Goal: Task Accomplishment & Management: Manage account settings

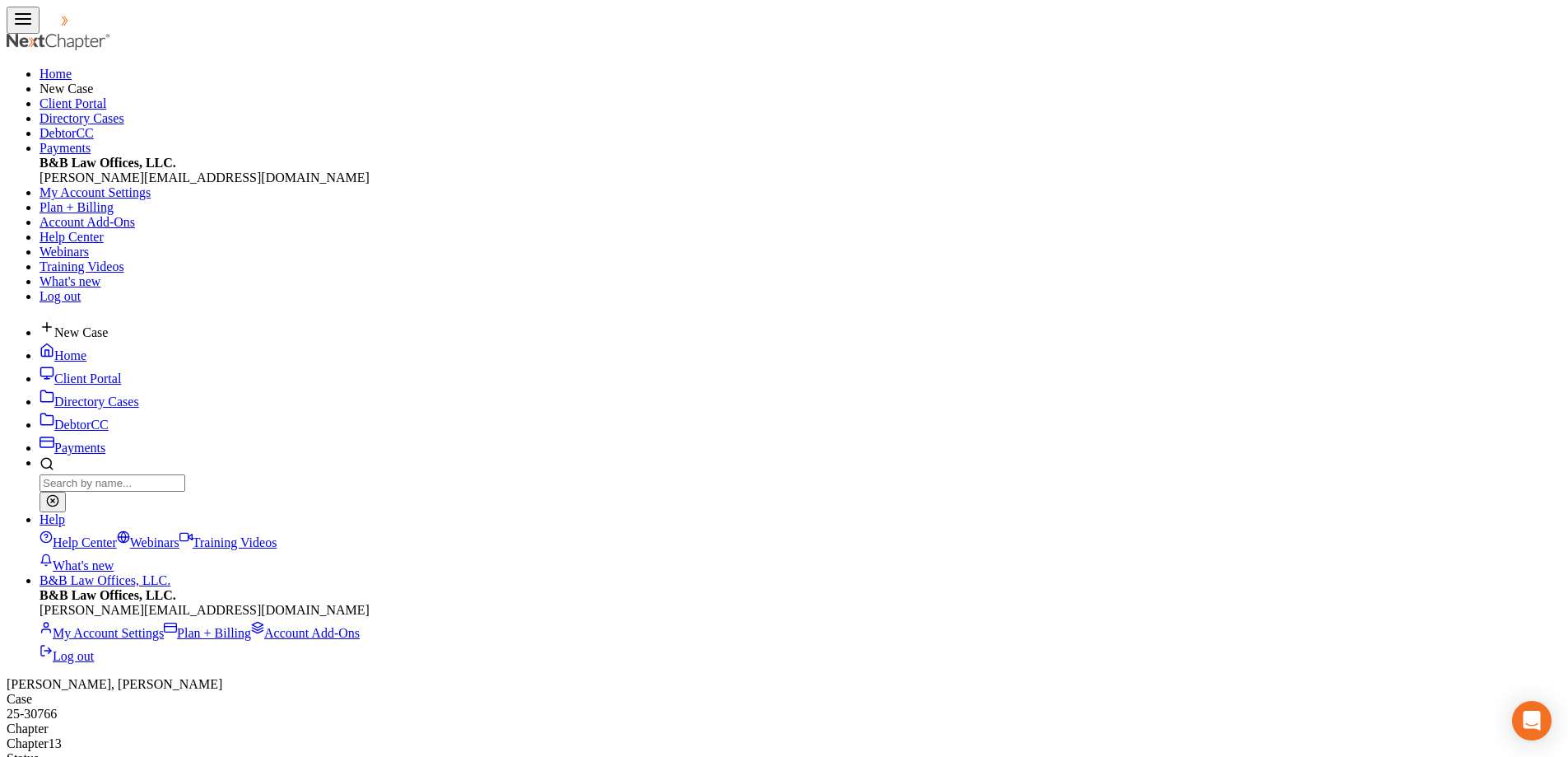
click at [86, 348] on link "Home" at bounding box center [63, 355] width 47 height 14
click at [152, 724] on input "search" at bounding box center [80, 733] width 146 height 17
type input "flee"
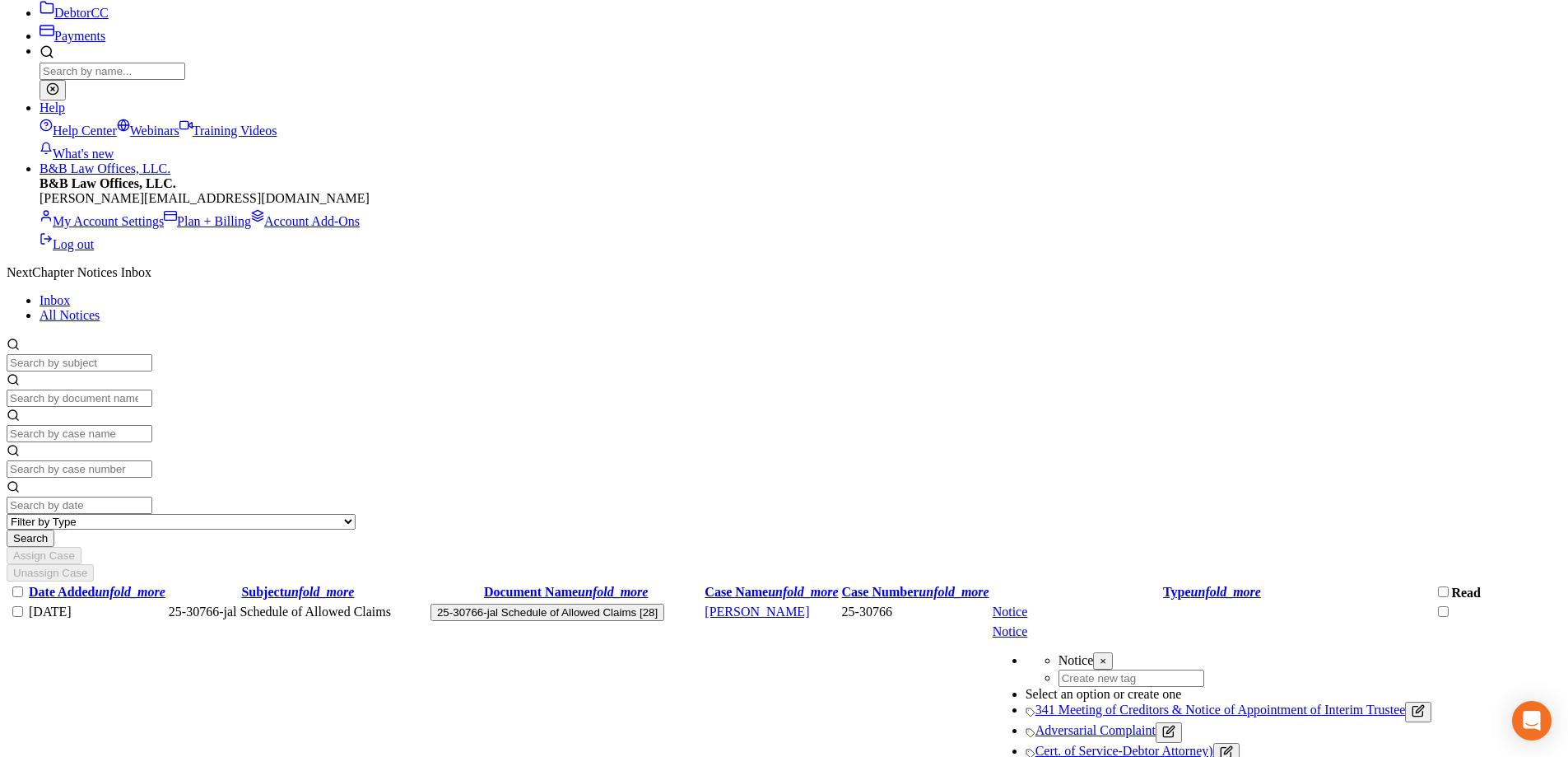
scroll to position [659, 0]
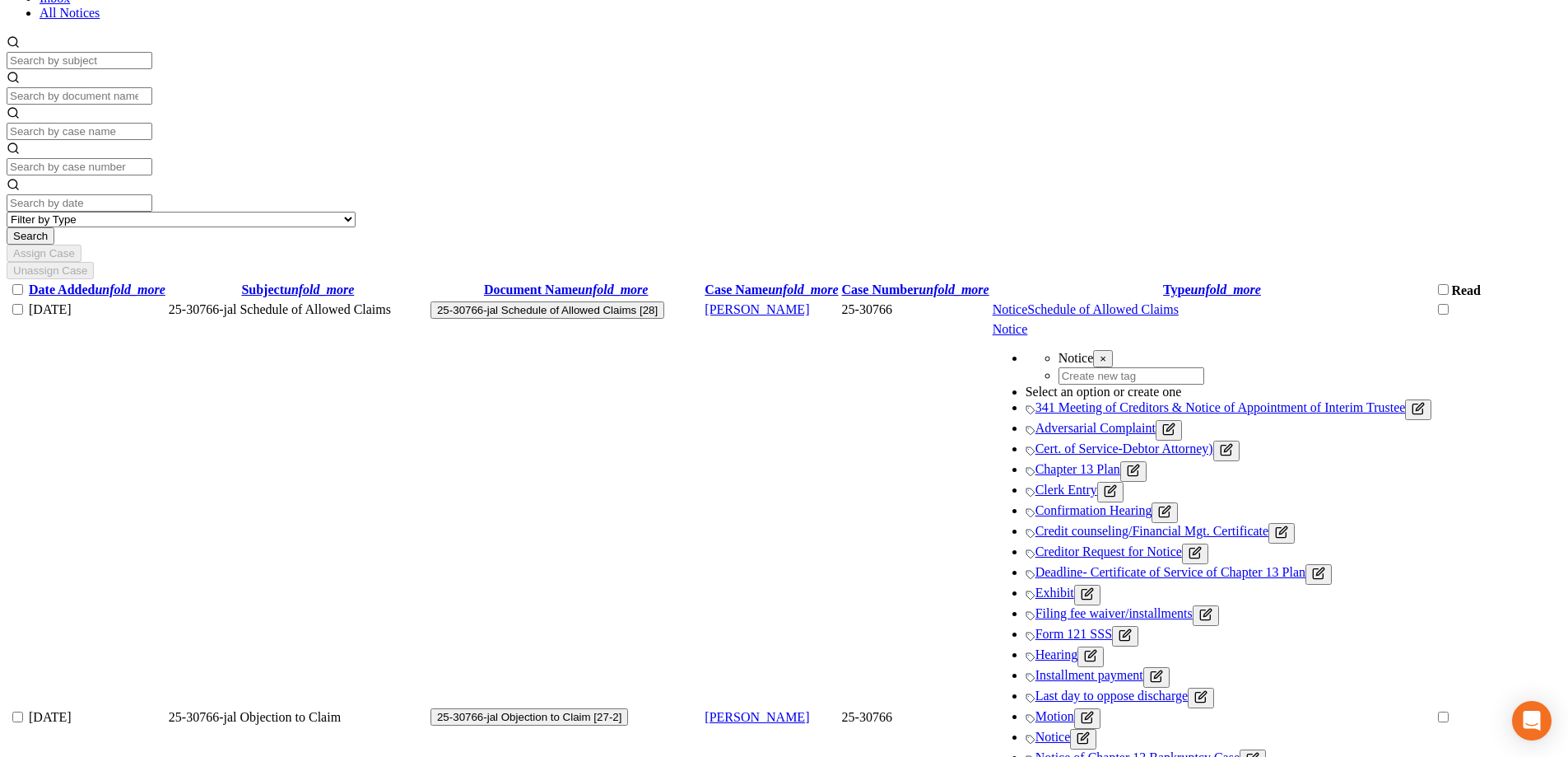
scroll to position [95, 0]
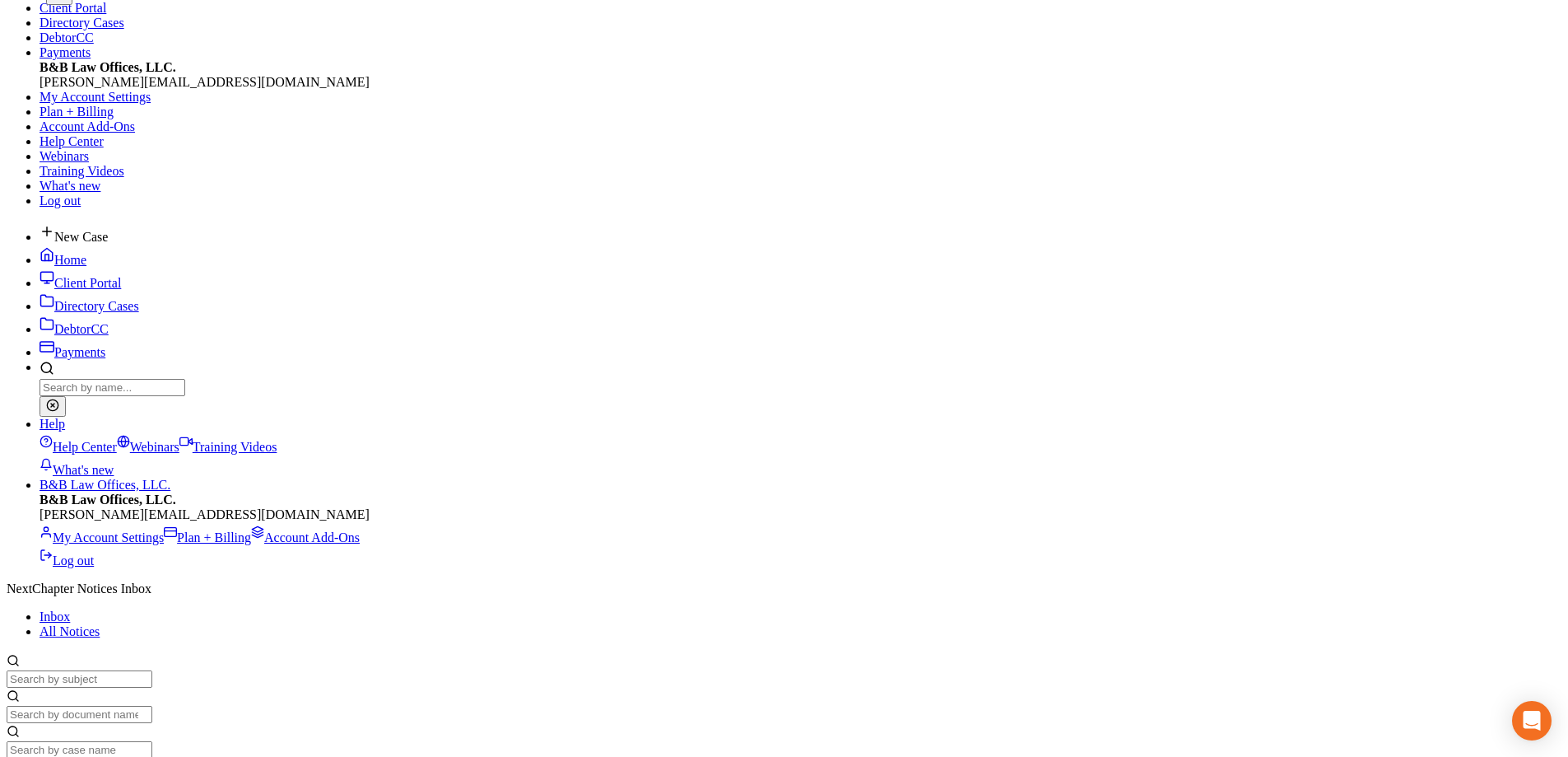
drag, startPoint x: 1426, startPoint y: 634, endPoint x: 1422, endPoint y: 614, distance: 20.4
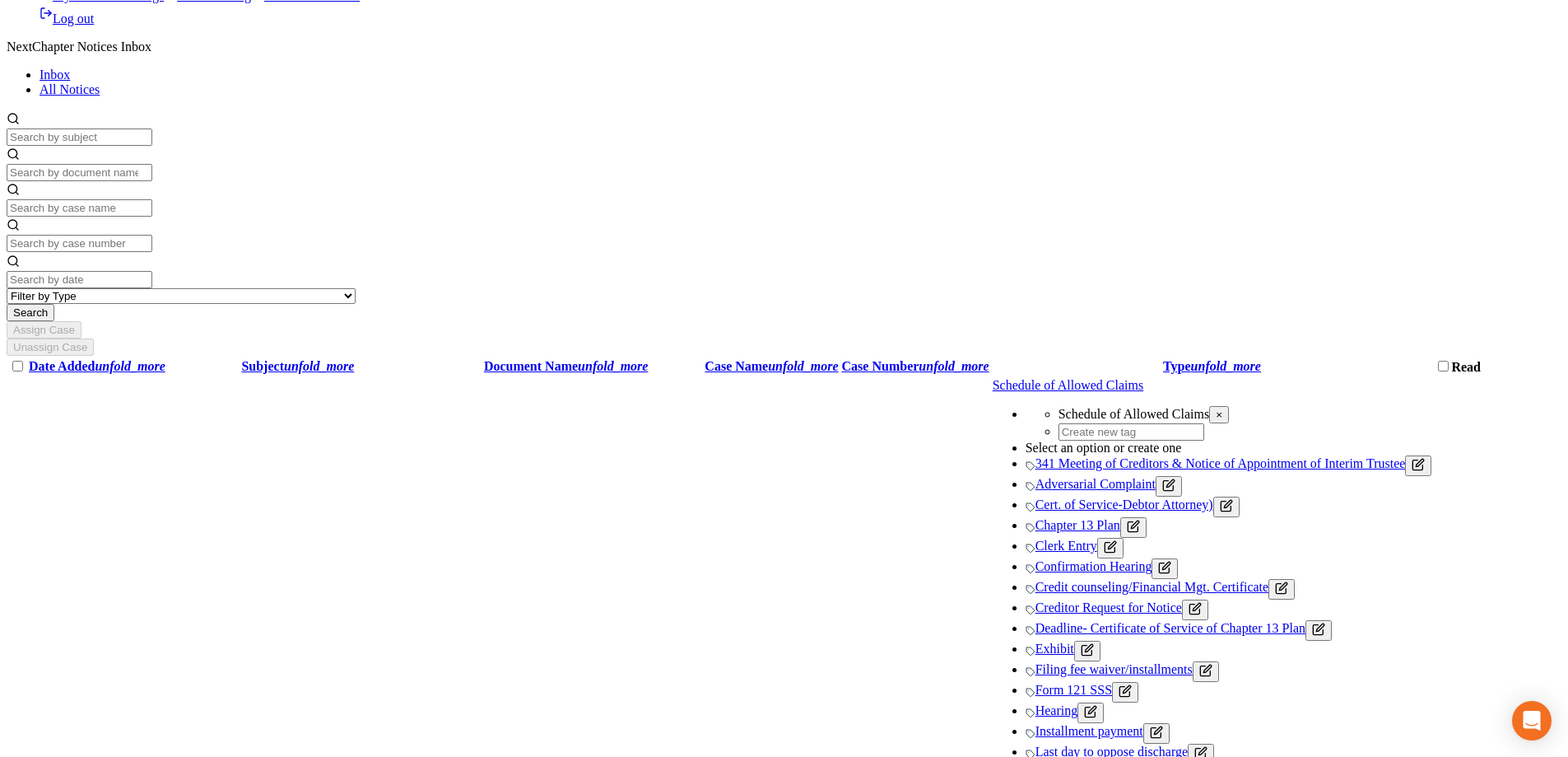
scroll to position [555, 0]
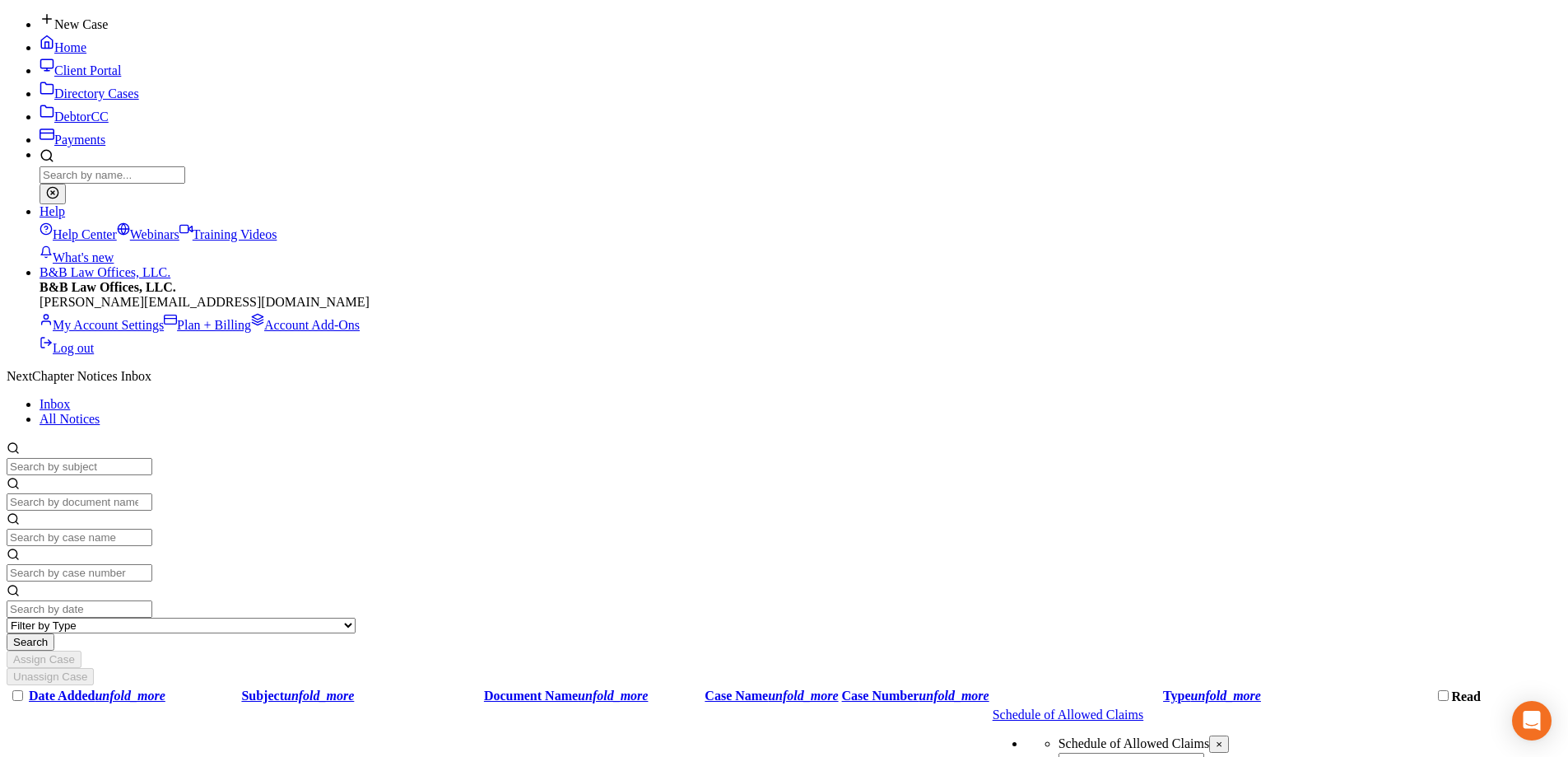
scroll to position [61, 0]
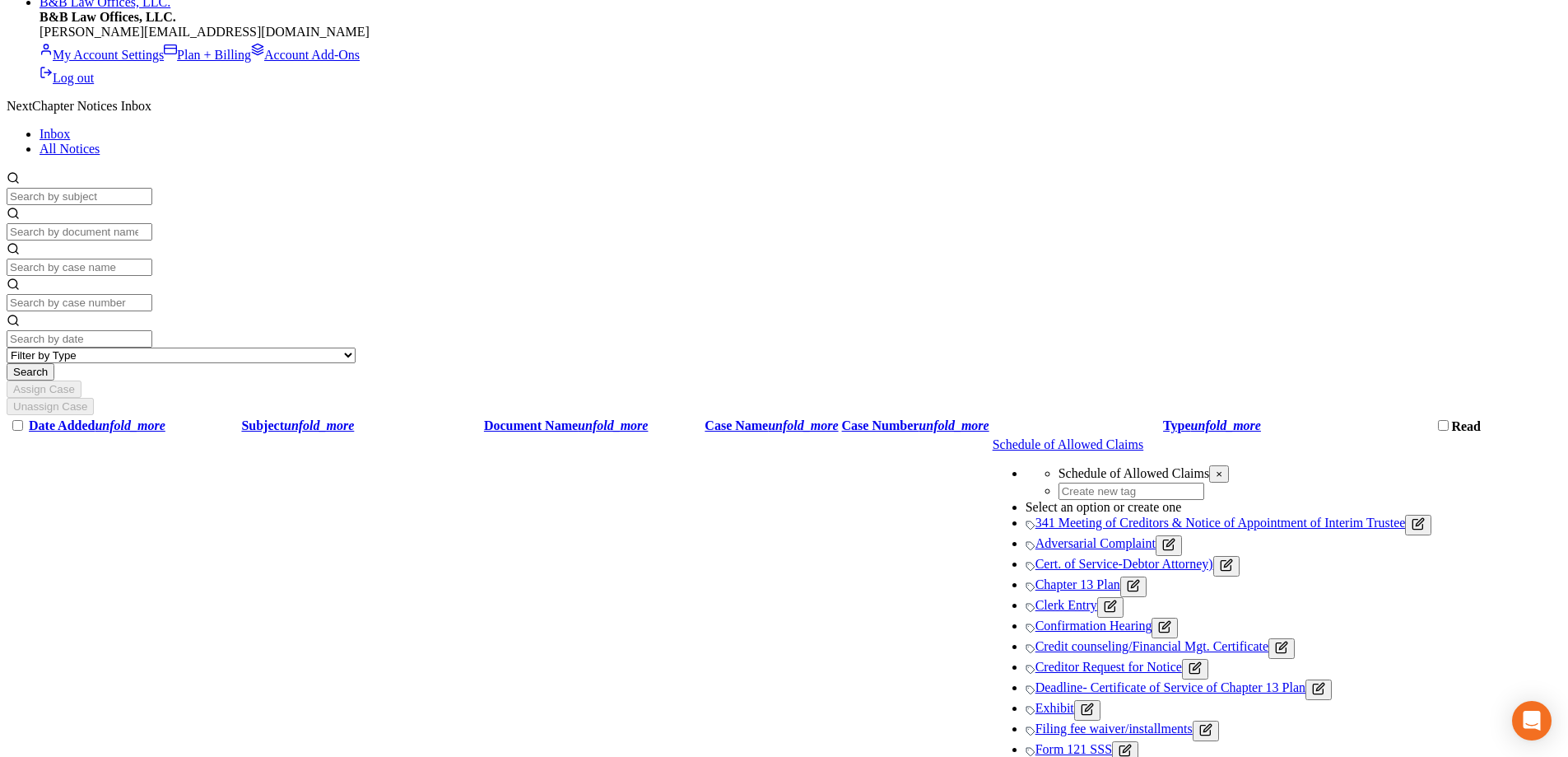
scroll to position [659, 0]
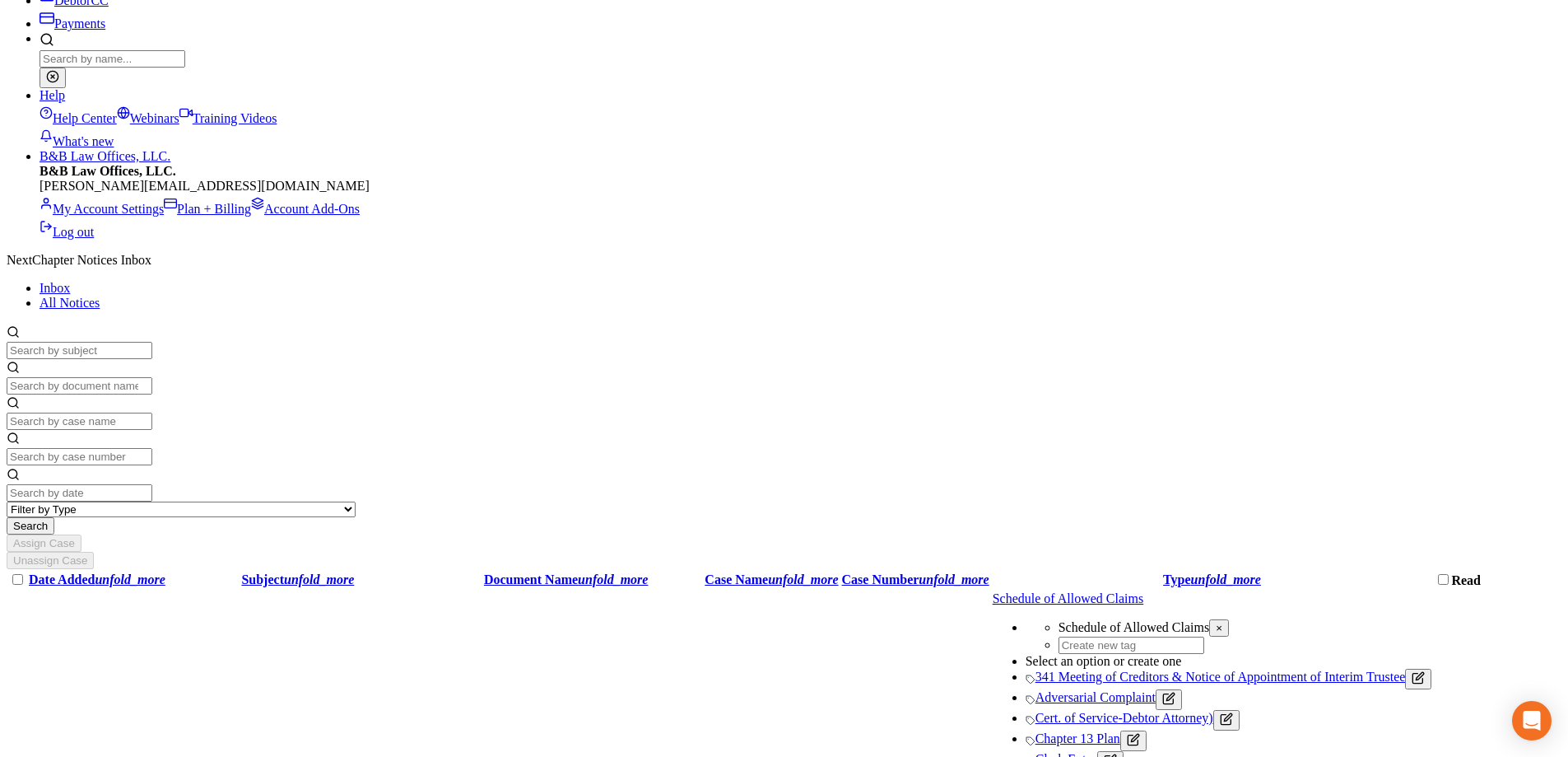
scroll to position [165, 0]
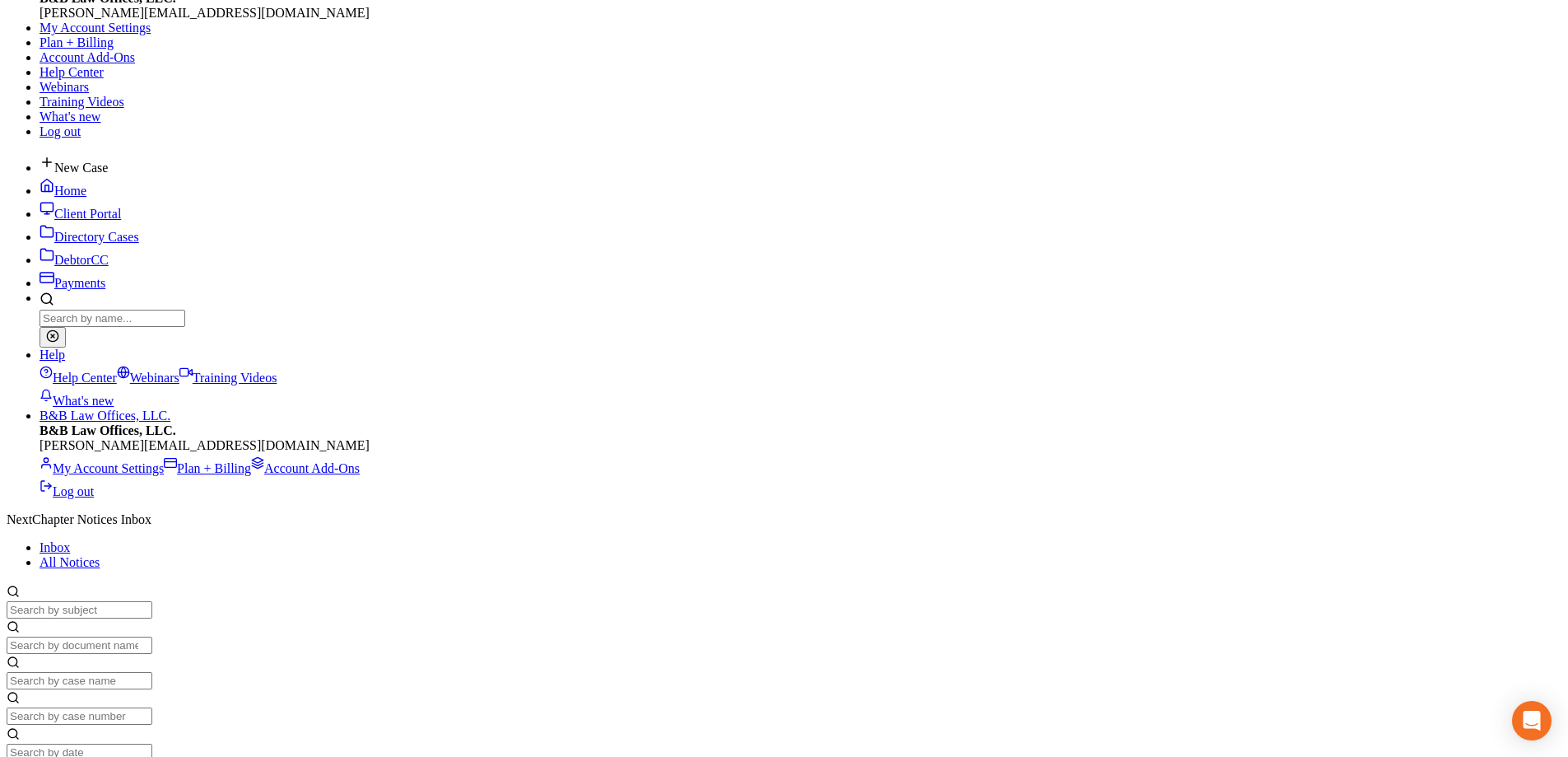
drag, startPoint x: 1345, startPoint y: 634, endPoint x: 1253, endPoint y: 445, distance: 210.2
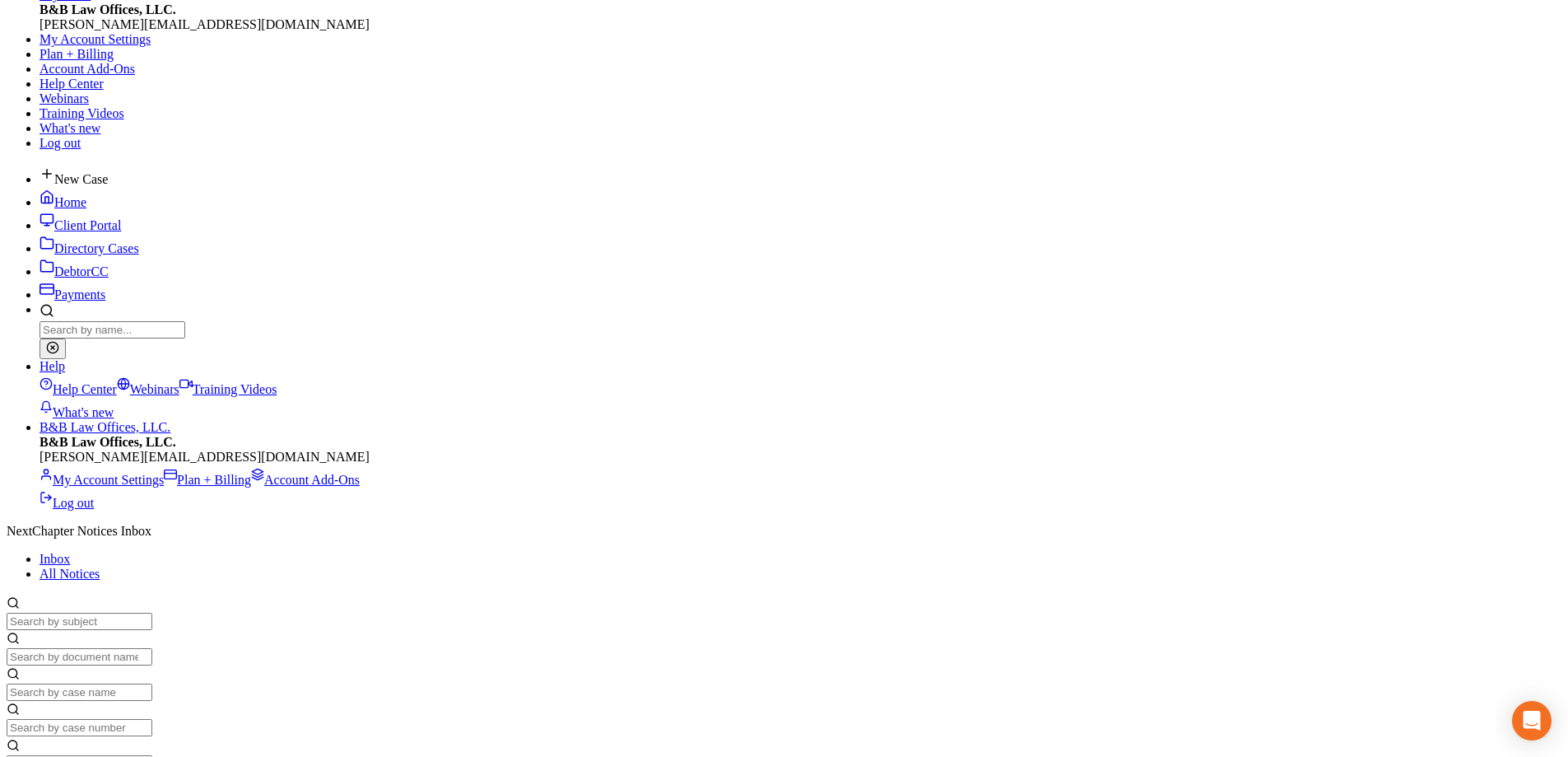
scroll to position [494, 0]
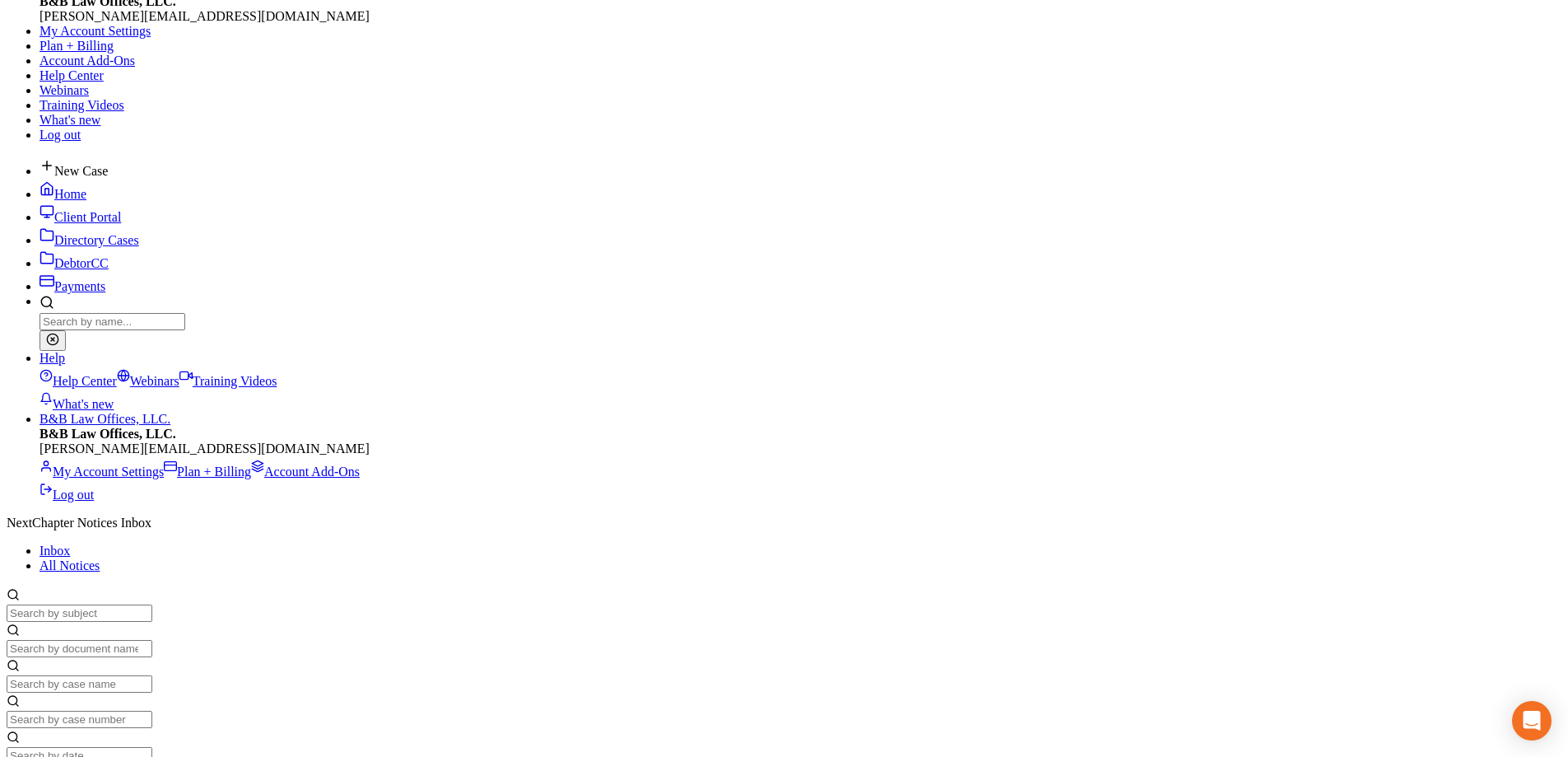
scroll to position [0, 0]
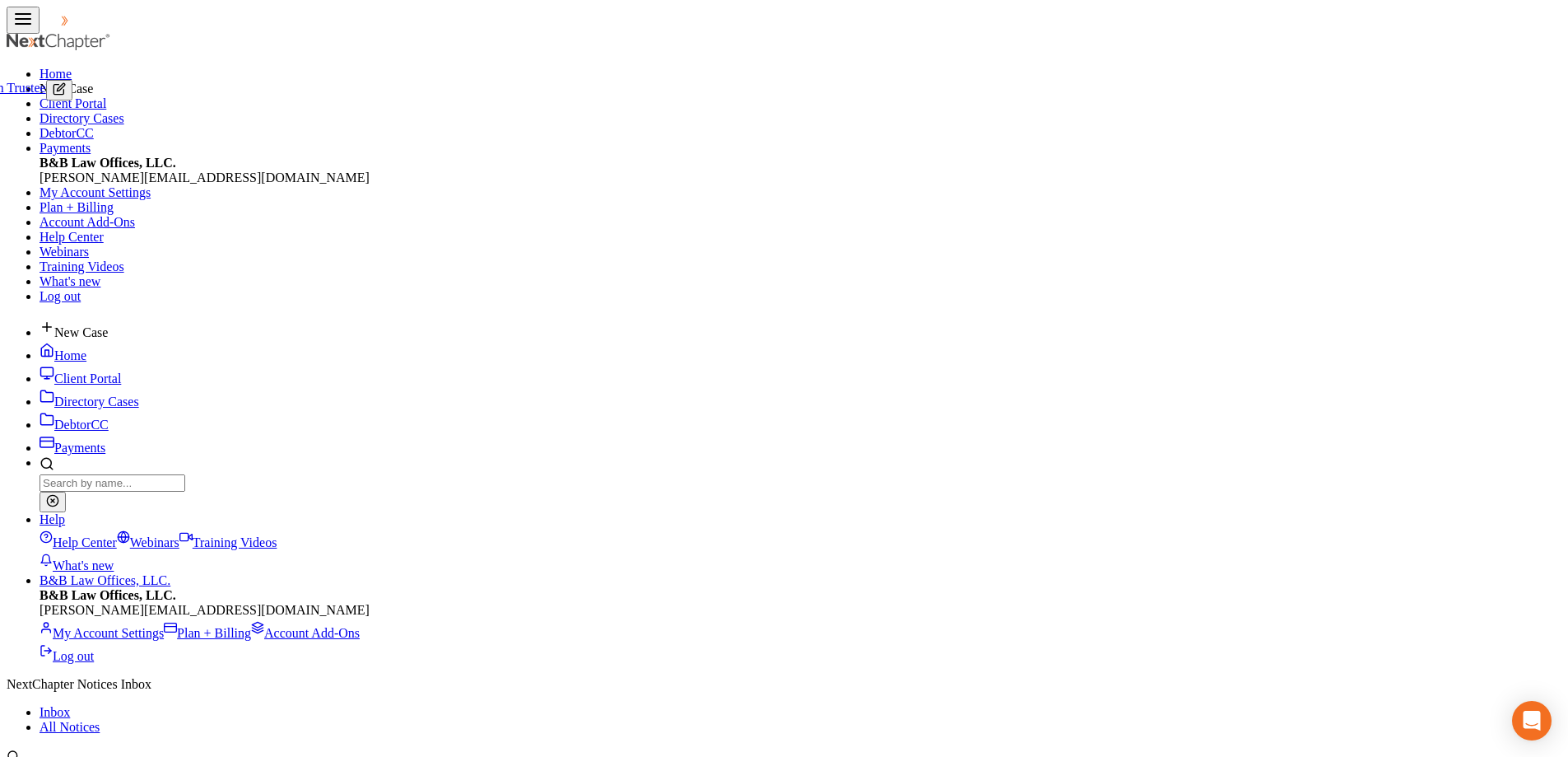
checkbox input "true"
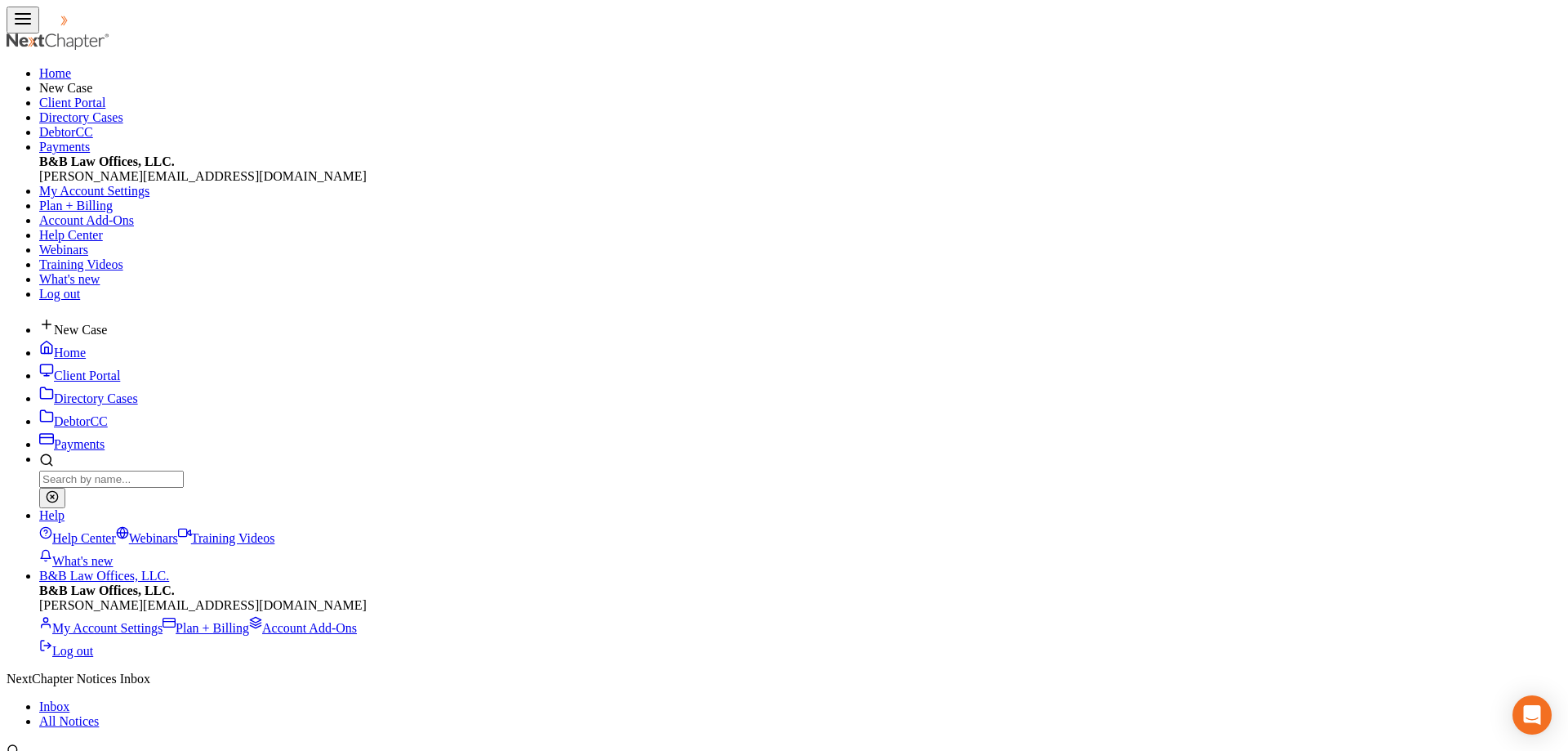
checkbox input "true"
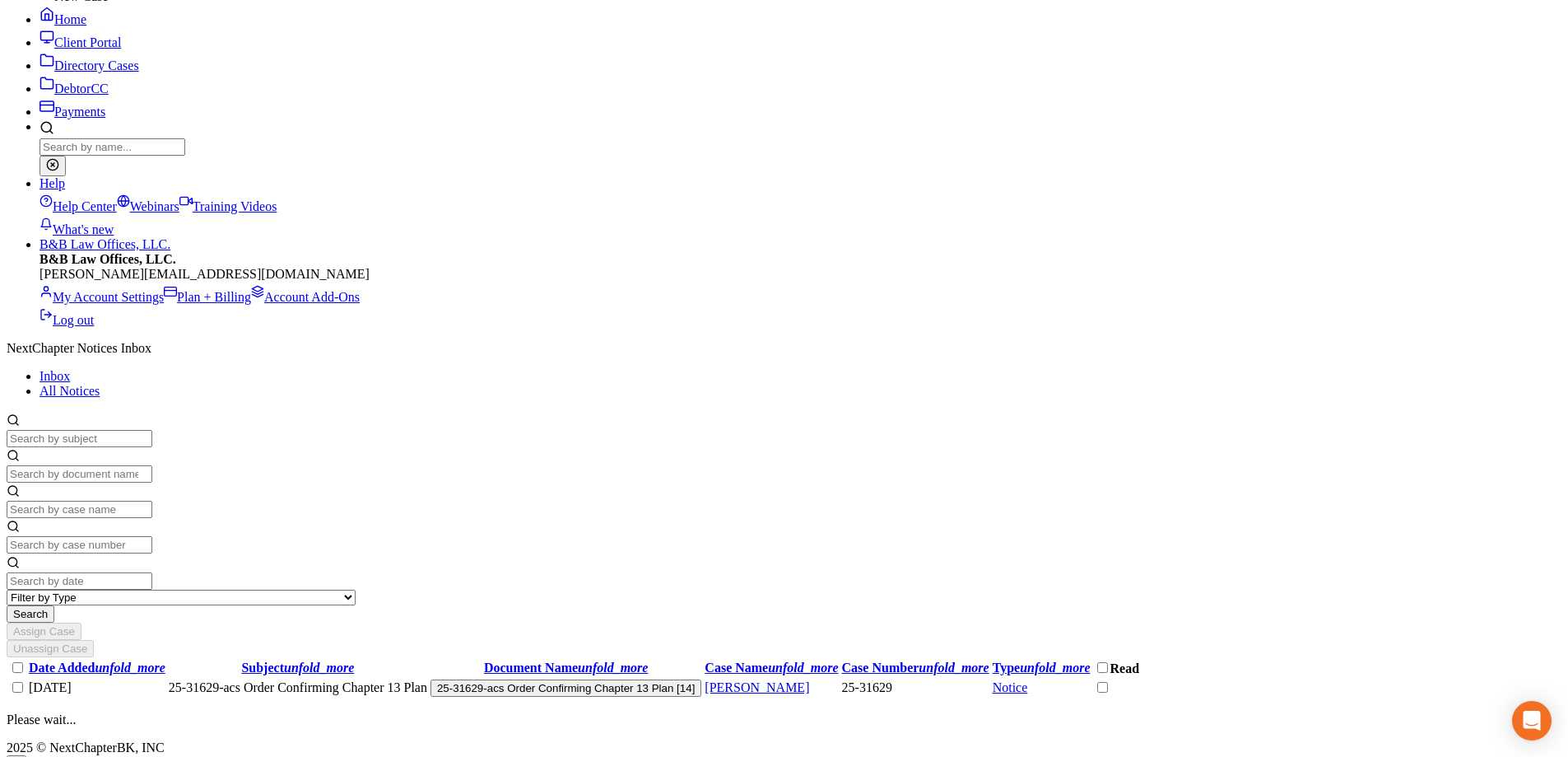
scroll to position [247, 0]
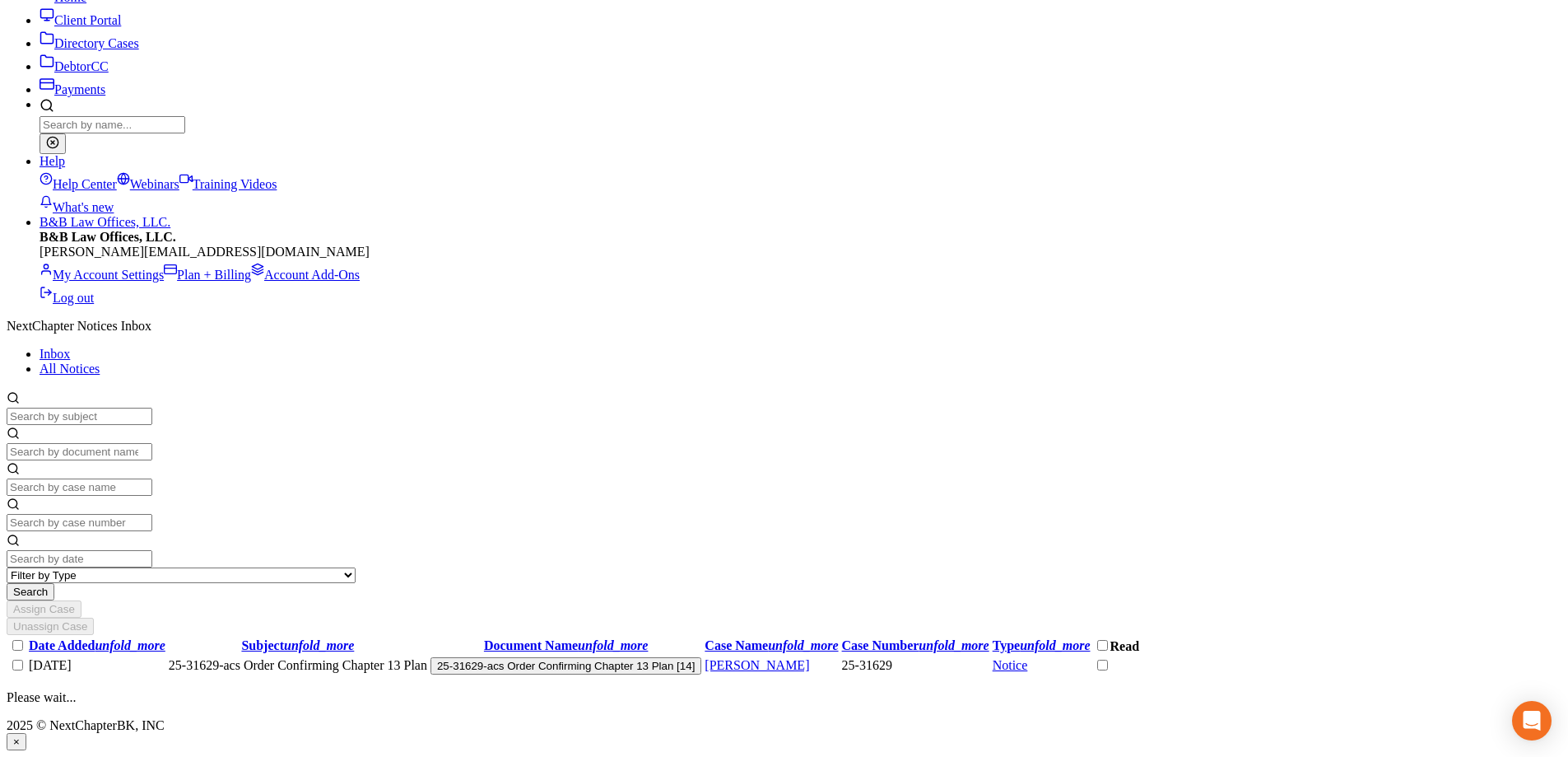
scroll to position [178, 0]
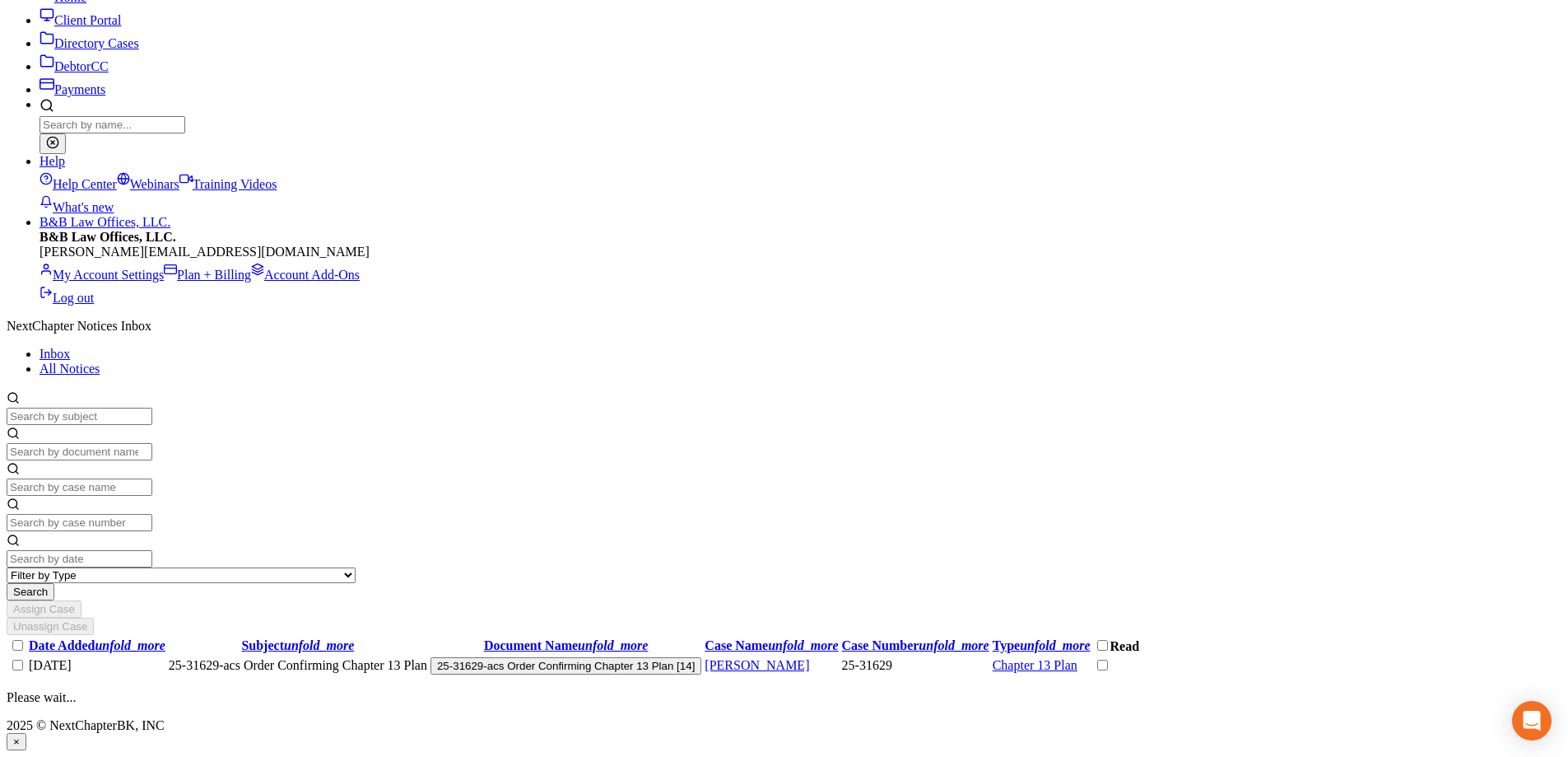
scroll to position [672, 0]
click at [790, 473] on html "Home New Case Client Portal Directory Cases DebtorCC Payments B&B Law Offices, …" at bounding box center [784, 199] width 1568 height 1115
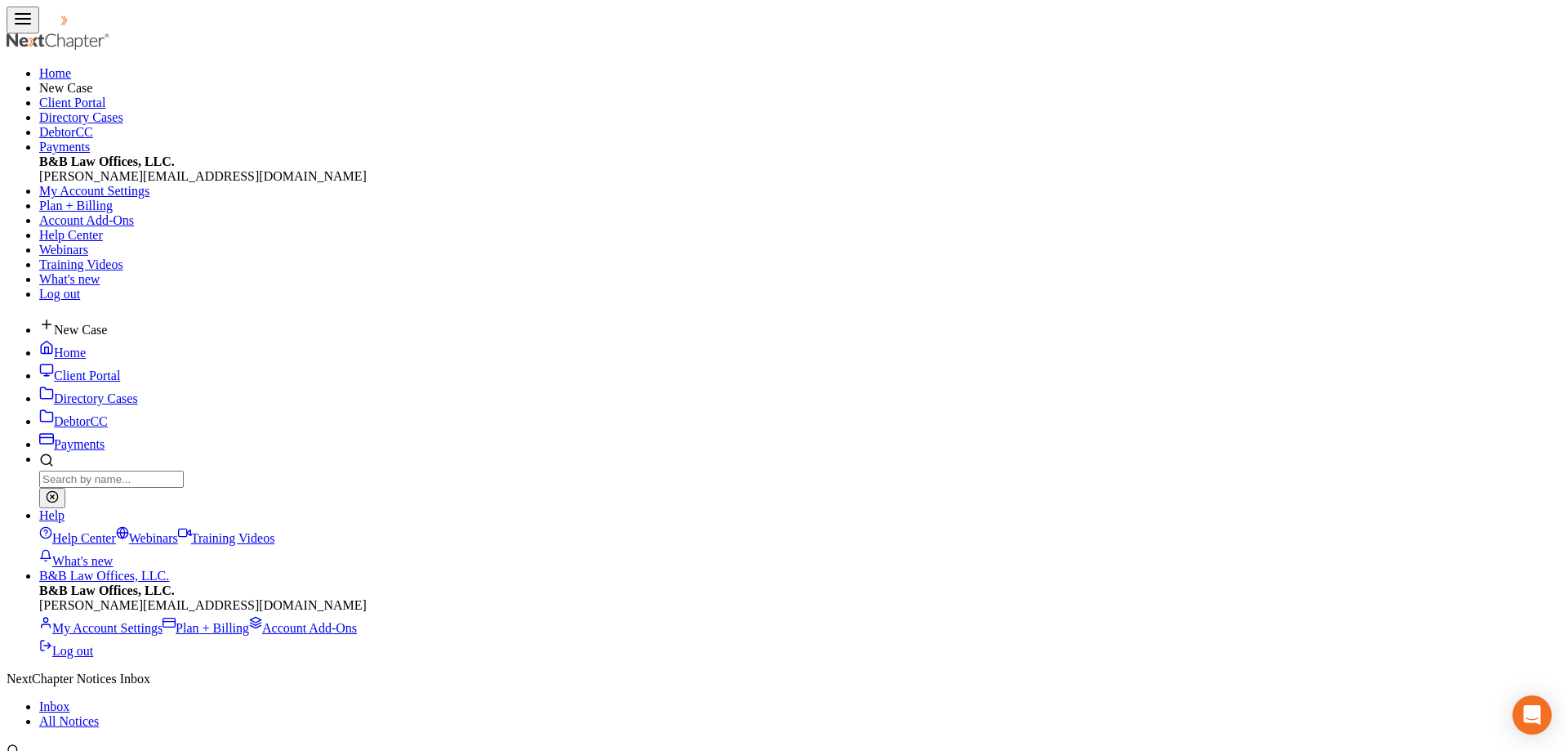
checkbox input "true"
click at [85, 345] on link "Home" at bounding box center [62, 352] width 46 height 14
click at [151, 719] on input "search" at bounding box center [79, 727] width 145 height 17
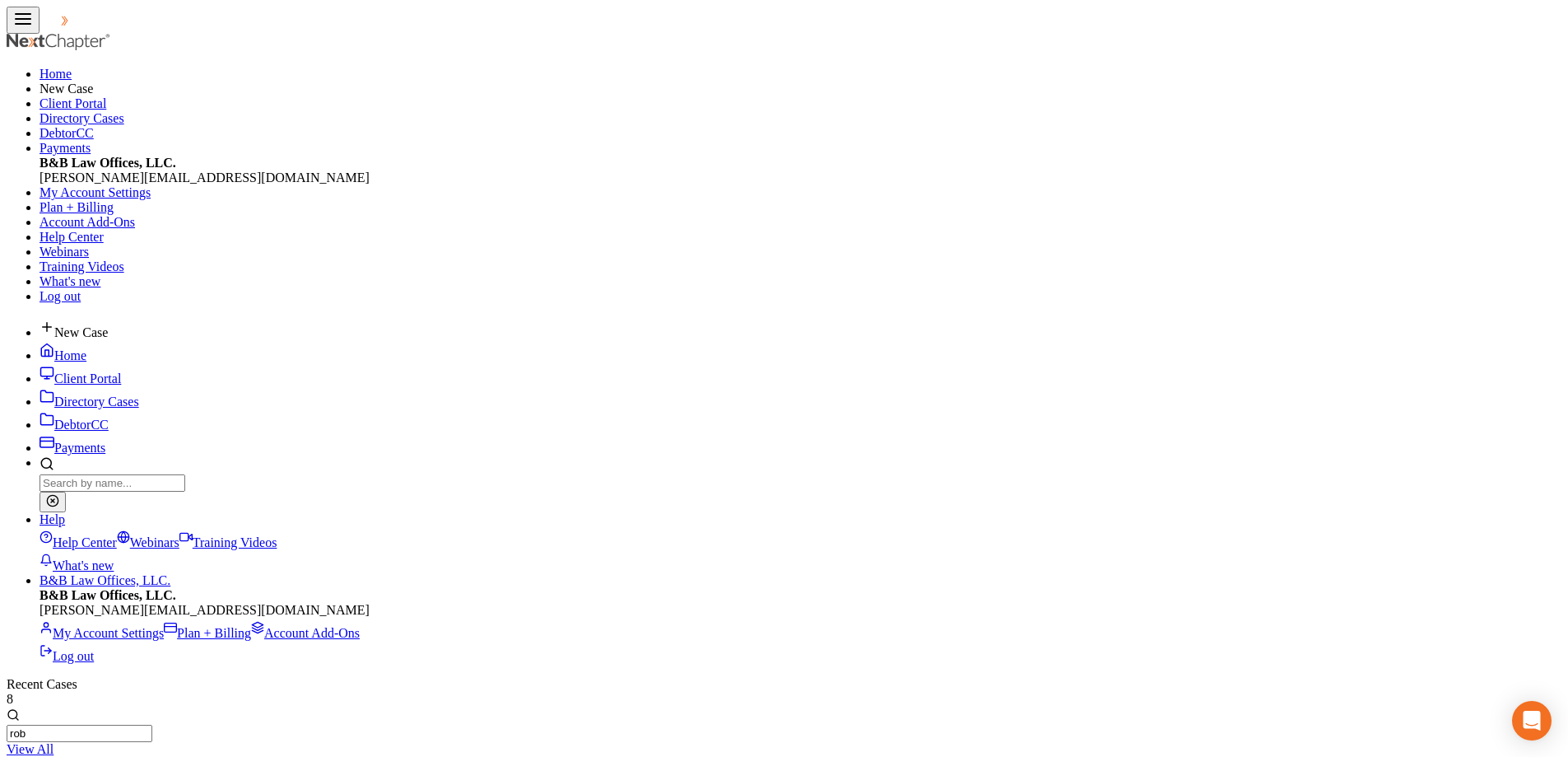
type input "rob"
select select "2"
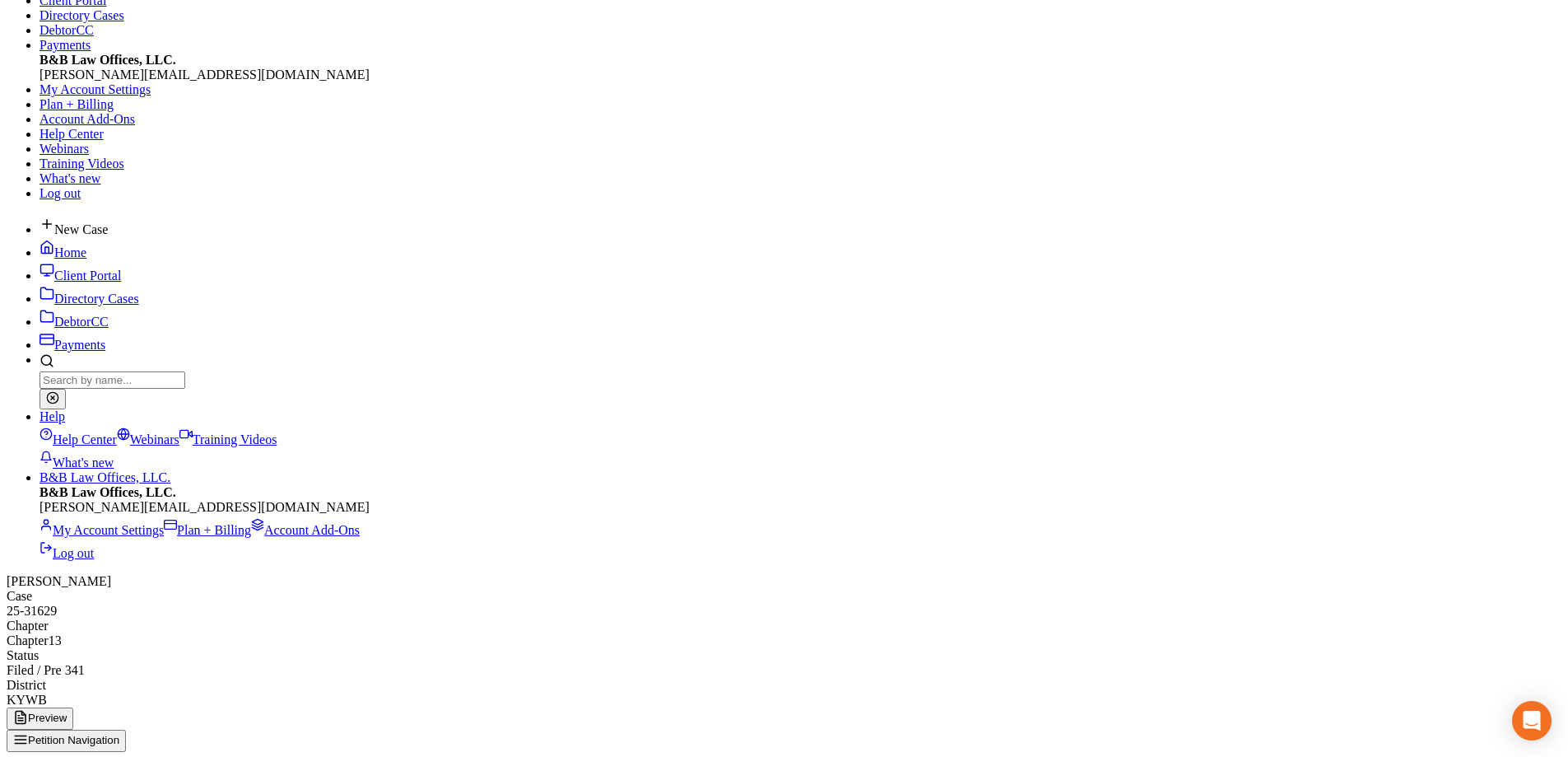
scroll to position [267, 0]
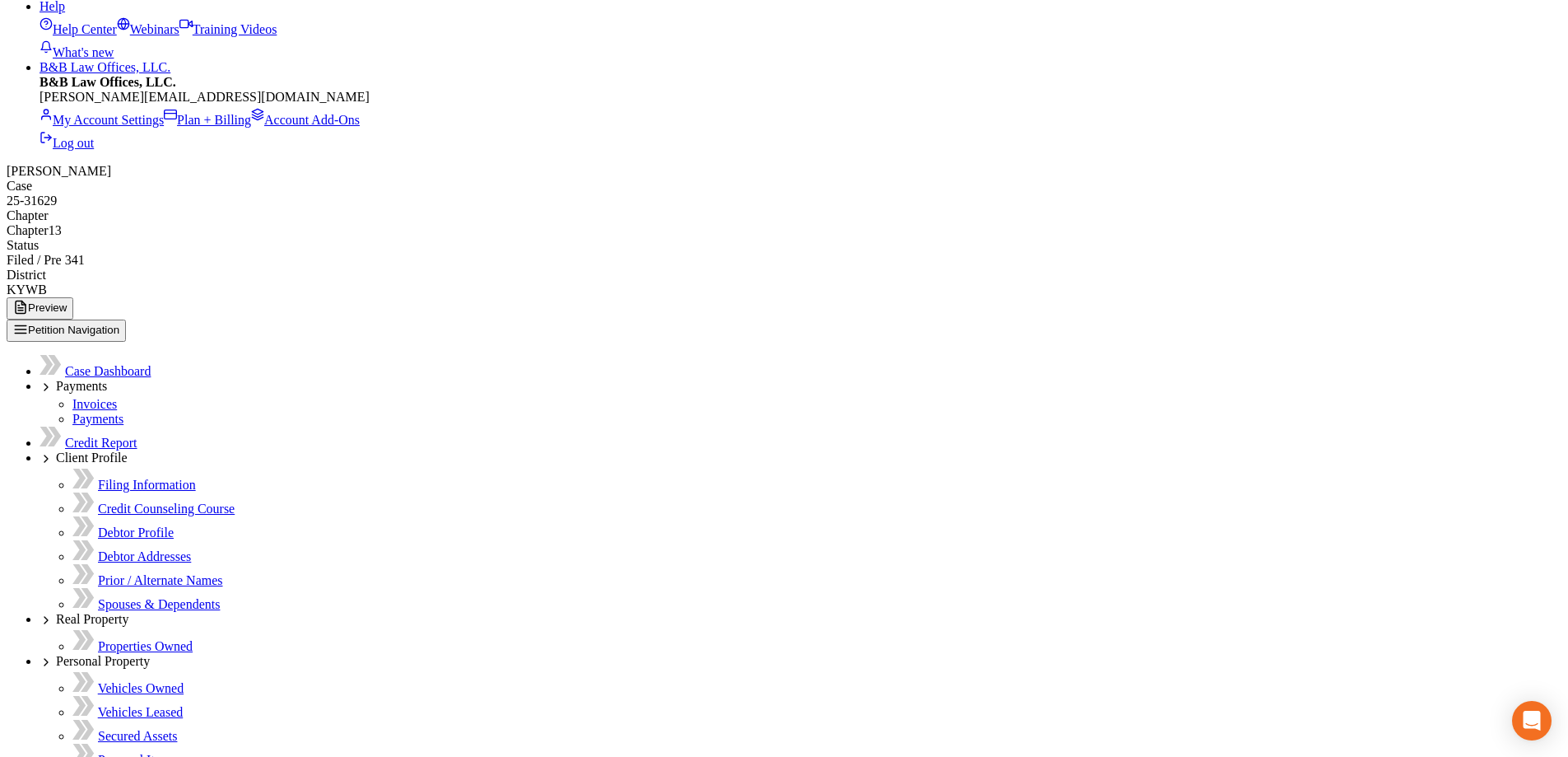
scroll to position [309, 0]
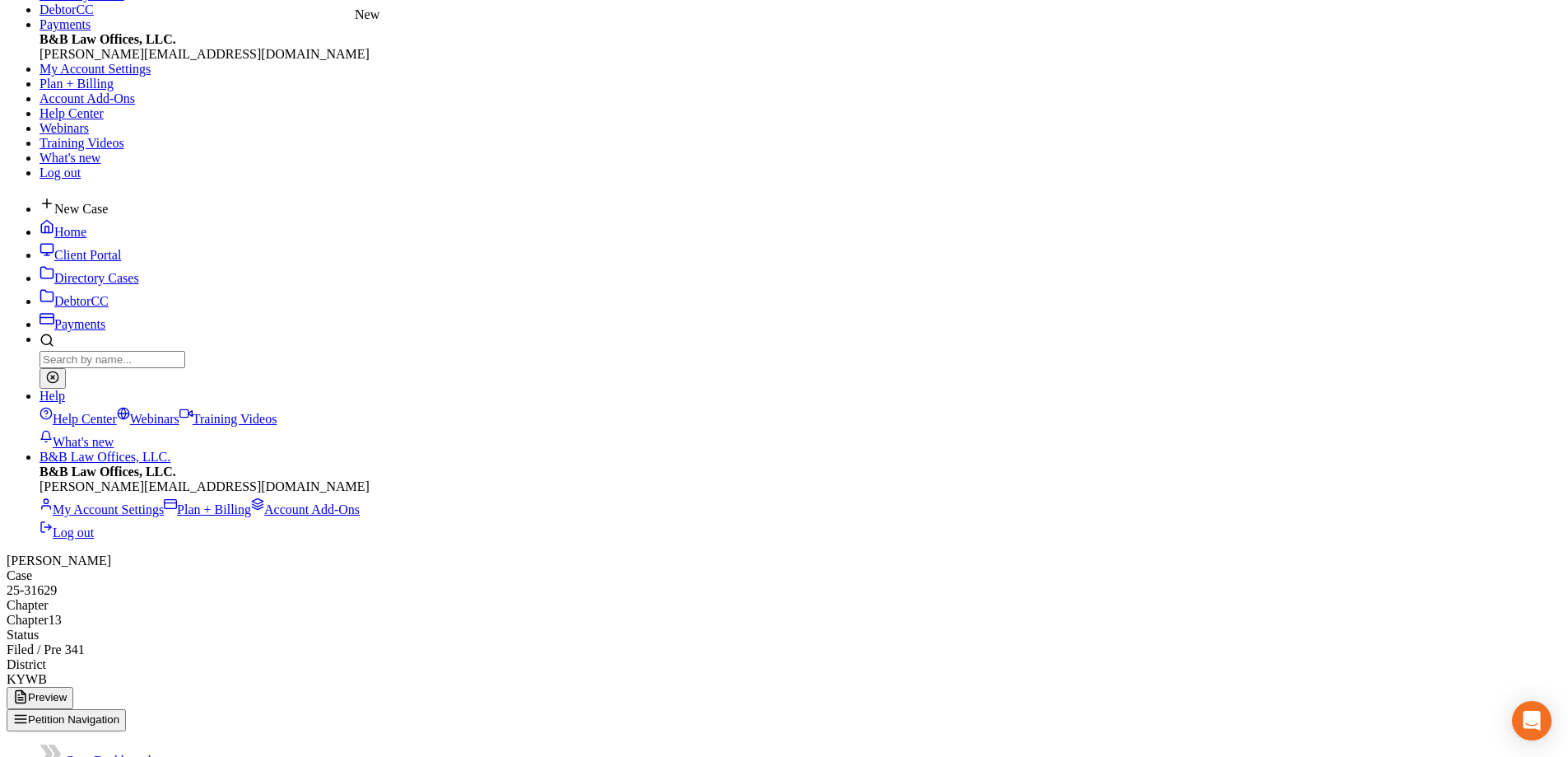
scroll to position [0, 0]
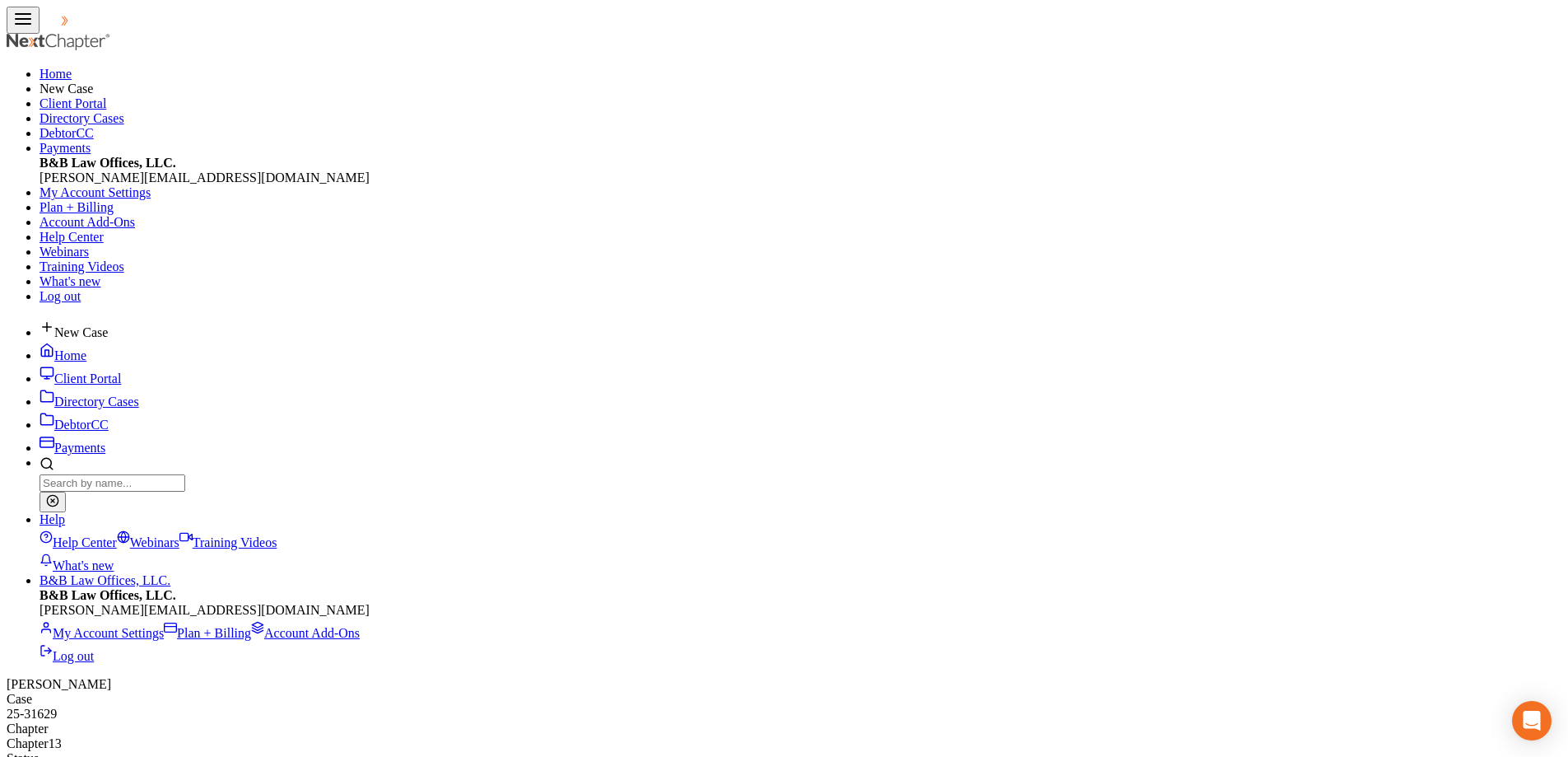
select select "2"
drag, startPoint x: 456, startPoint y: 360, endPoint x: 584, endPoint y: 369, distance: 128.3
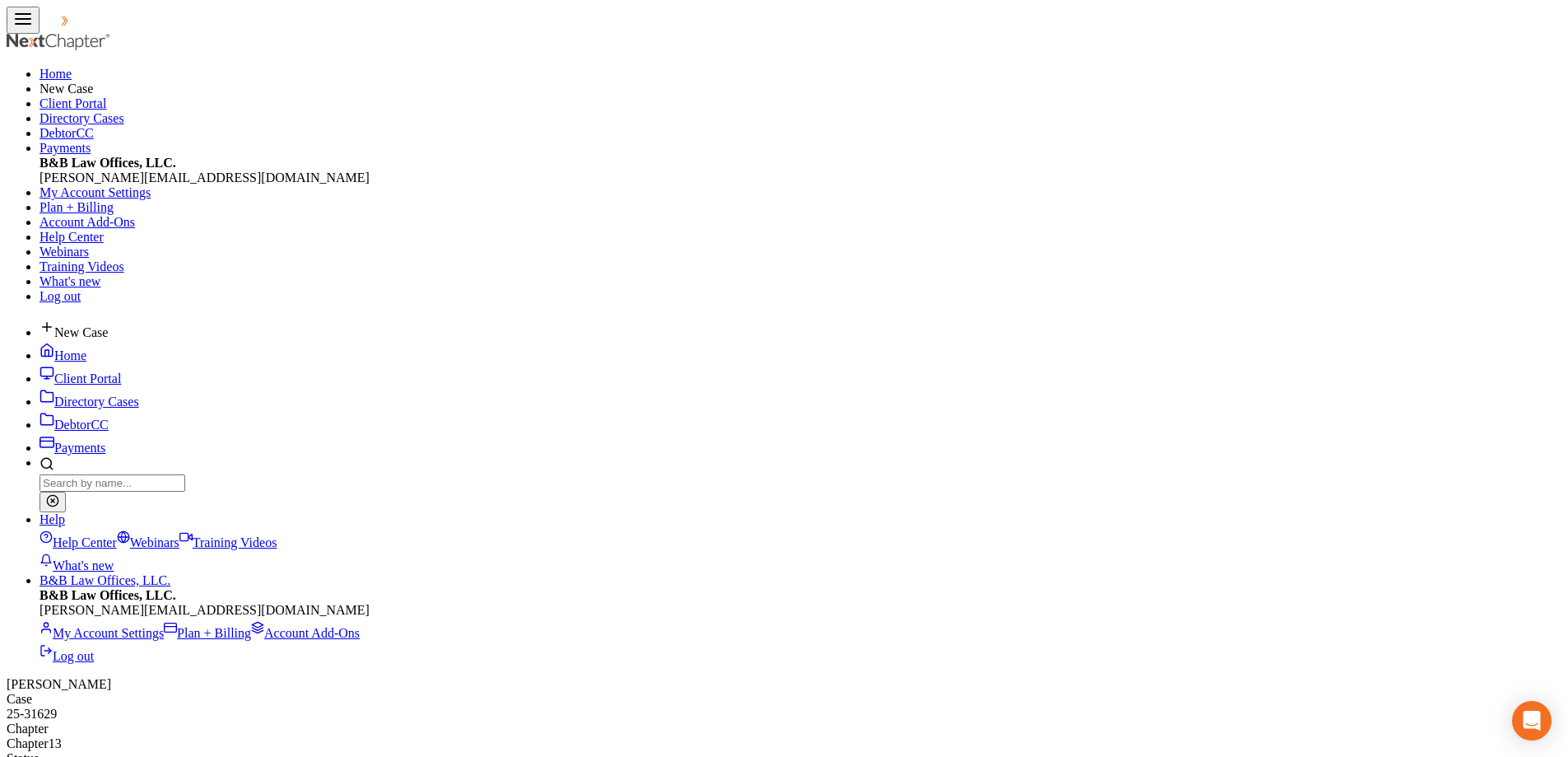
copy div "proberts40213@gmail.co"
drag, startPoint x: 1031, startPoint y: 132, endPoint x: 1102, endPoint y: 134, distance: 71.0
click at [1102, 691] on div "Case 25-31629" at bounding box center [784, 706] width 1555 height 30
copy div "25-31629"
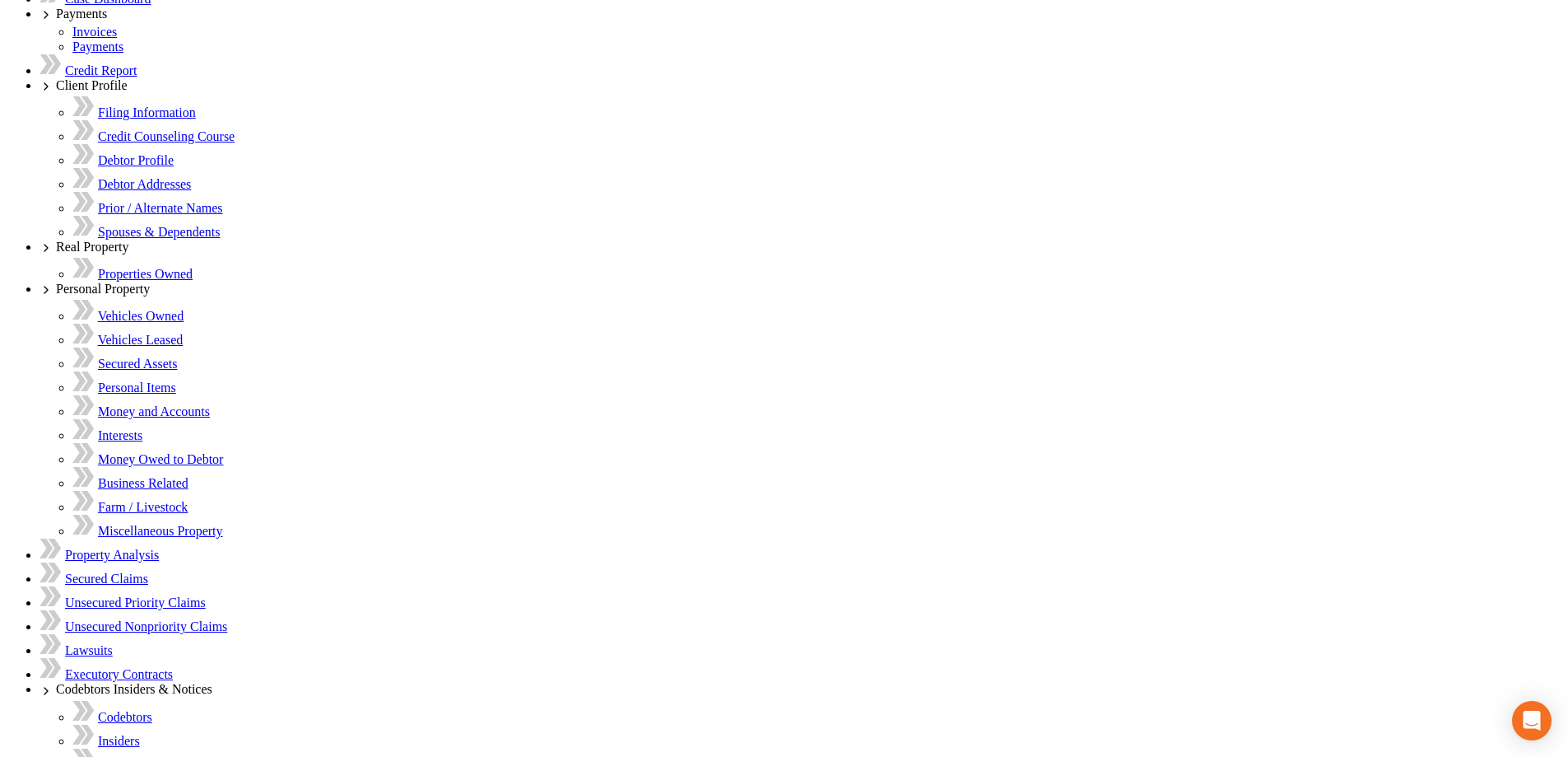
scroll to position [988, 0]
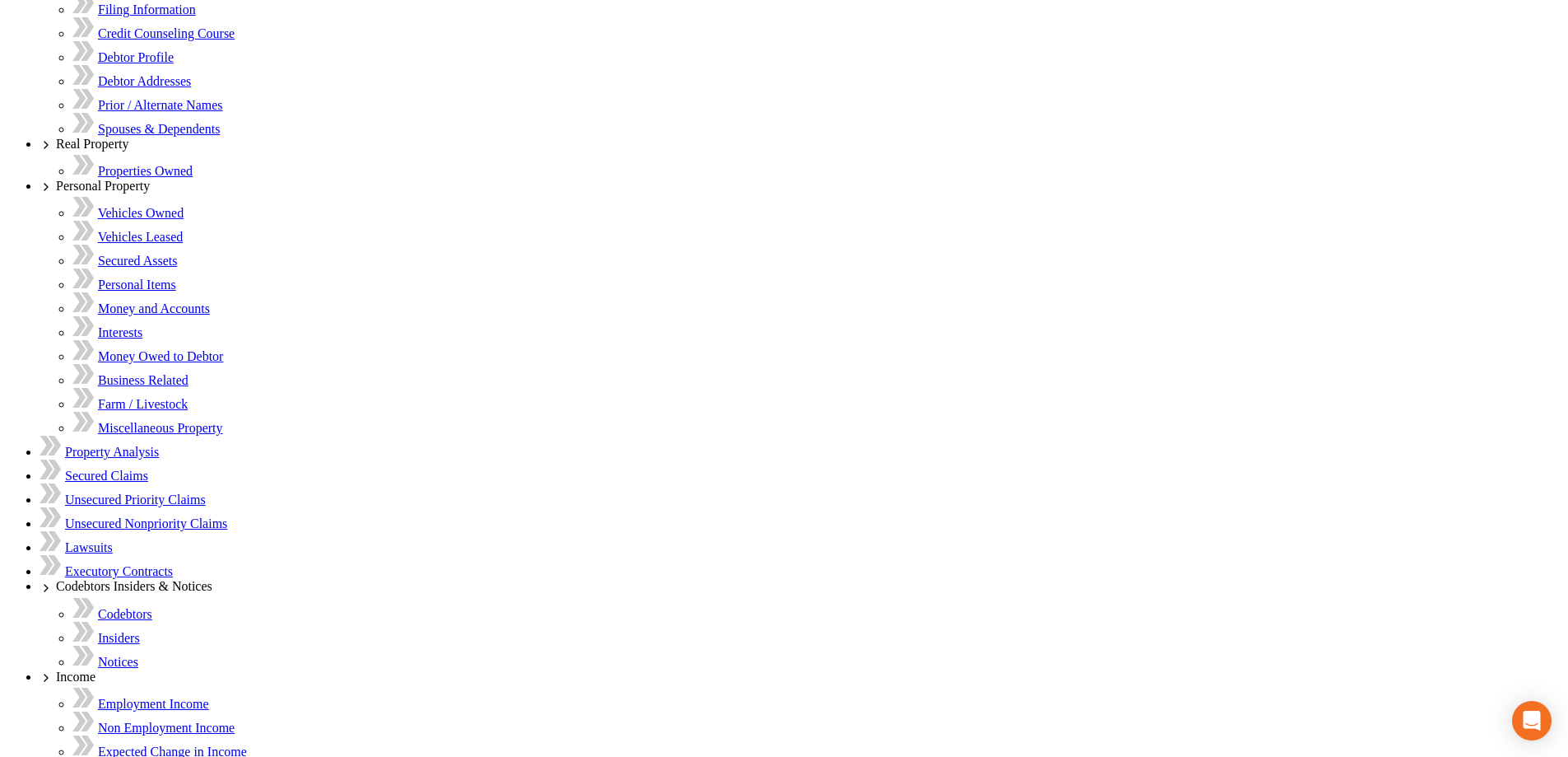
paste textarea "Order of Confirmation Philip Beaton <philip@bblawoffice.net> 8:20 PM (0 minutes…"
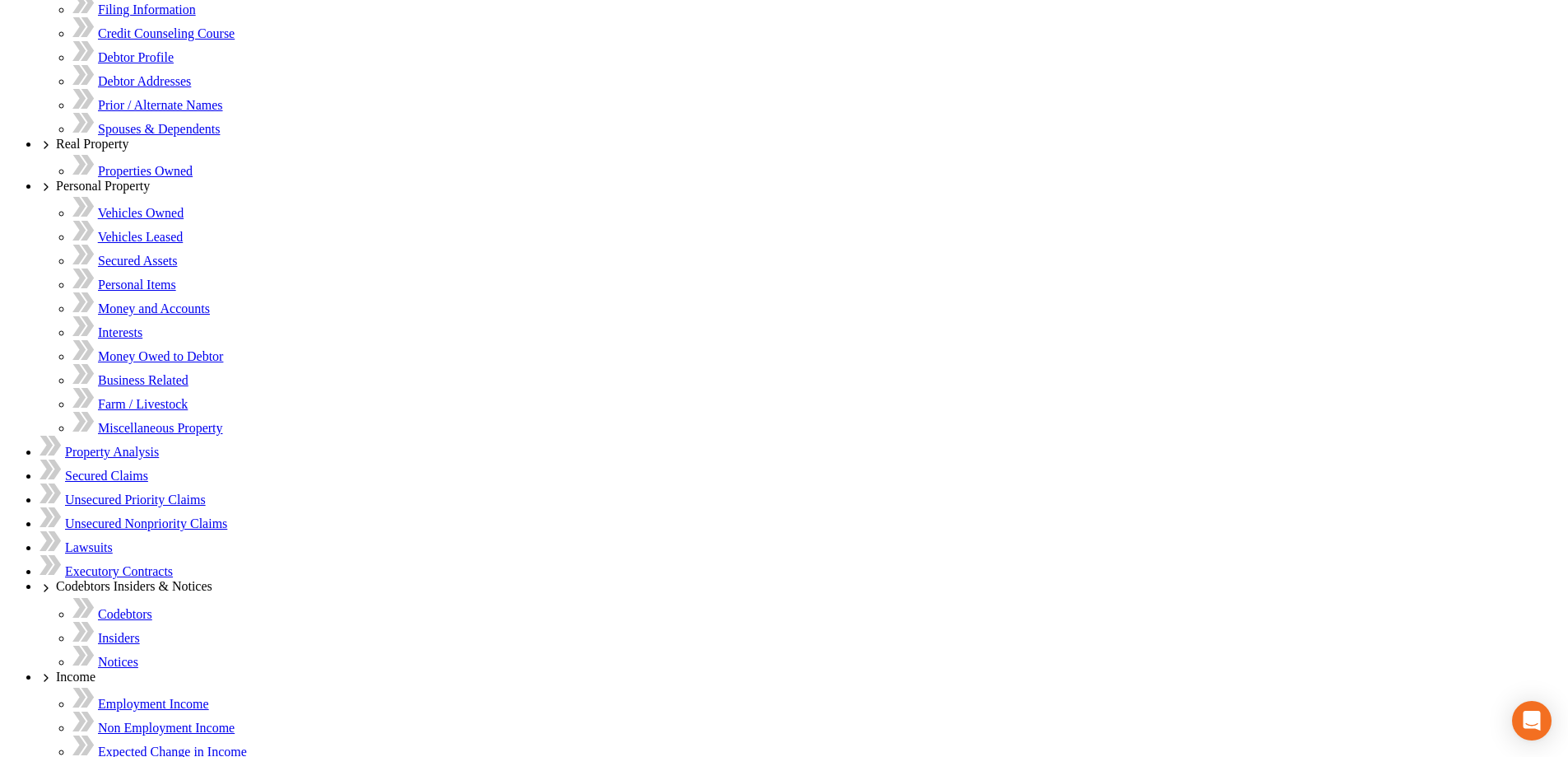
type textarea "Order of Confirmation Philip Beaton <philip@bblawoffice.net> 8:20 PM (0 minutes…"
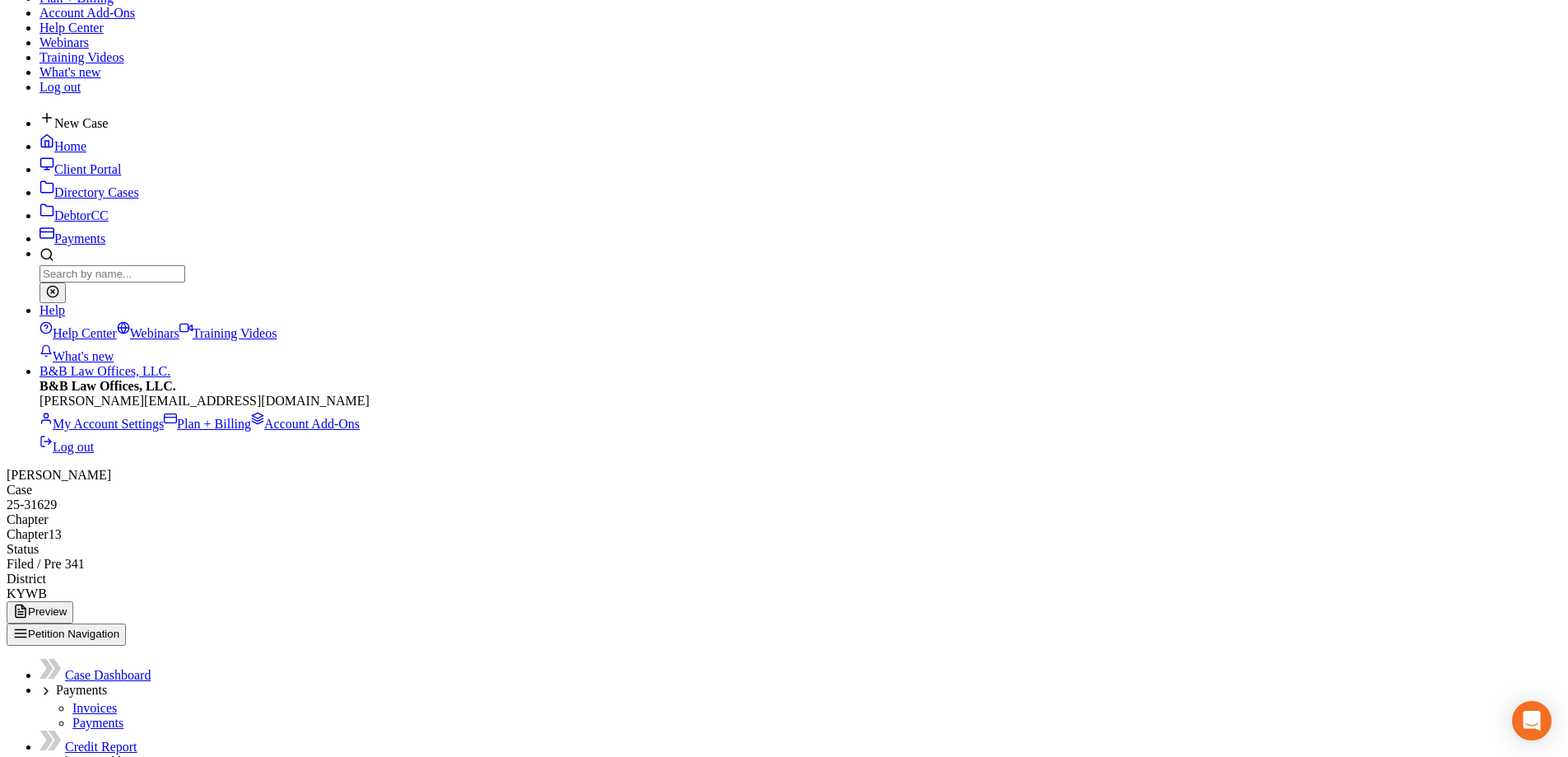
scroll to position [0, 0]
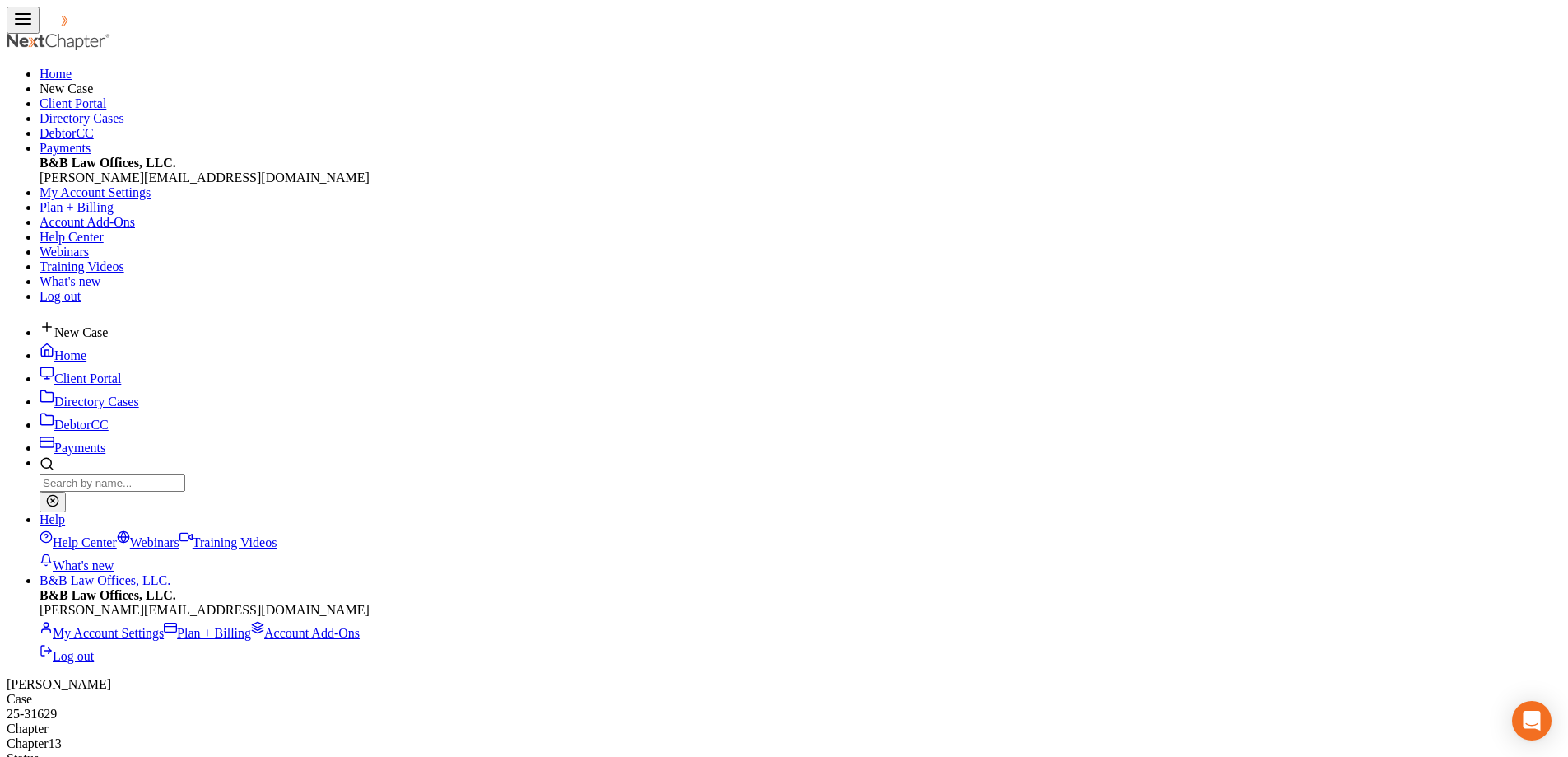
drag, startPoint x: 457, startPoint y: 363, endPoint x: 593, endPoint y: 371, distance: 136.2
copy div "proberts40213@gmail.com"
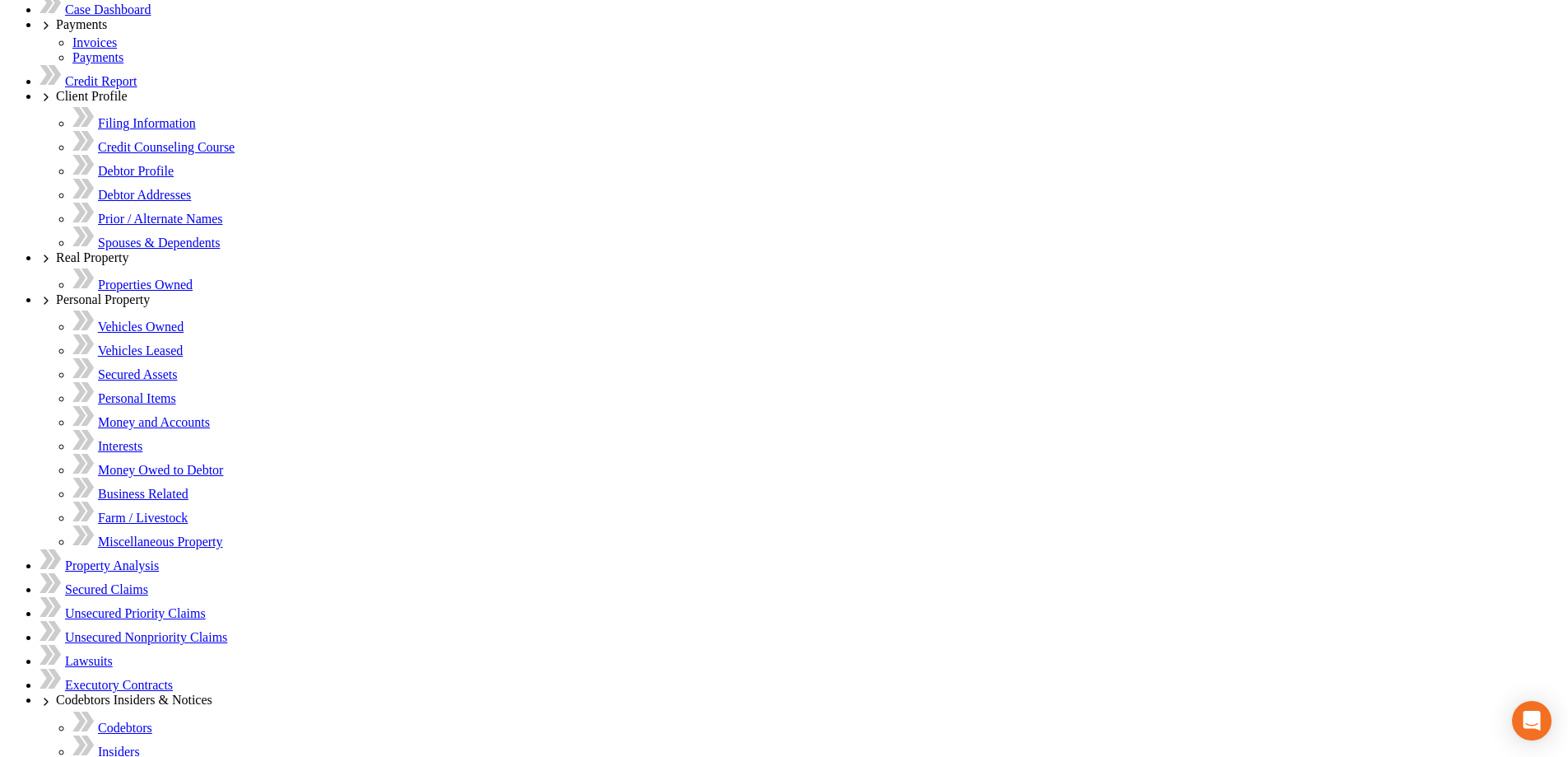
scroll to position [823, 0]
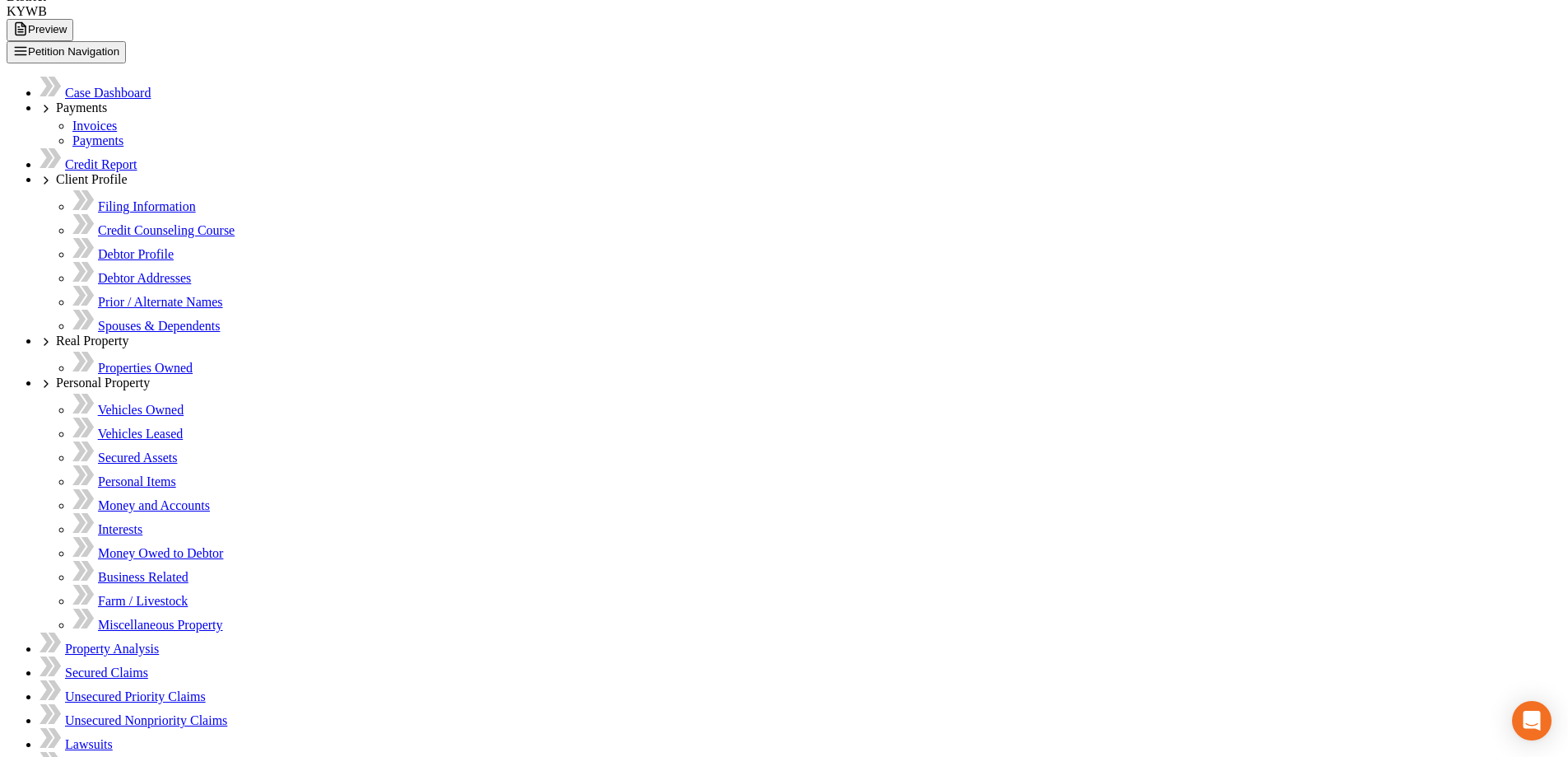
scroll to position [2886, 0]
paste textarea "Order of Confirmation Philip Beaton <philip@bblawoffice.net> 8:22 PM (0 minutes…"
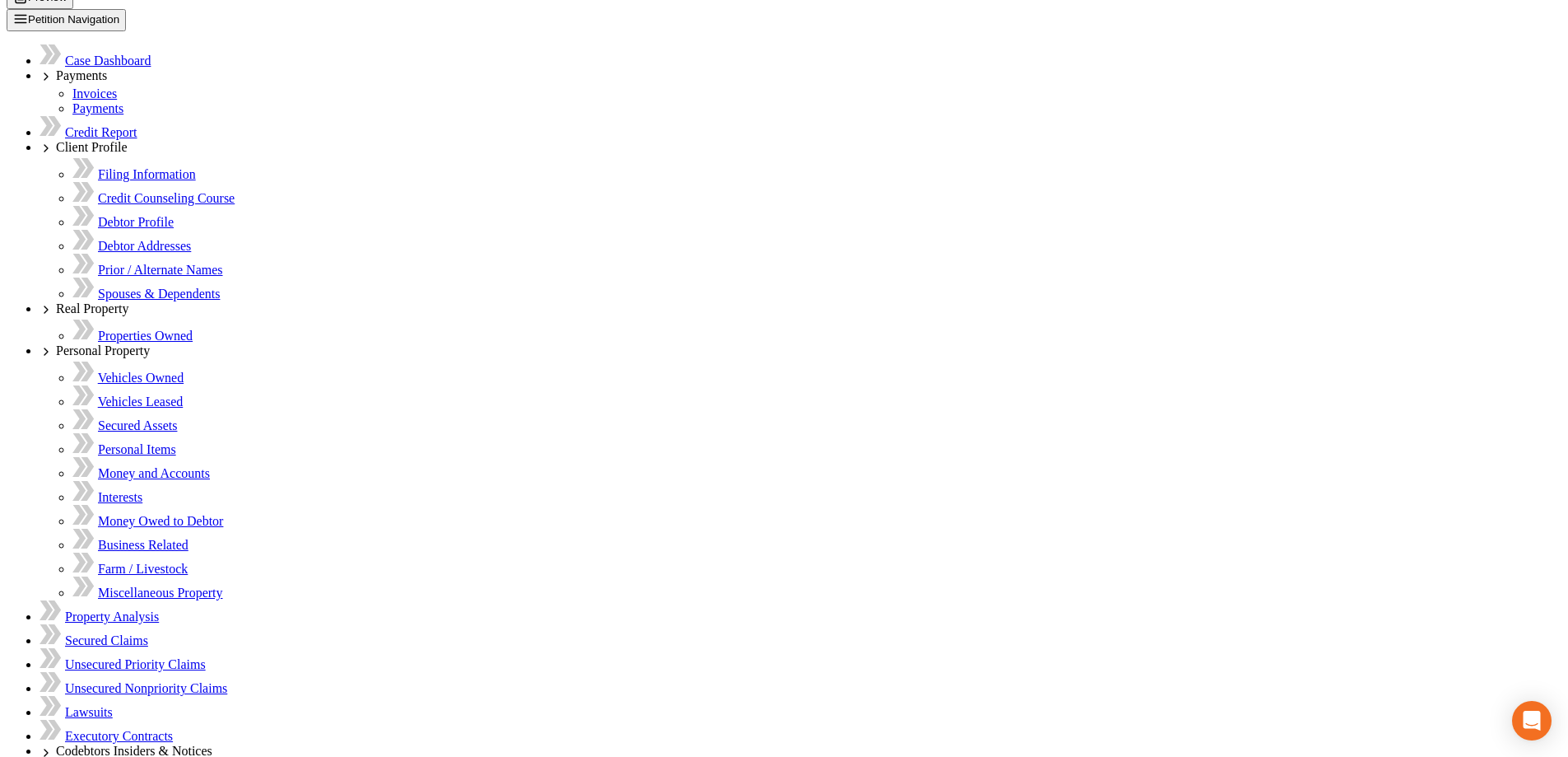
scroll to position [298, 0]
type textarea "Order of Confirmation Philip Beaton <philip@bblawoffice.net> 8:22 PM (0 minutes…"
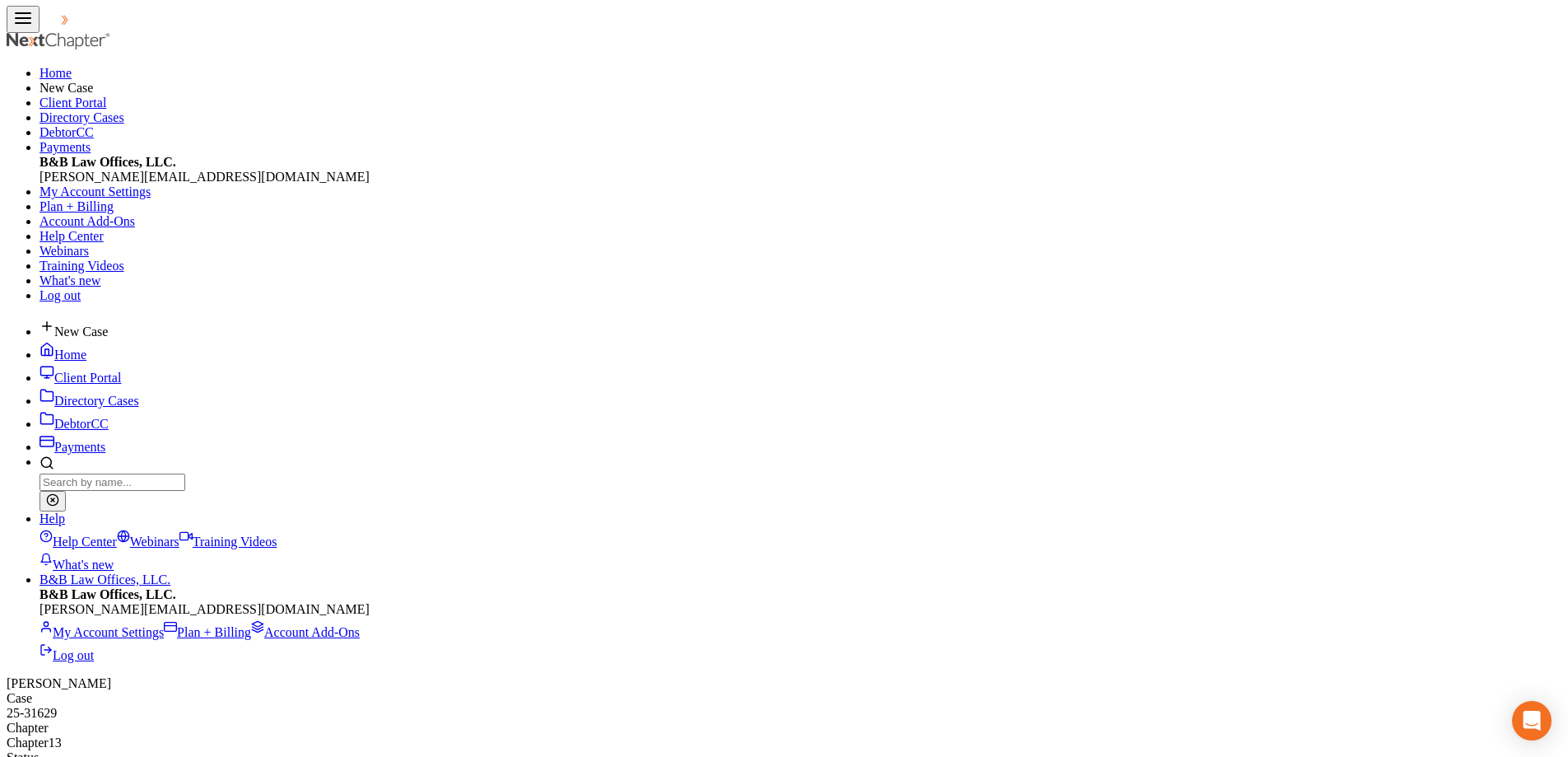
scroll to position [0, 0]
click at [86, 348] on link "Home" at bounding box center [63, 355] width 47 height 14
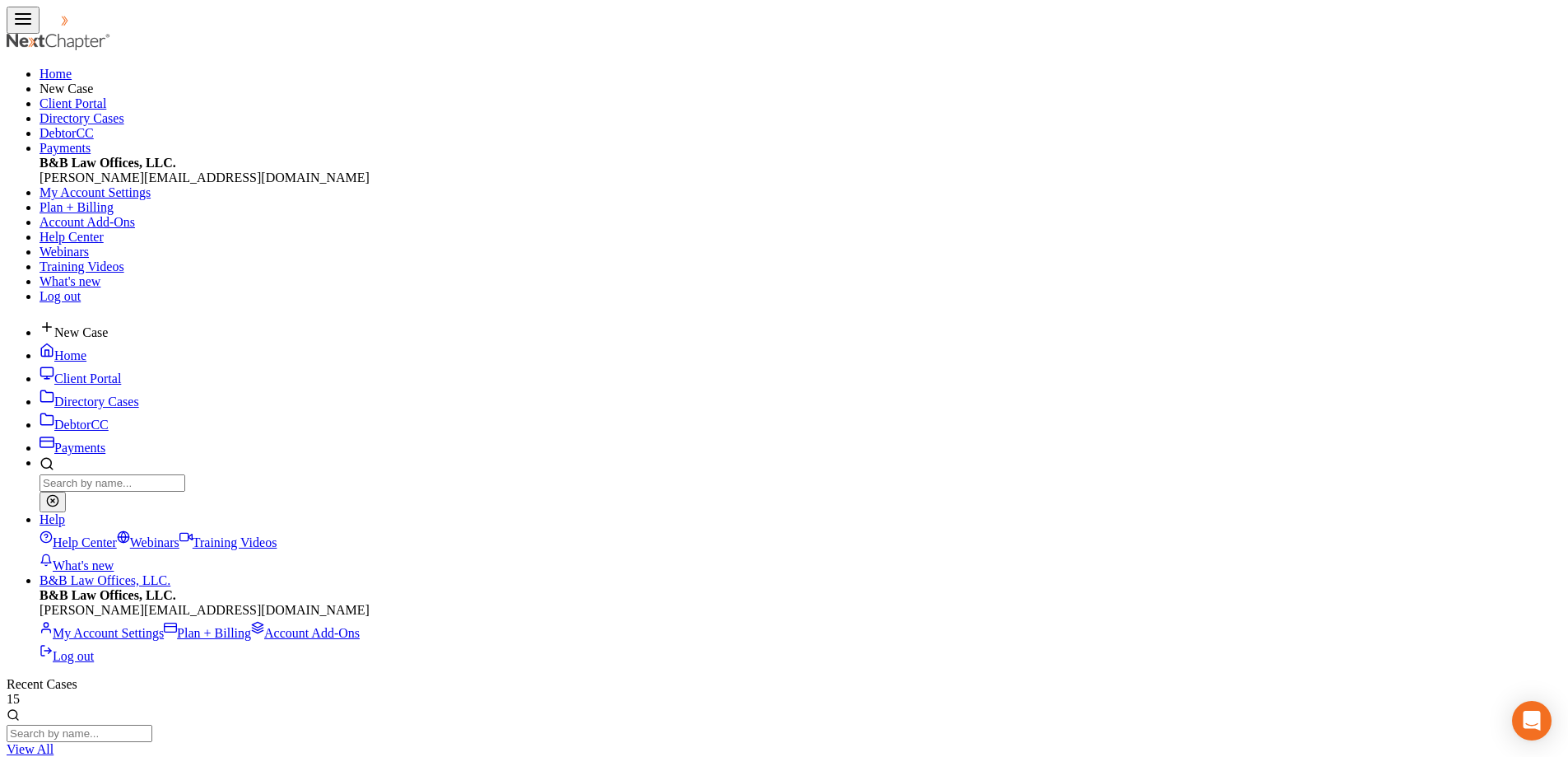
click at [152, 724] on input "search" at bounding box center [80, 733] width 146 height 17
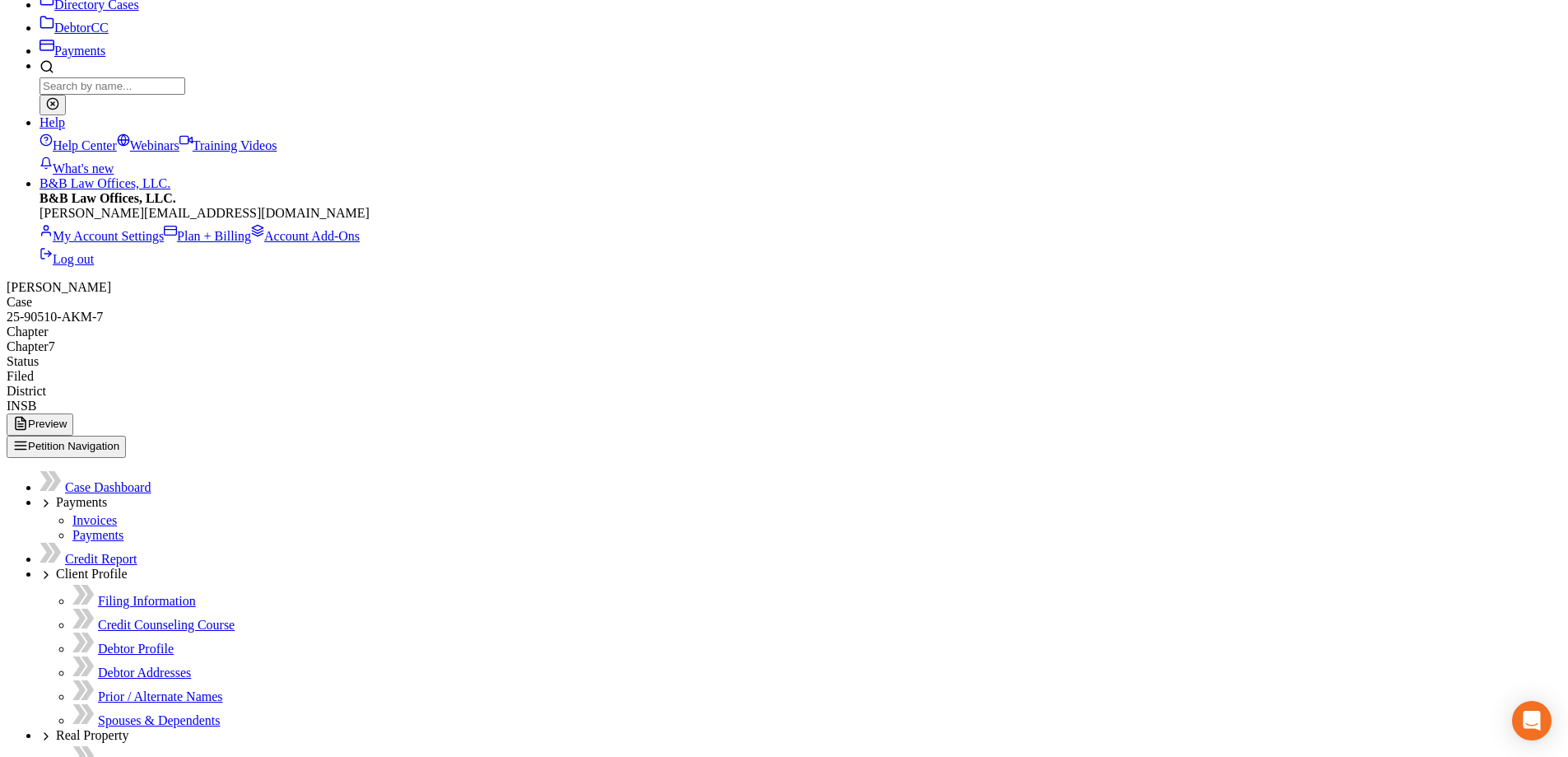
scroll to position [314, 0]
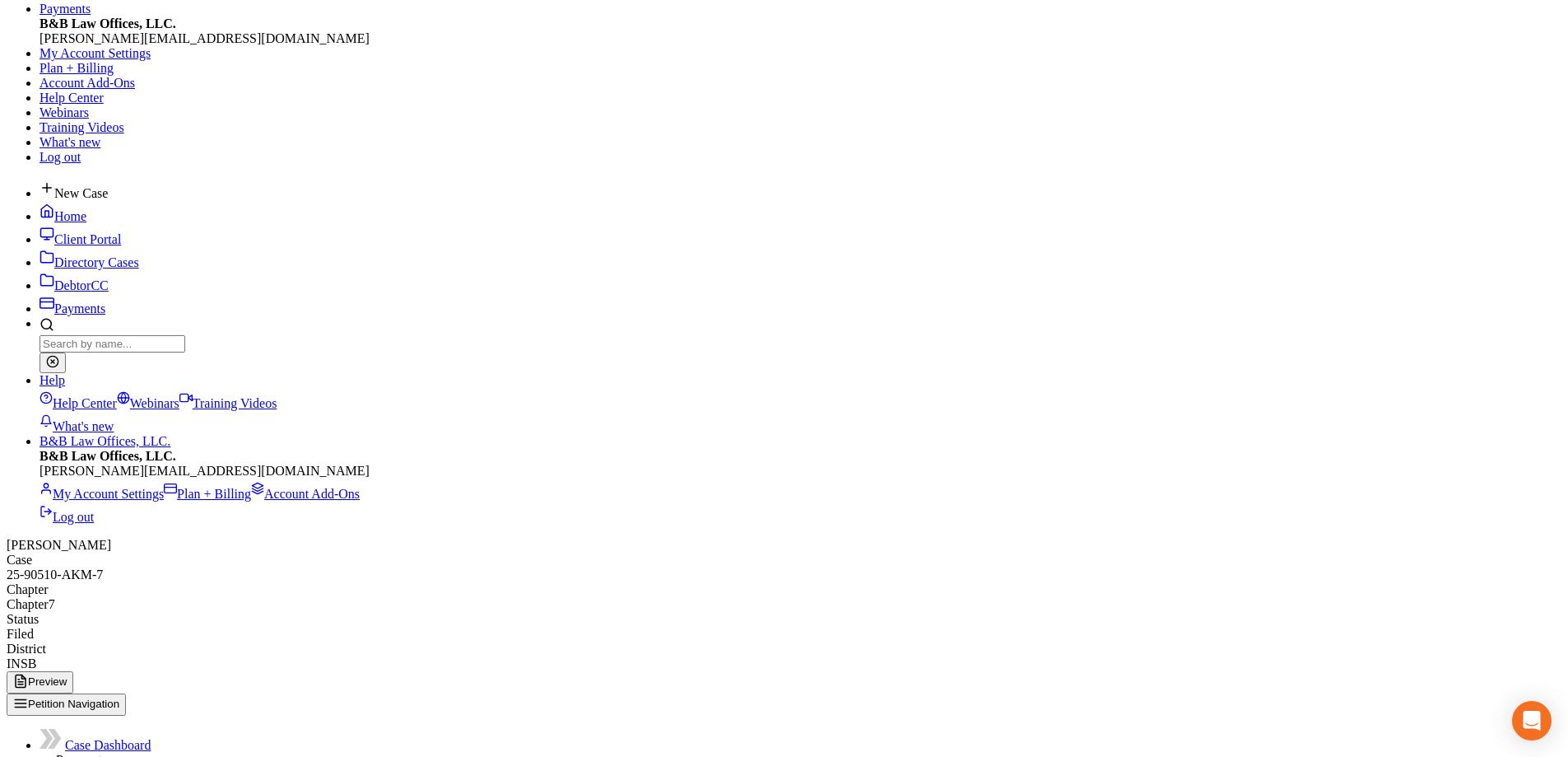
scroll to position [19, 0]
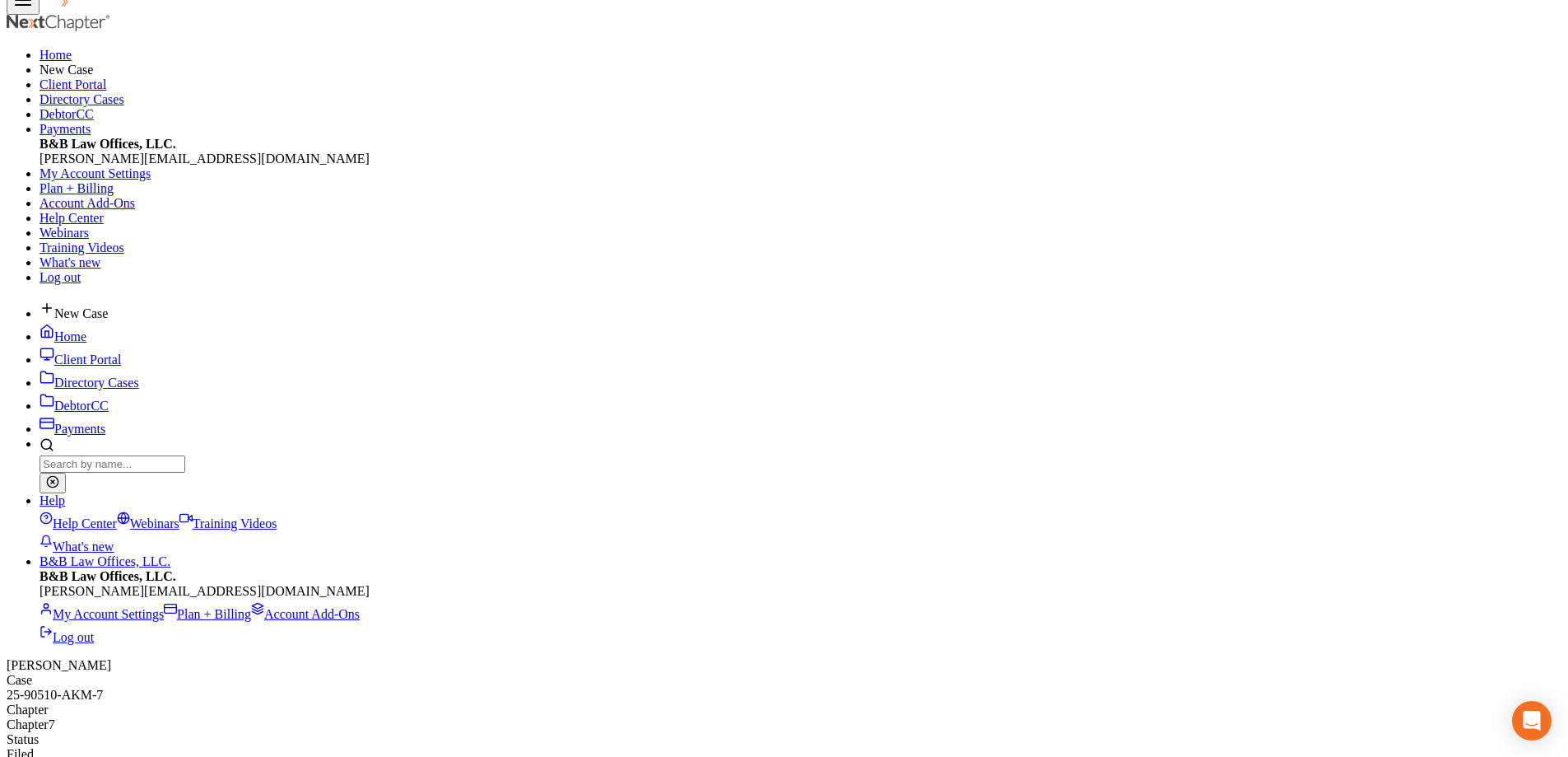
select select "9"
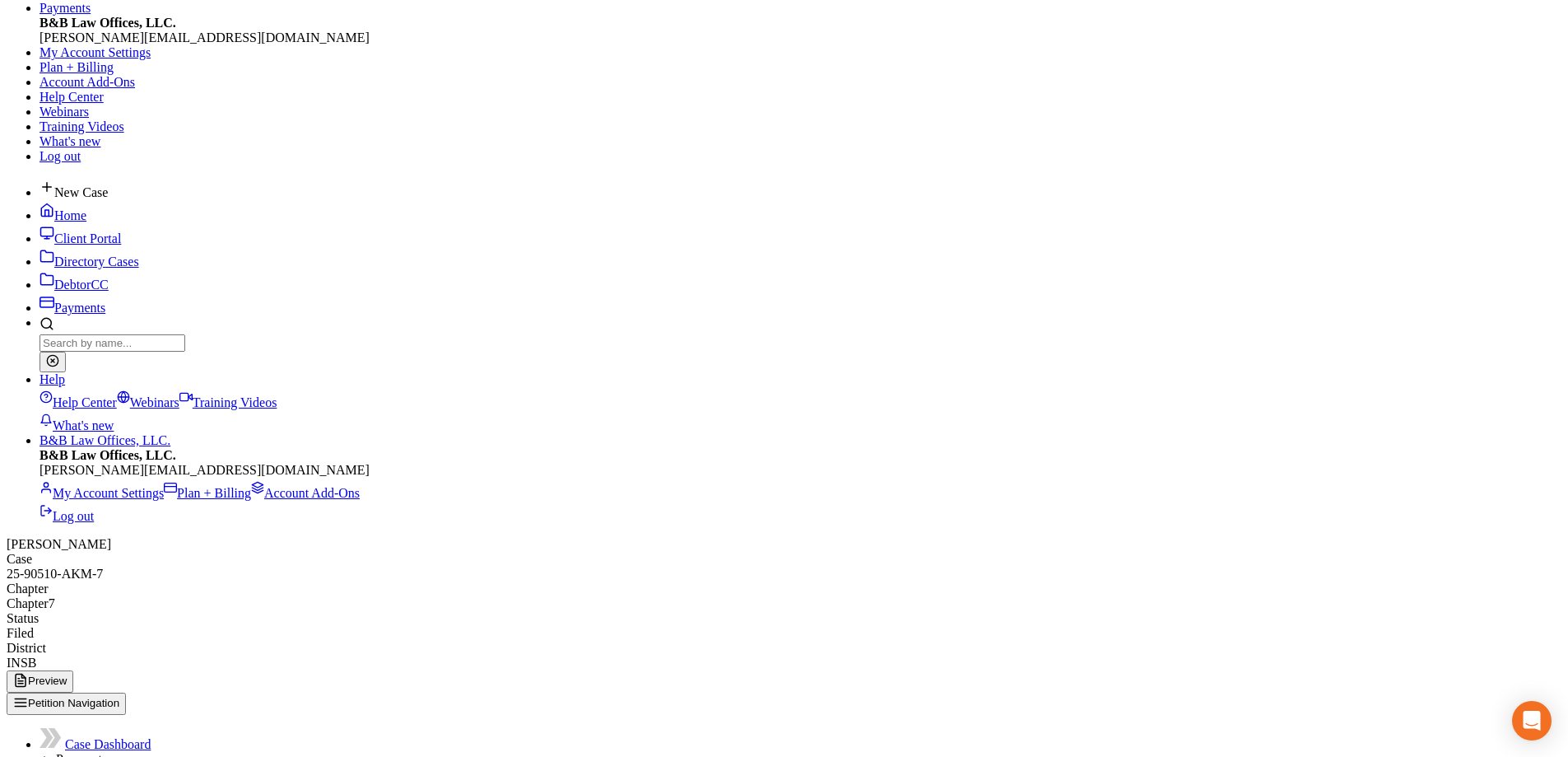
scroll to position [165, 0]
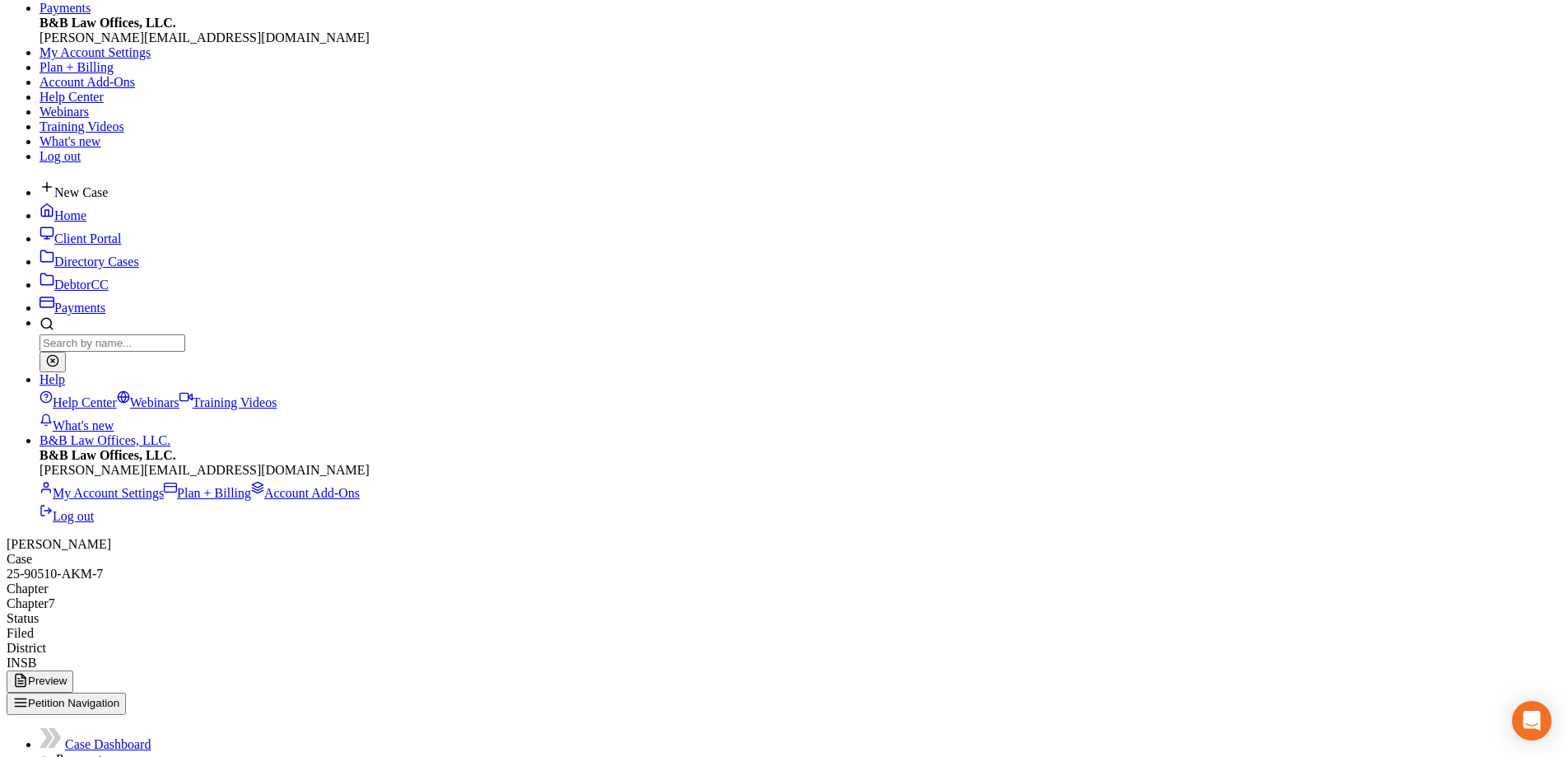
scroll to position [165, 0]
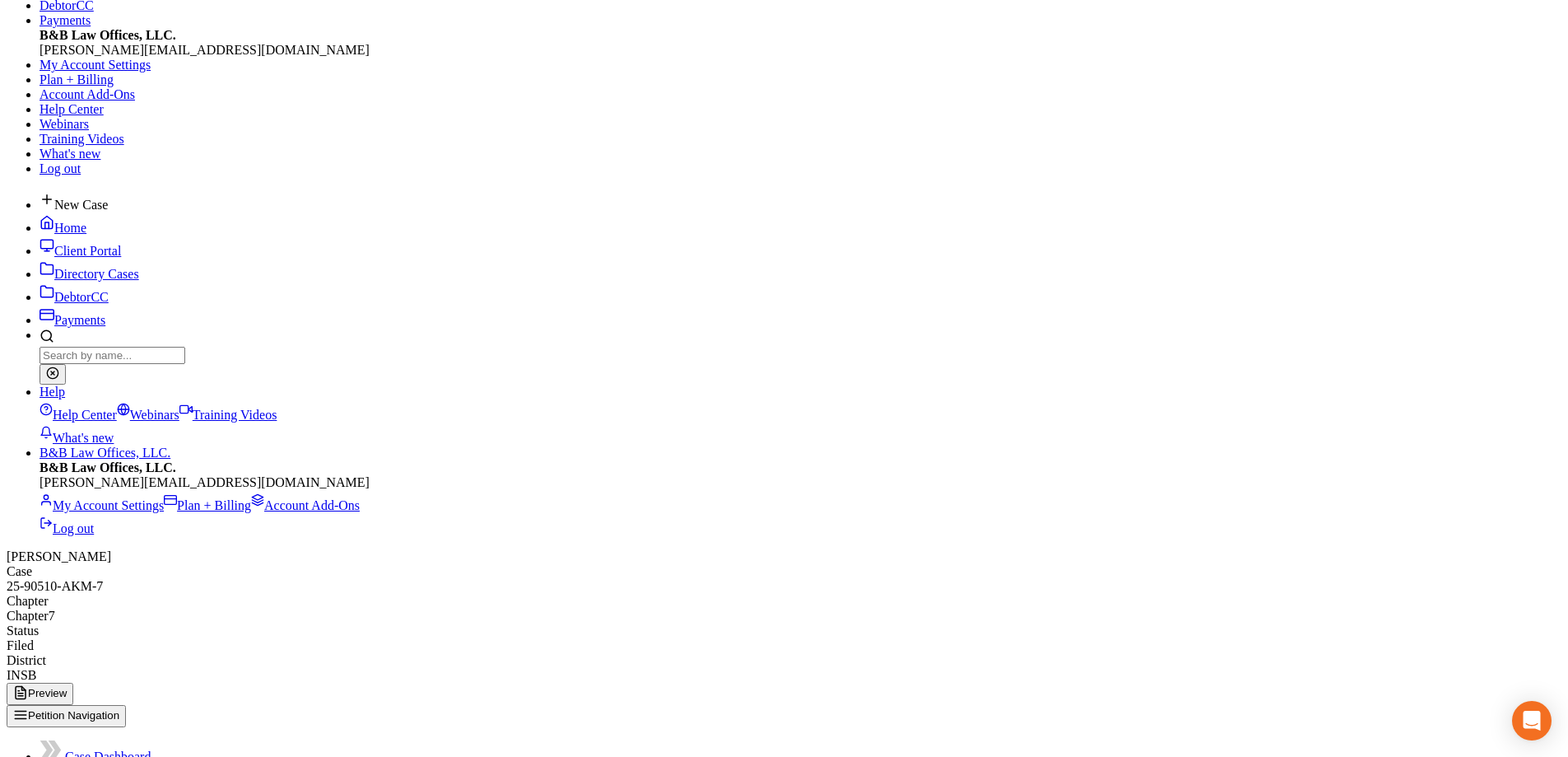
scroll to position [0, 0]
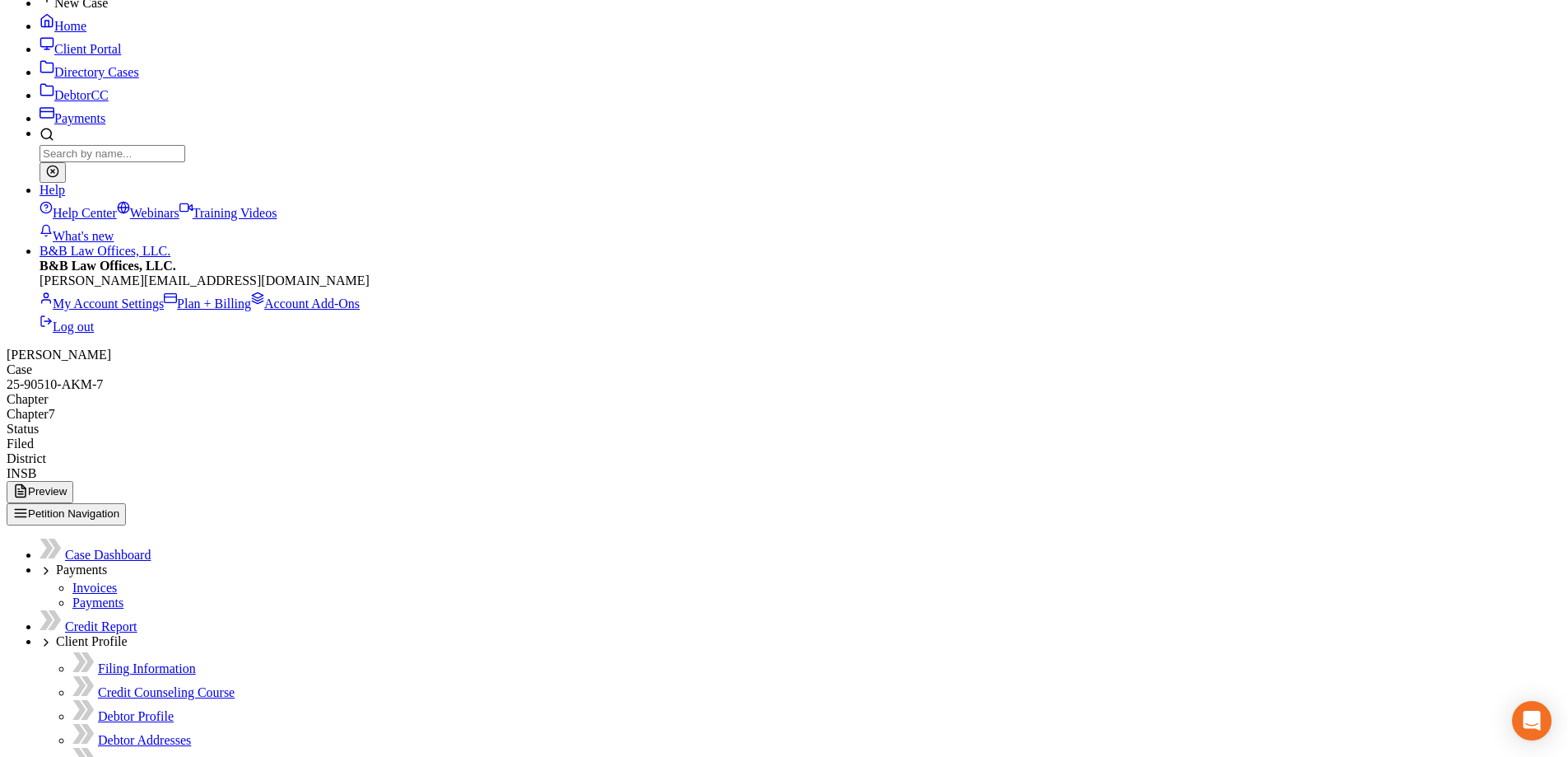
scroll to position [16152, 0]
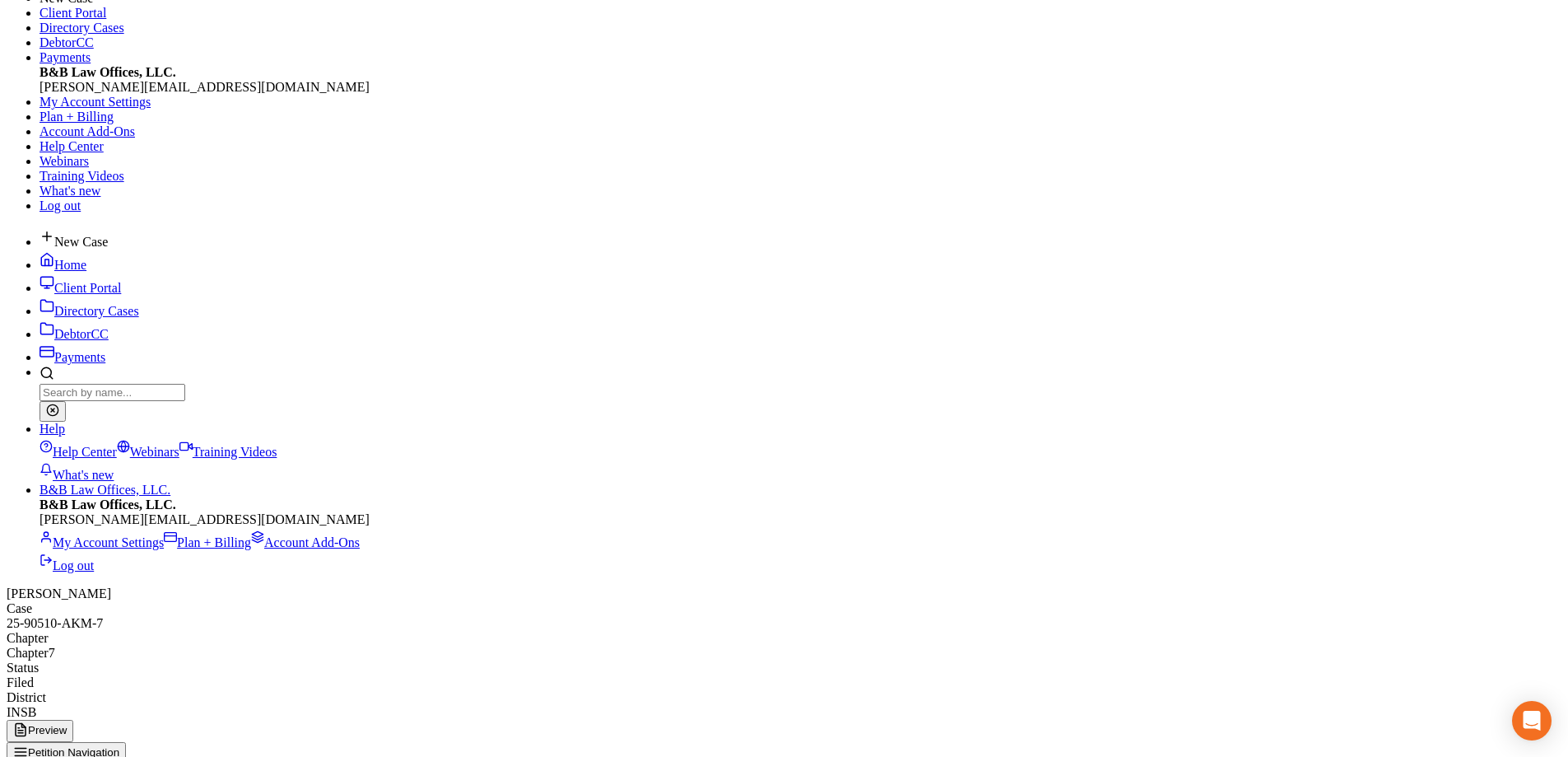
scroll to position [8, 0]
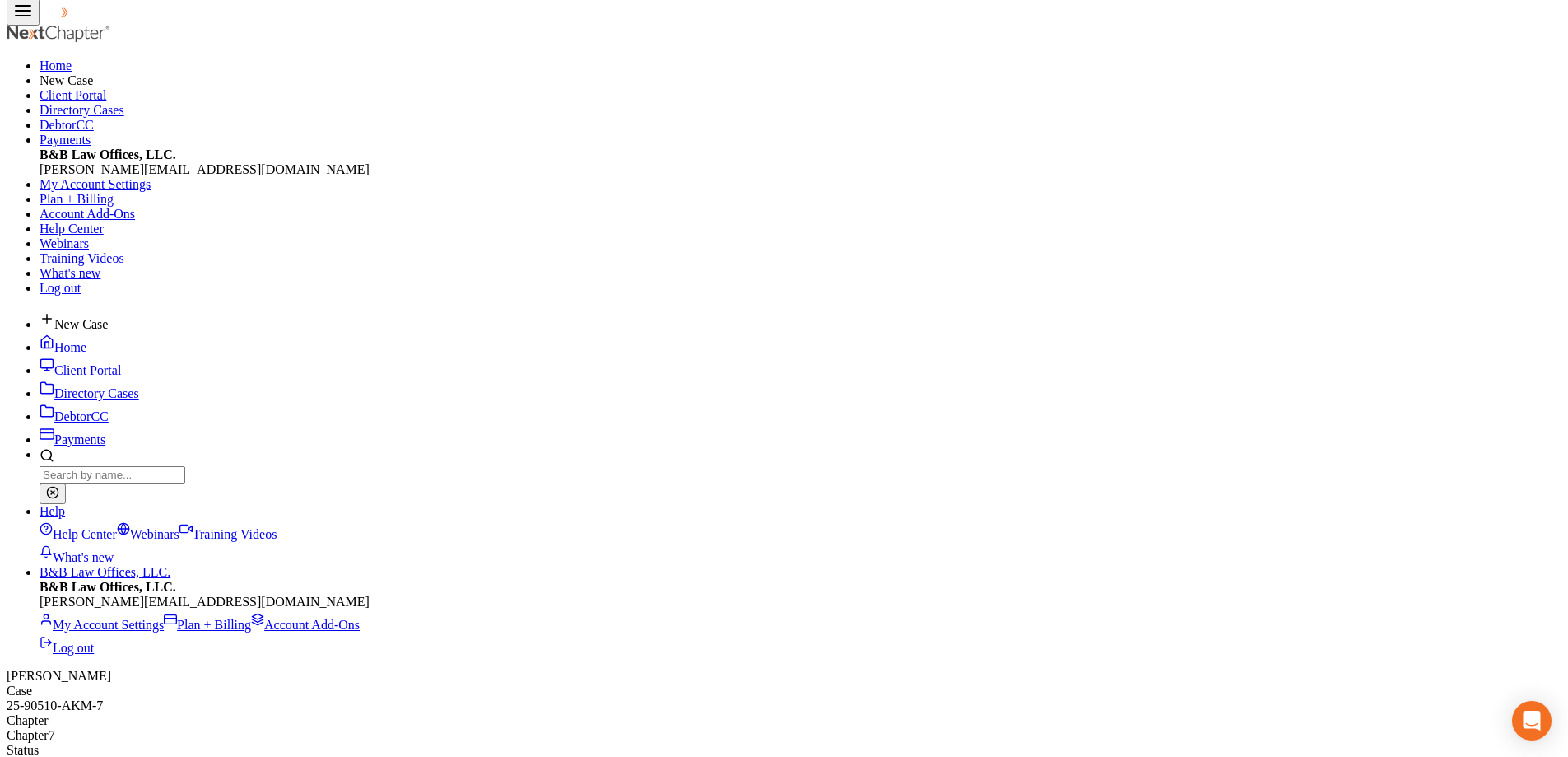
select select "9"
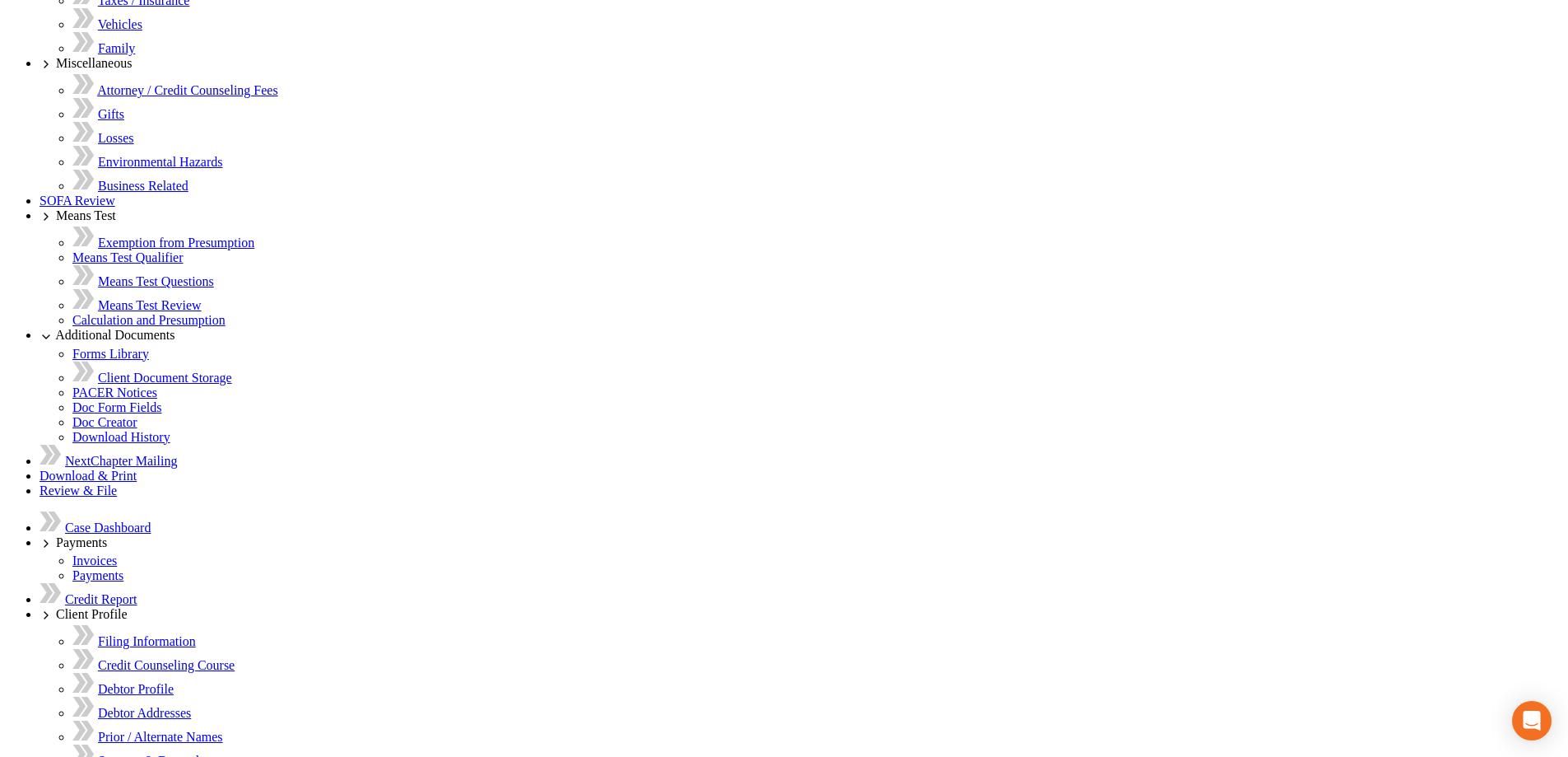
scroll to position [1963, 0]
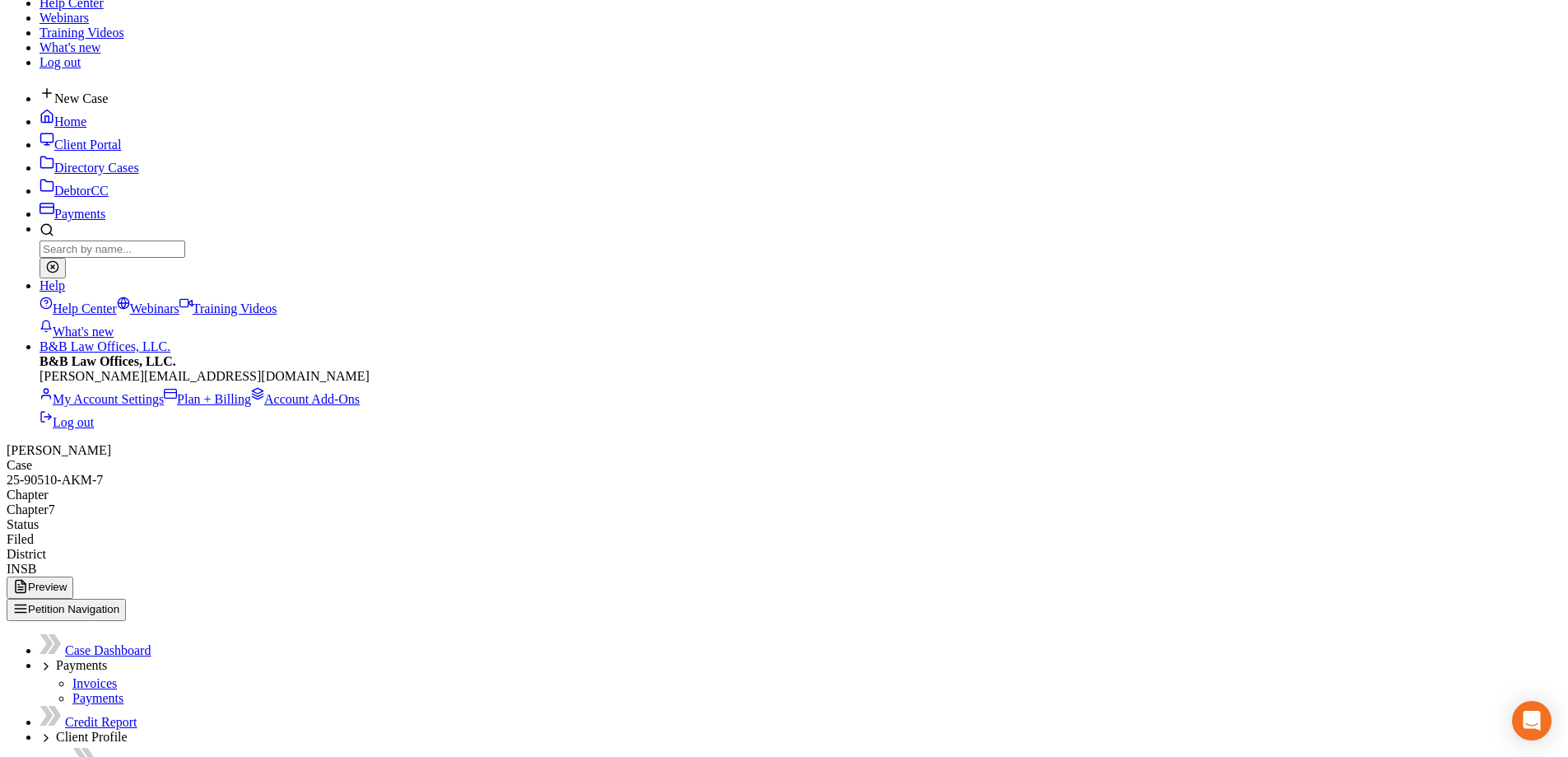
scroll to position [481, 0]
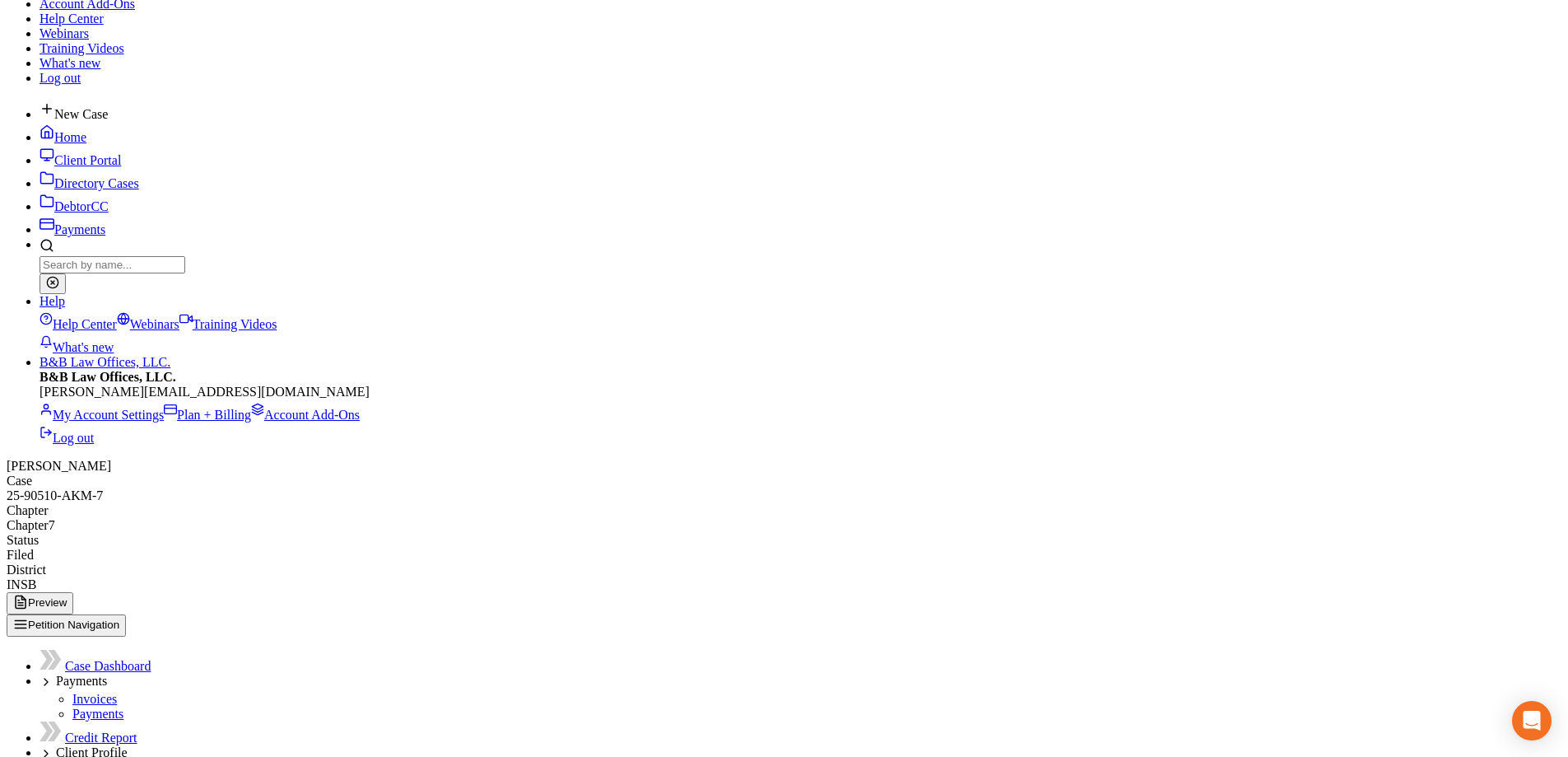
scroll to position [247, 0]
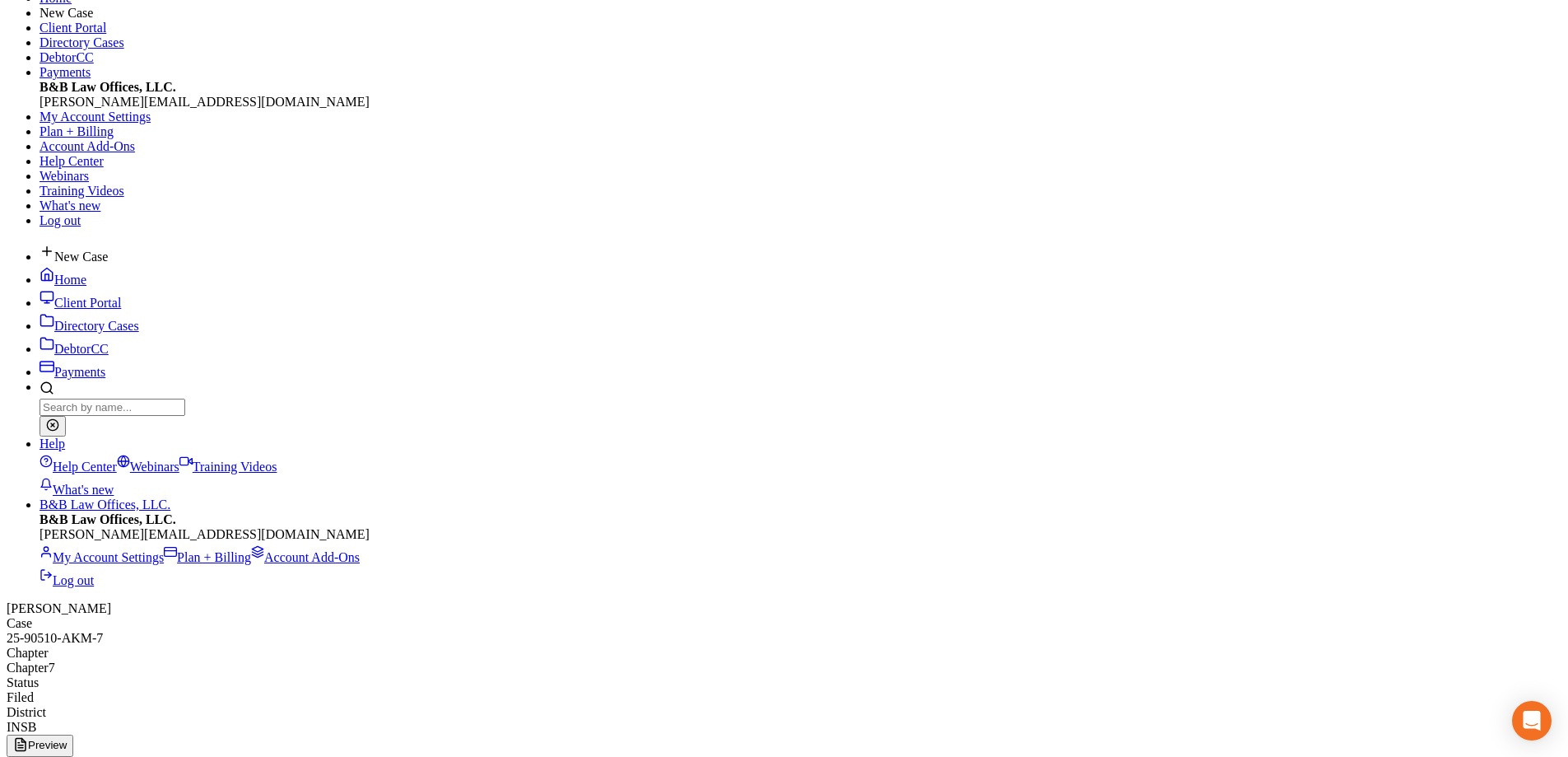
scroll to position [0, 0]
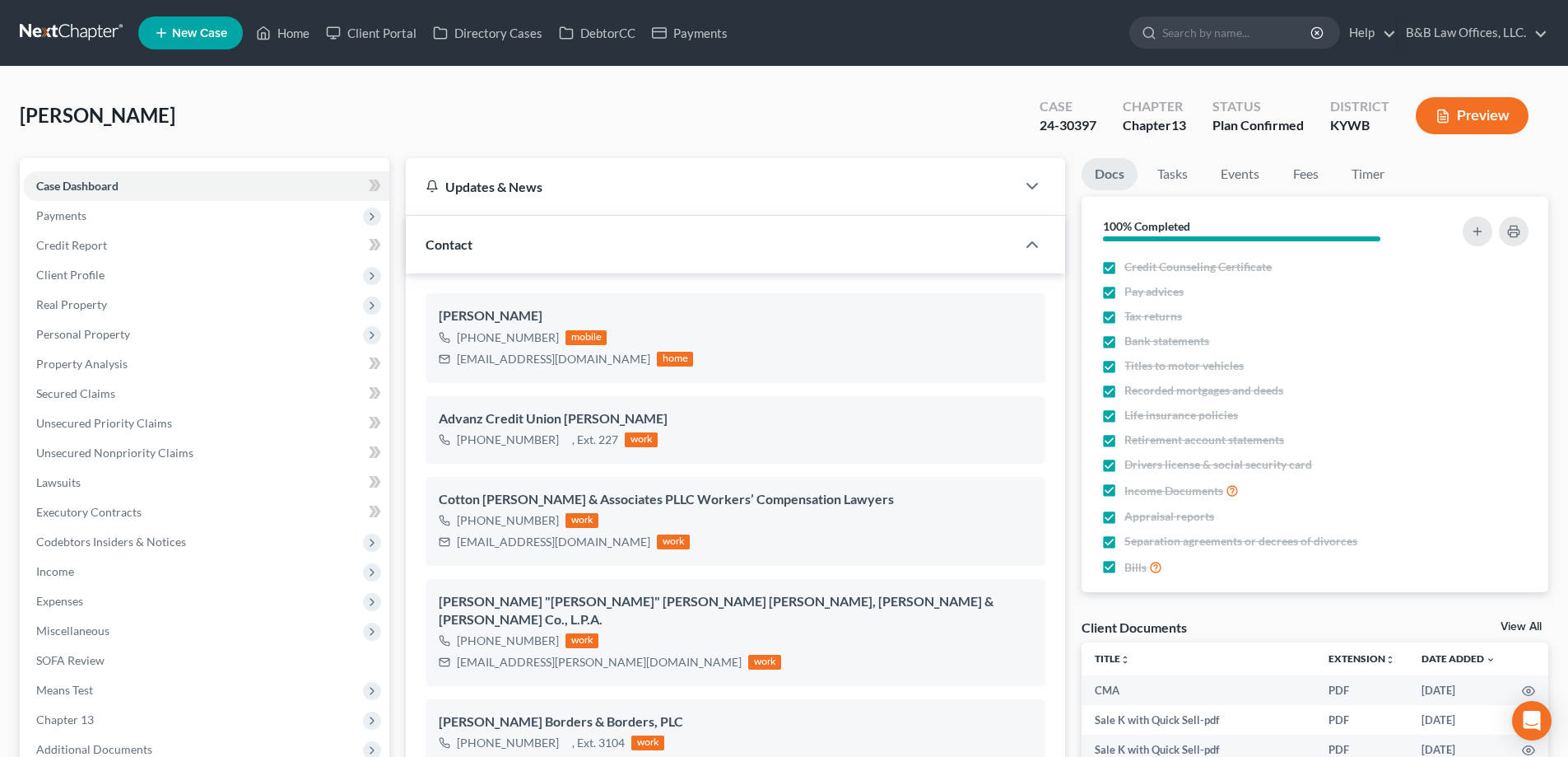
select select "13"
select select "2"
select select "0"
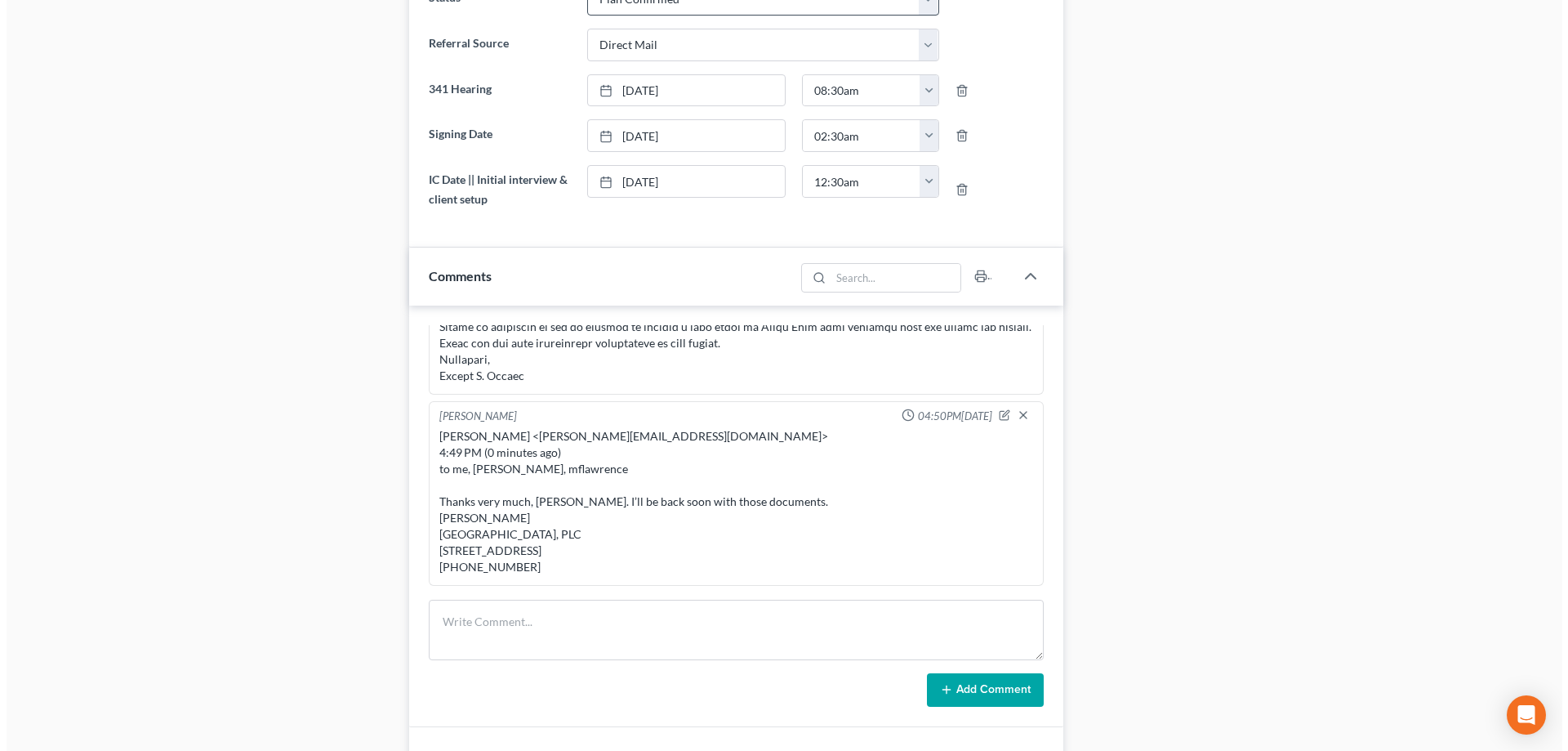
scroll to position [980, 0]
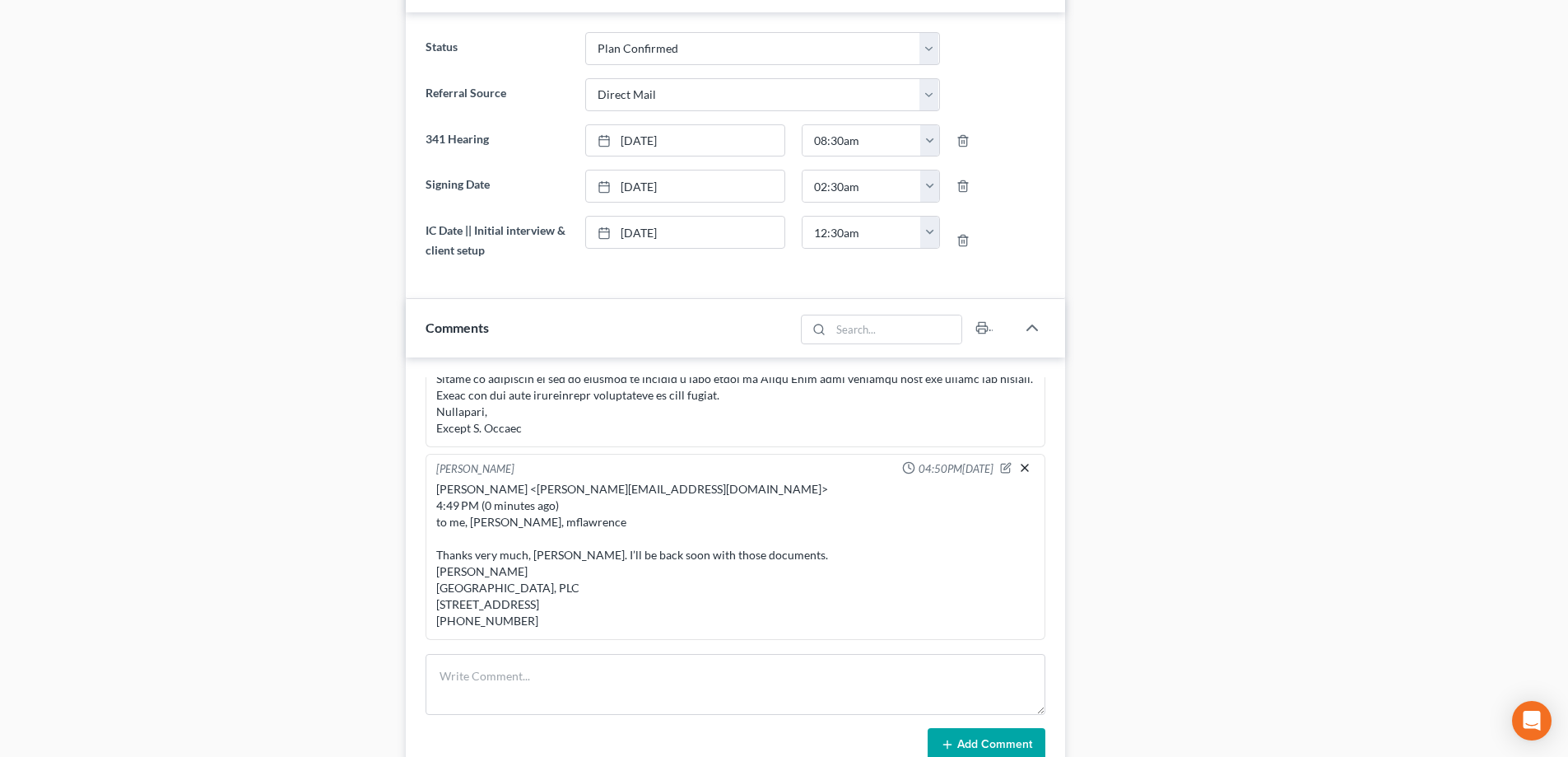
click at [1022, 464] on line "button" at bounding box center [1024, 467] width 7 height 7
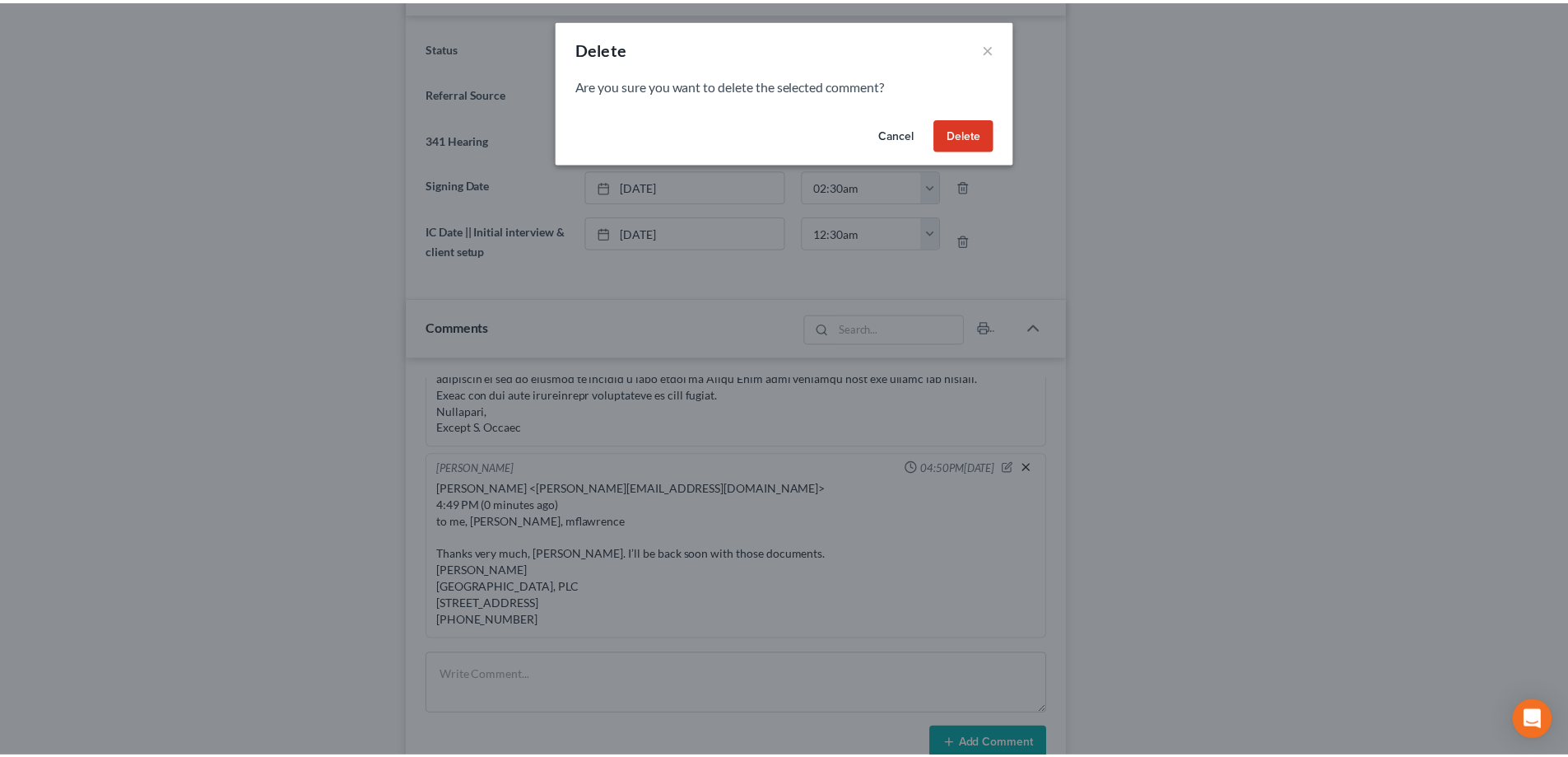
scroll to position [25809, 0]
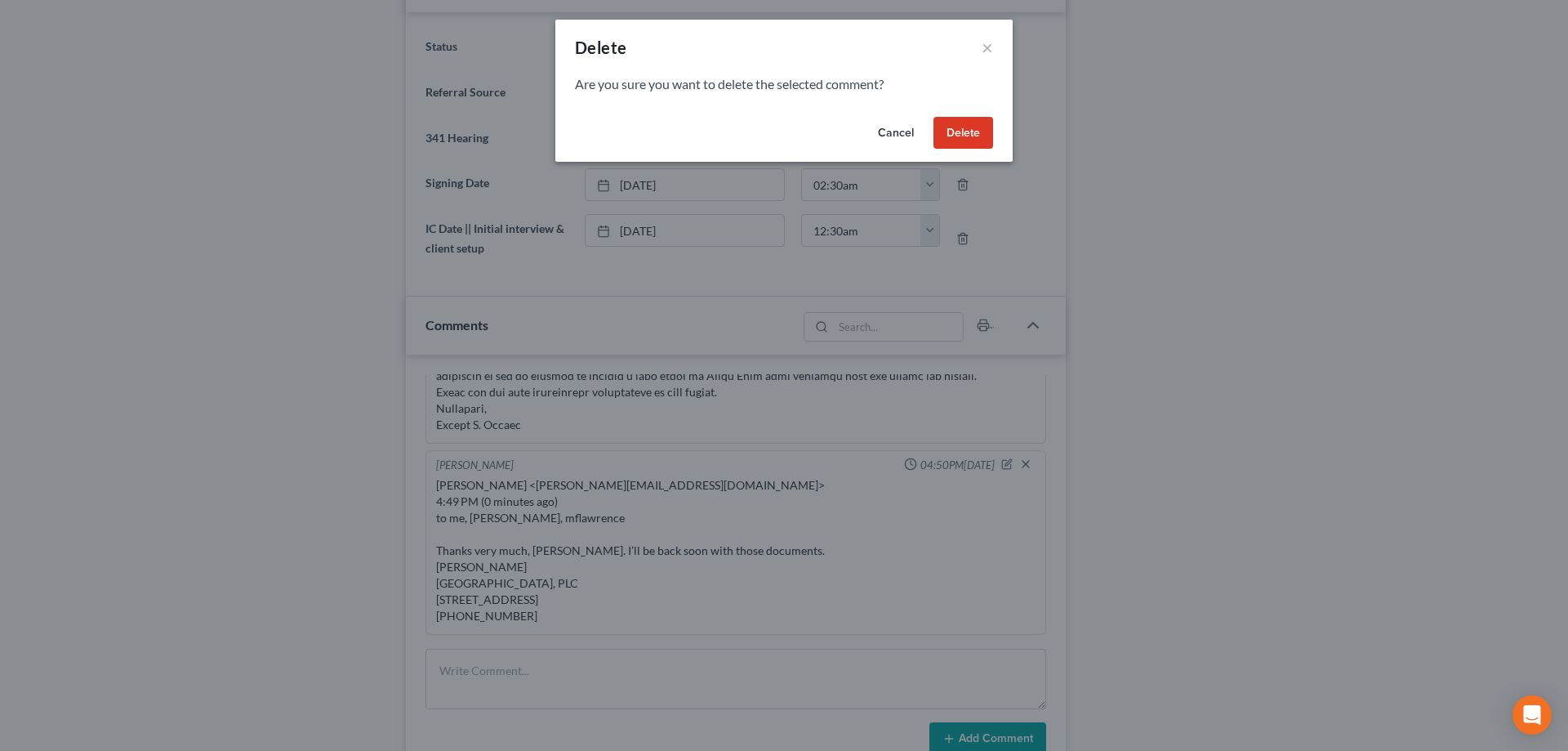
click at [900, 126] on button "Cancel" at bounding box center [895, 133] width 62 height 32
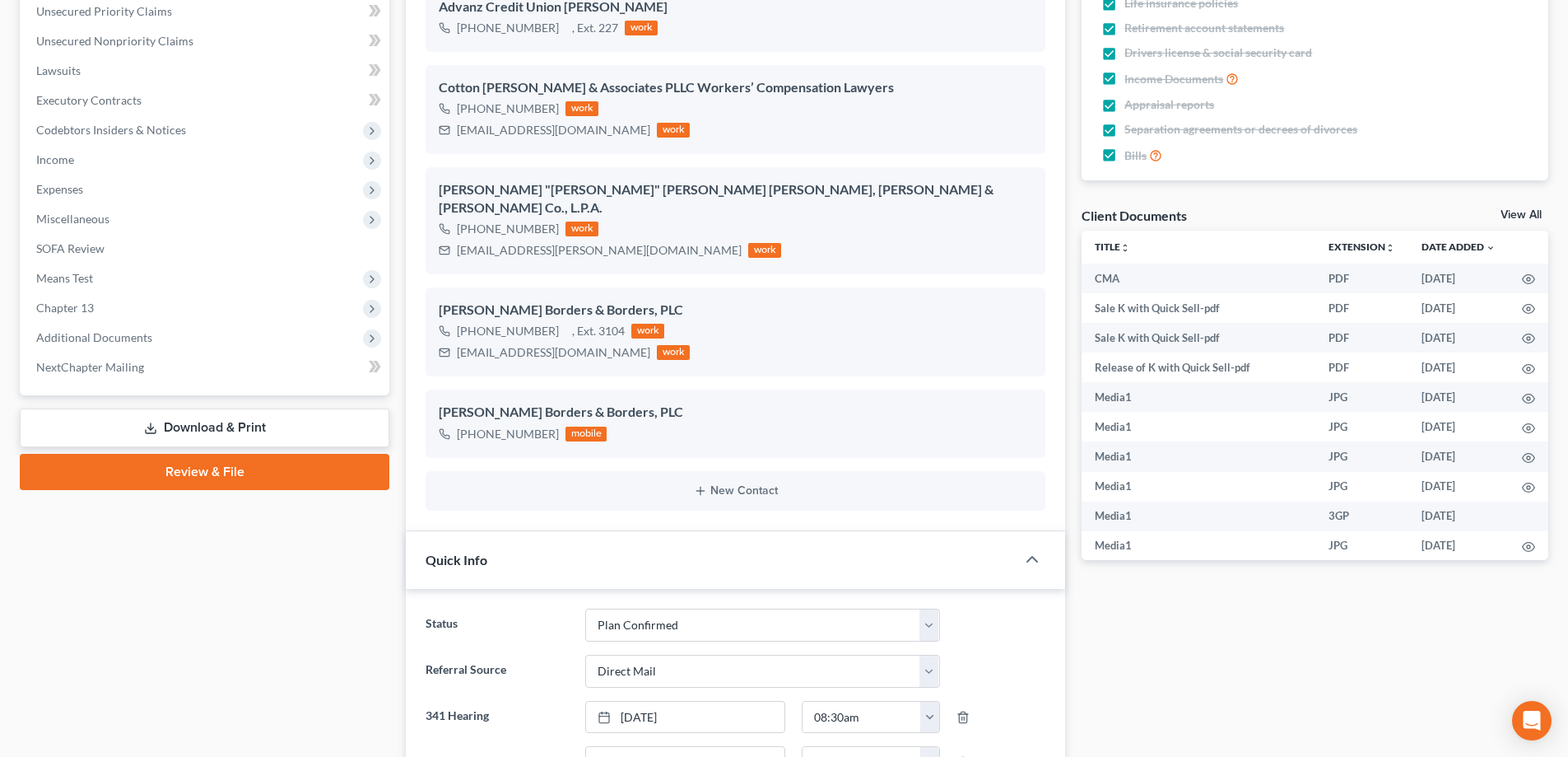
scroll to position [0, 0]
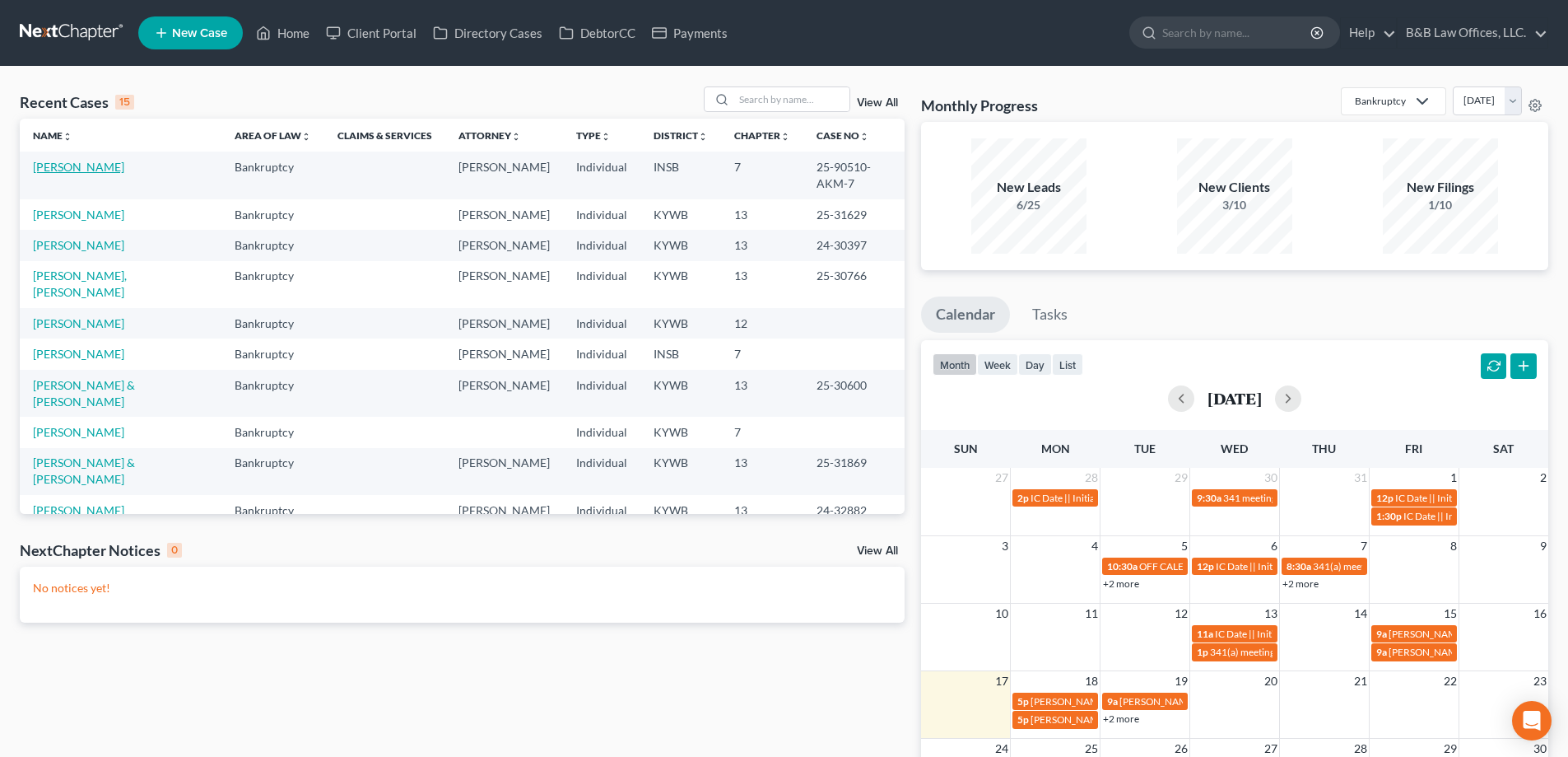
click at [46, 171] on link "[PERSON_NAME]" at bounding box center [79, 167] width 92 height 14
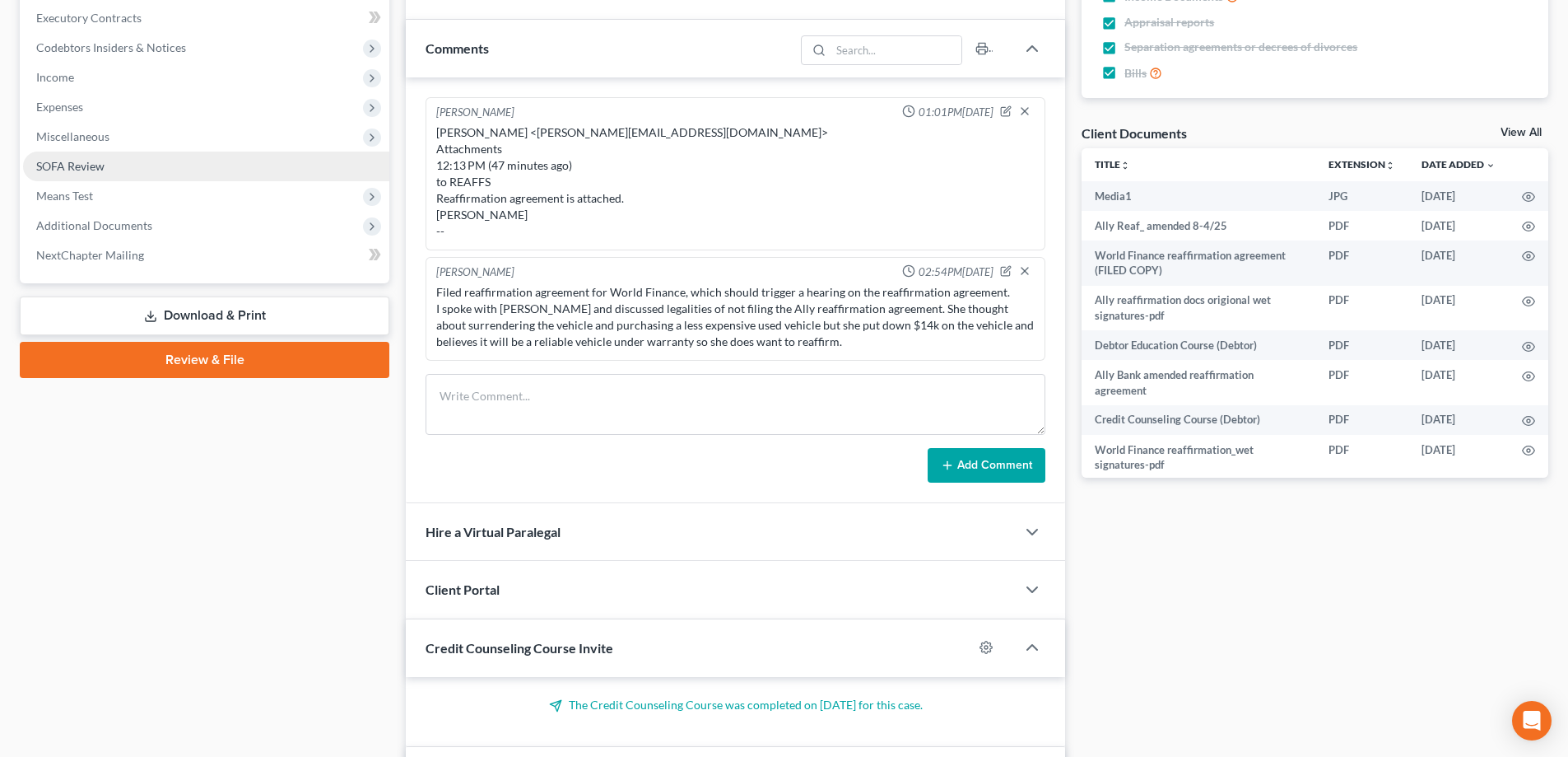
scroll to position [16152, 0]
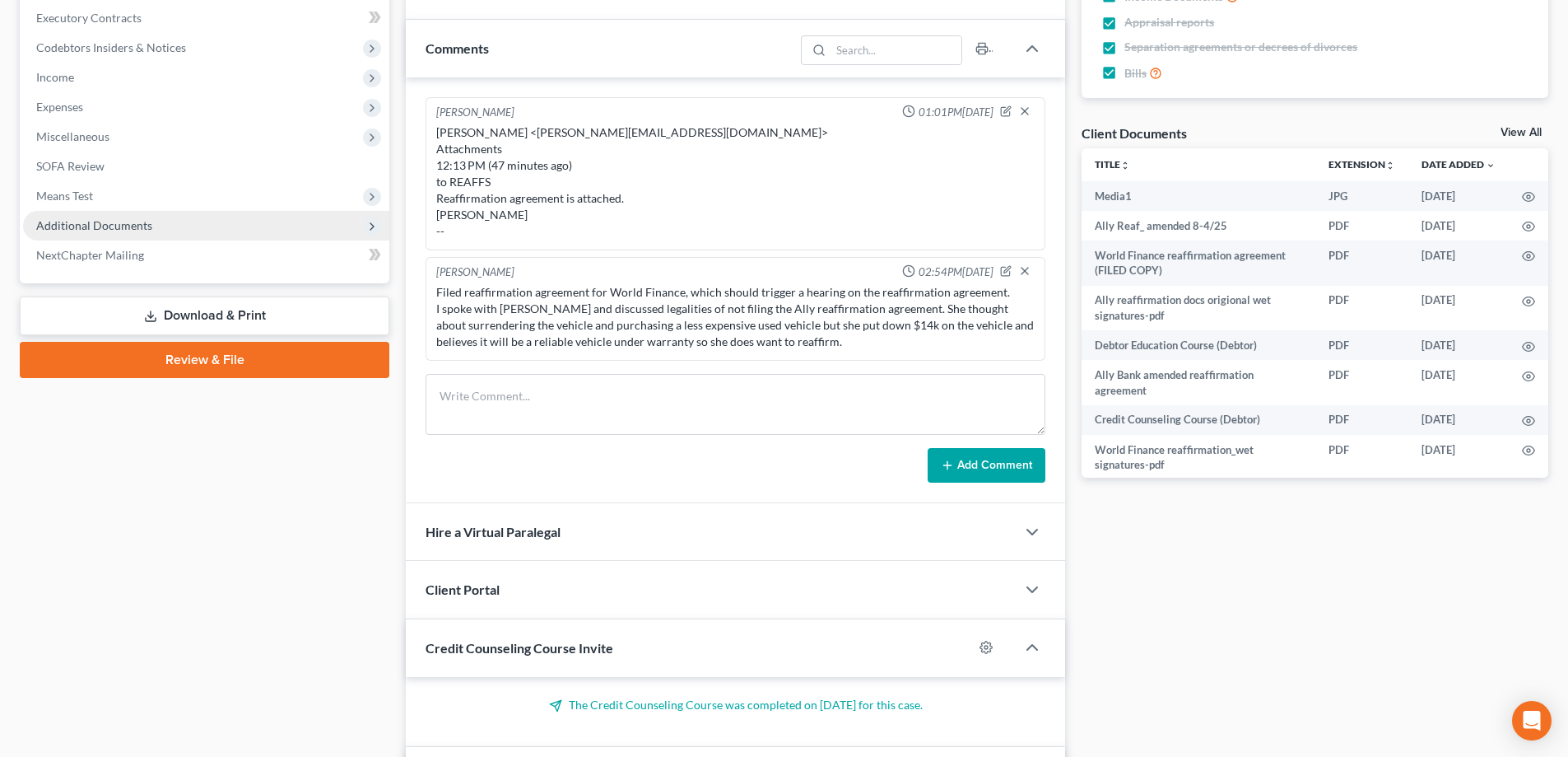
click at [114, 229] on span "Additional Documents" at bounding box center [94, 225] width 116 height 14
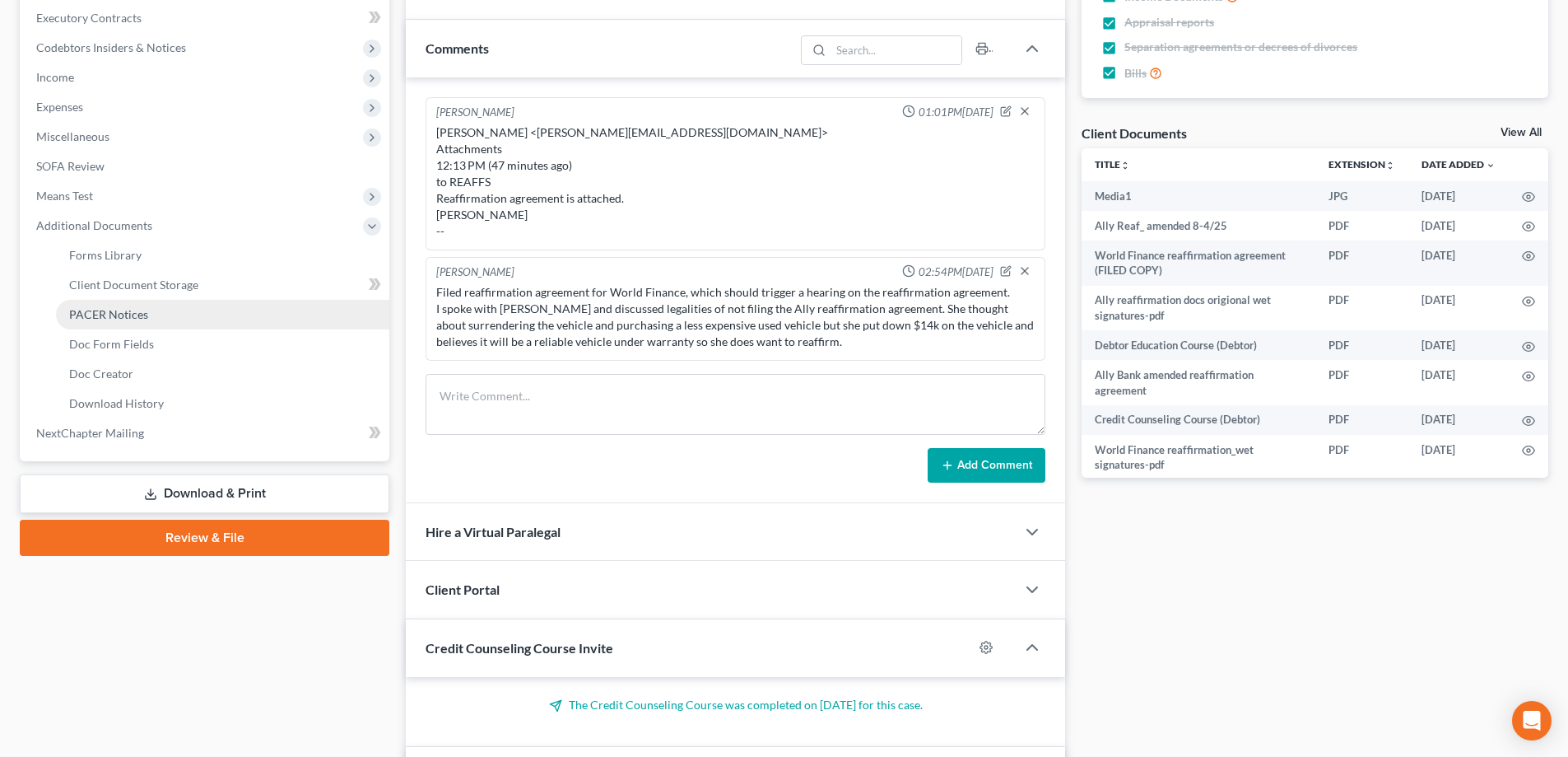
click at [123, 318] on span "PACER Notices" at bounding box center [109, 313] width 79 height 14
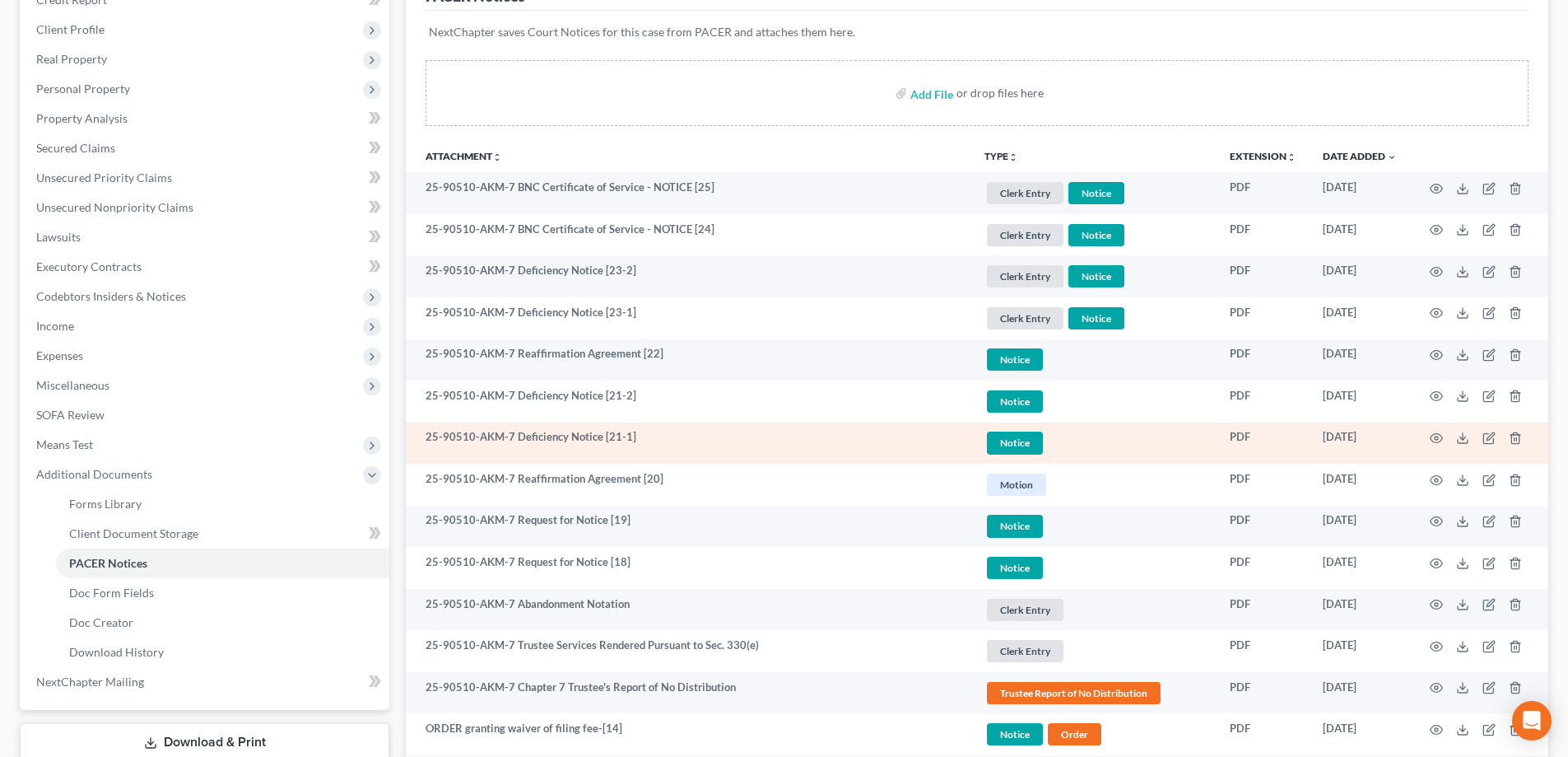
scroll to position [247, 0]
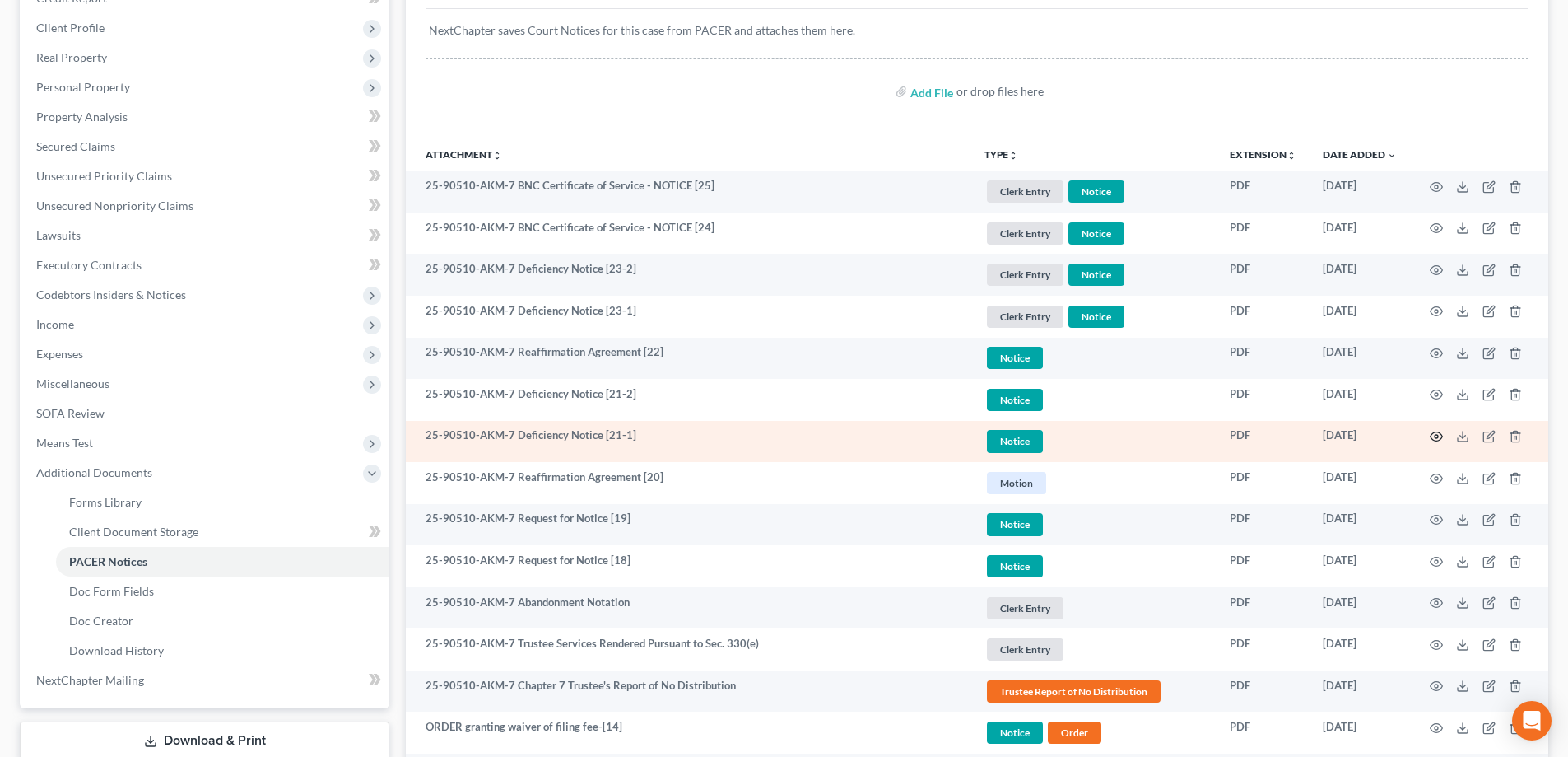
click at [1442, 439] on icon "button" at bounding box center [1436, 437] width 12 height 9
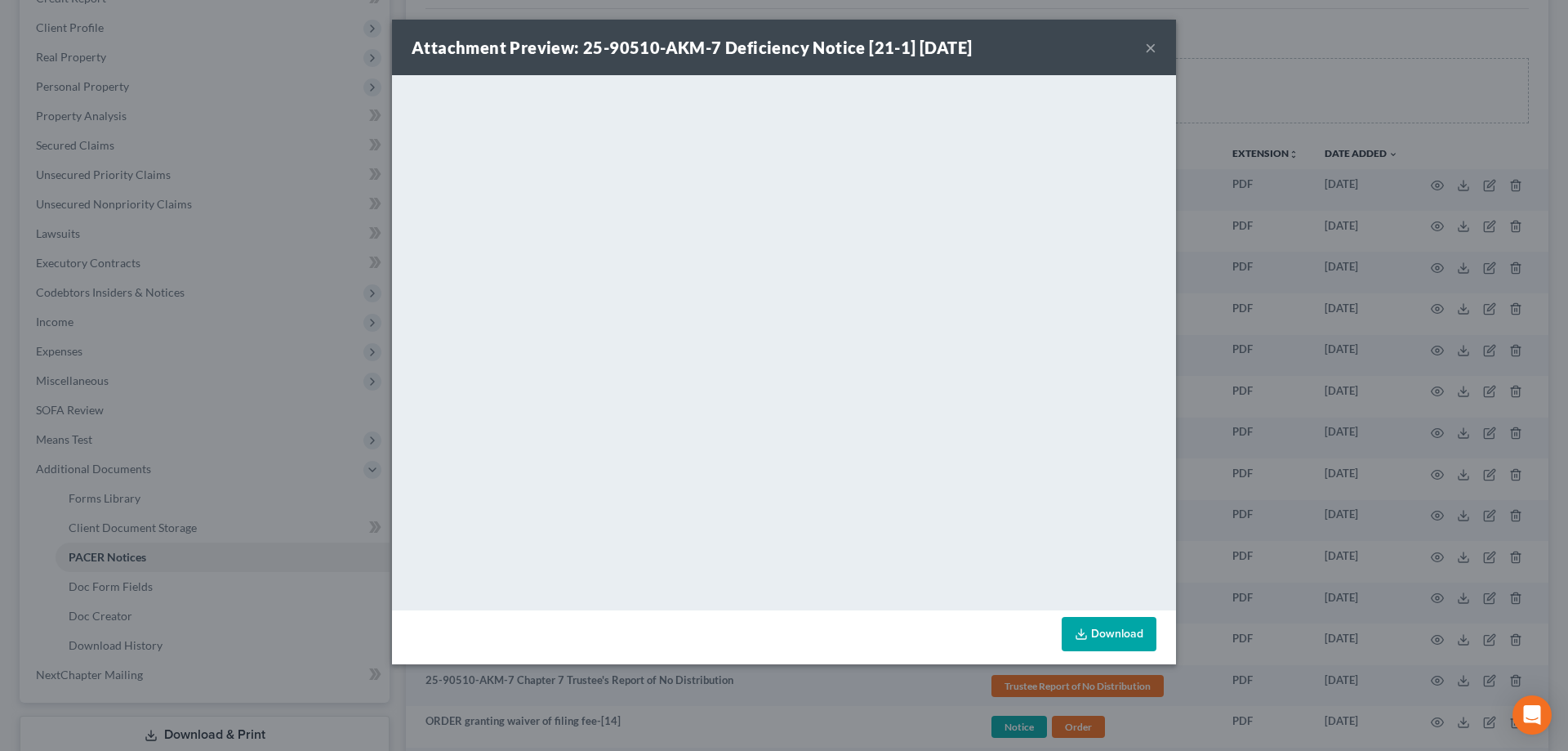
click at [1151, 45] on button "×" at bounding box center [1150, 46] width 11 height 19
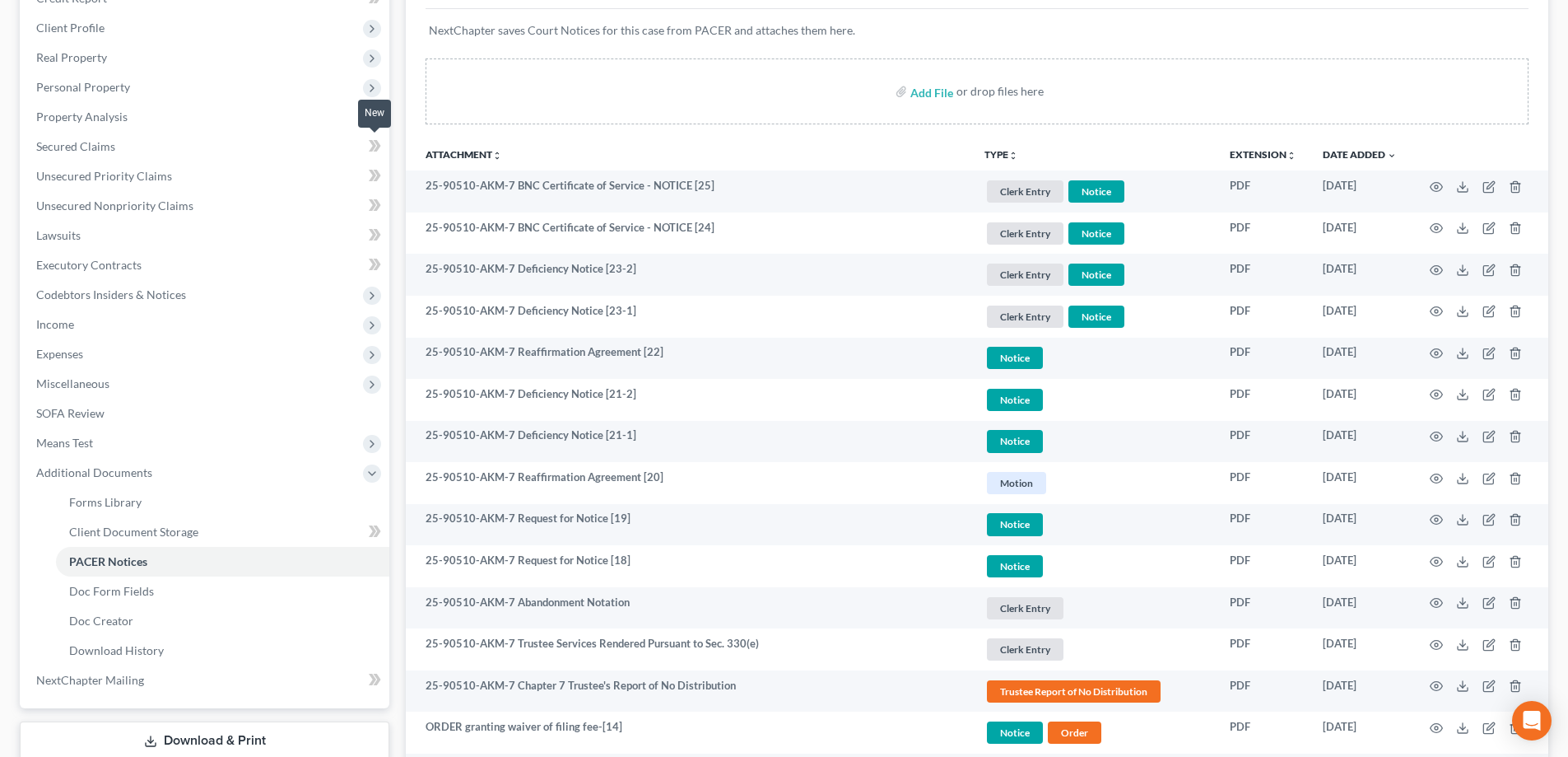
scroll to position [0, 0]
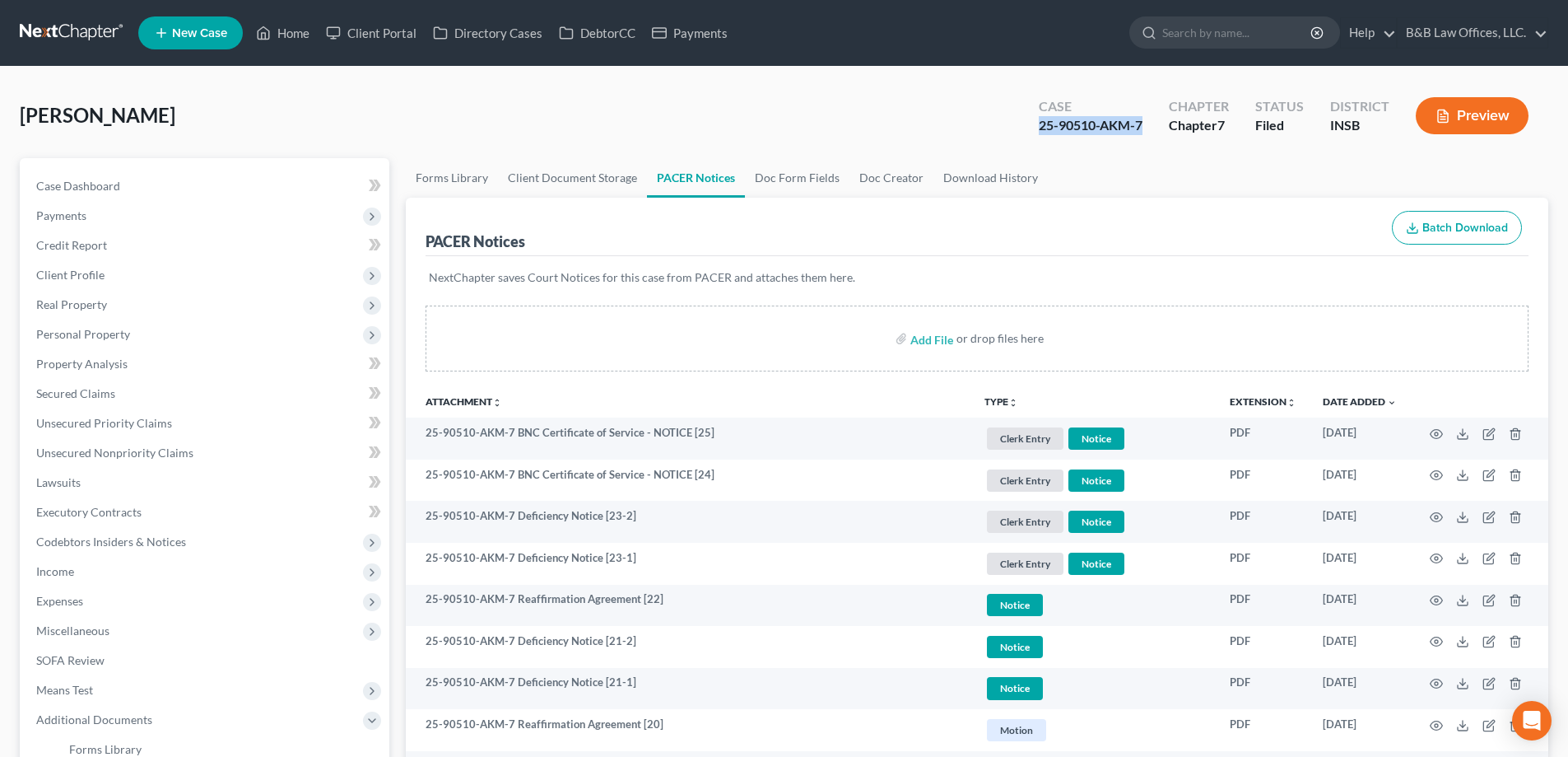
drag, startPoint x: 1039, startPoint y: 123, endPoint x: 1143, endPoint y: 134, distance: 104.6
click at [1142, 134] on div "25-90510-AKM-7" at bounding box center [1091, 125] width 104 height 19
copy div "25-90510-AKM-7"
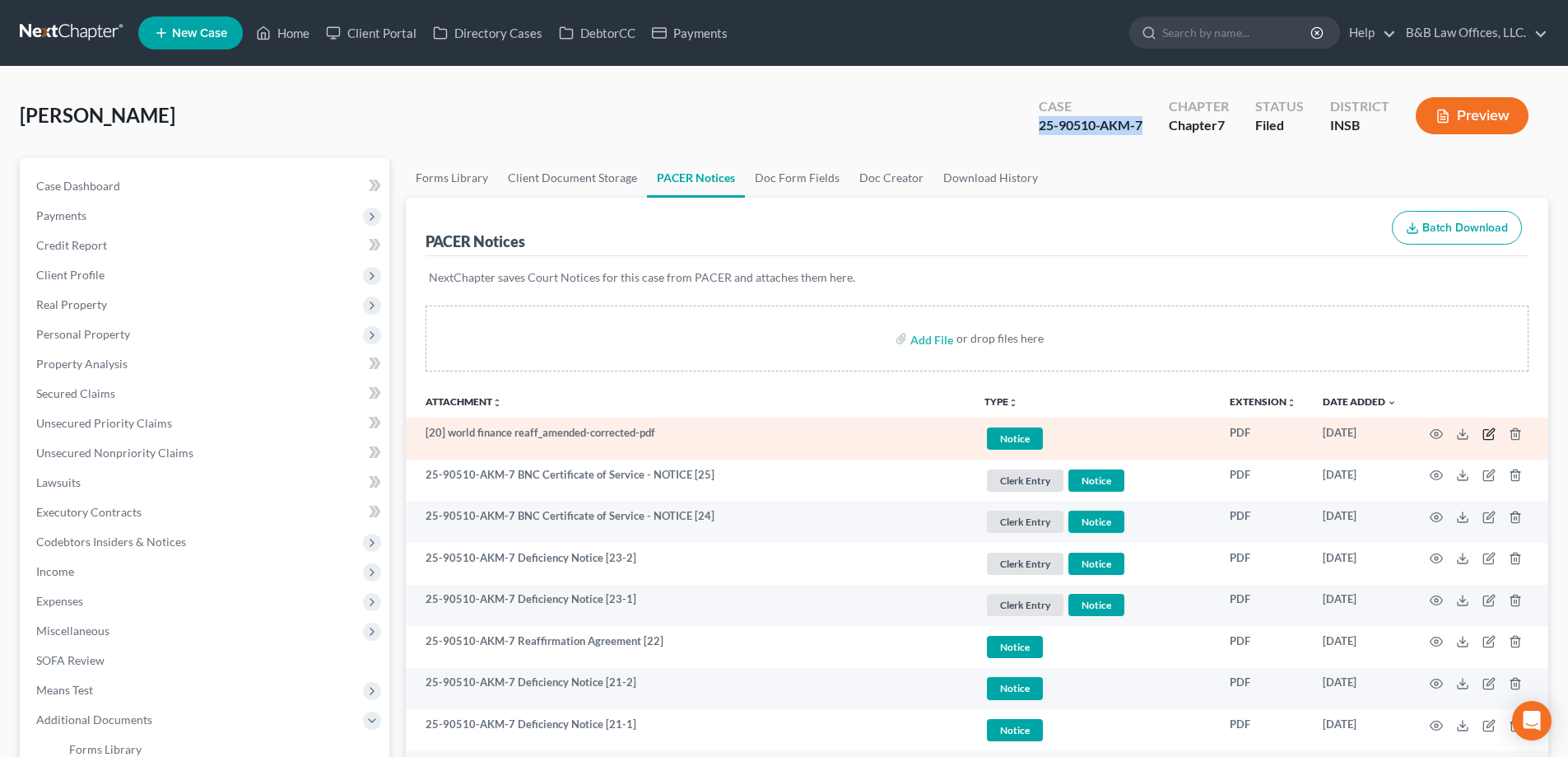
click at [1489, 434] on icon "button" at bounding box center [1489, 434] width 13 height 13
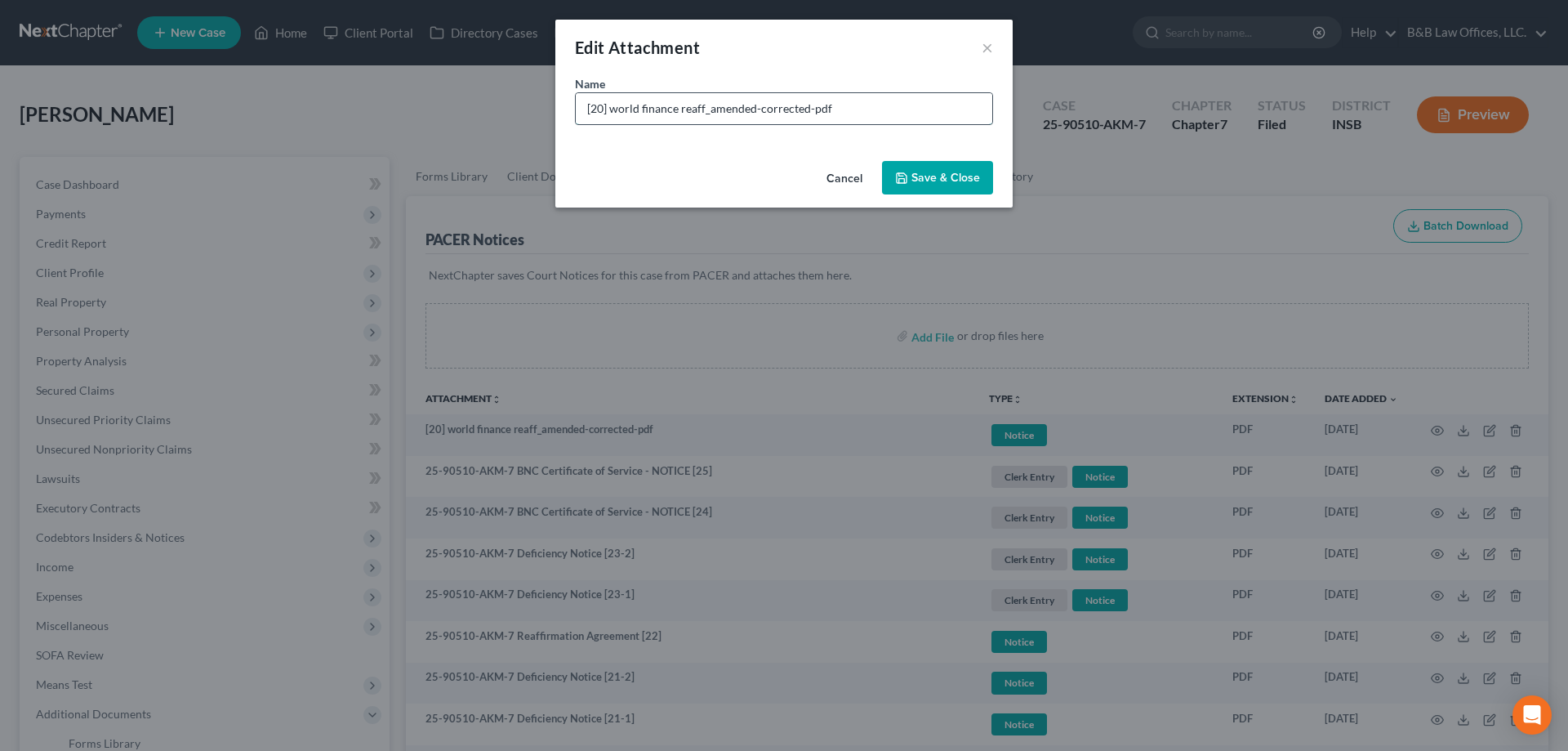
click at [589, 109] on input "[20] world finance reaff_amended-corrected-pdf" at bounding box center [783, 108] width 417 height 31
click at [585, 112] on input "[20] world finance reaff_amended-corrected-pdf" at bounding box center [783, 108] width 417 height 31
click at [708, 112] on input "[20] world finance reaff_amended-corrected-pdf" at bounding box center [783, 108] width 417 height 31
type input "[20] world finance reaff_AMENDED"
click at [939, 177] on span "Save & Close" at bounding box center [945, 177] width 69 height 14
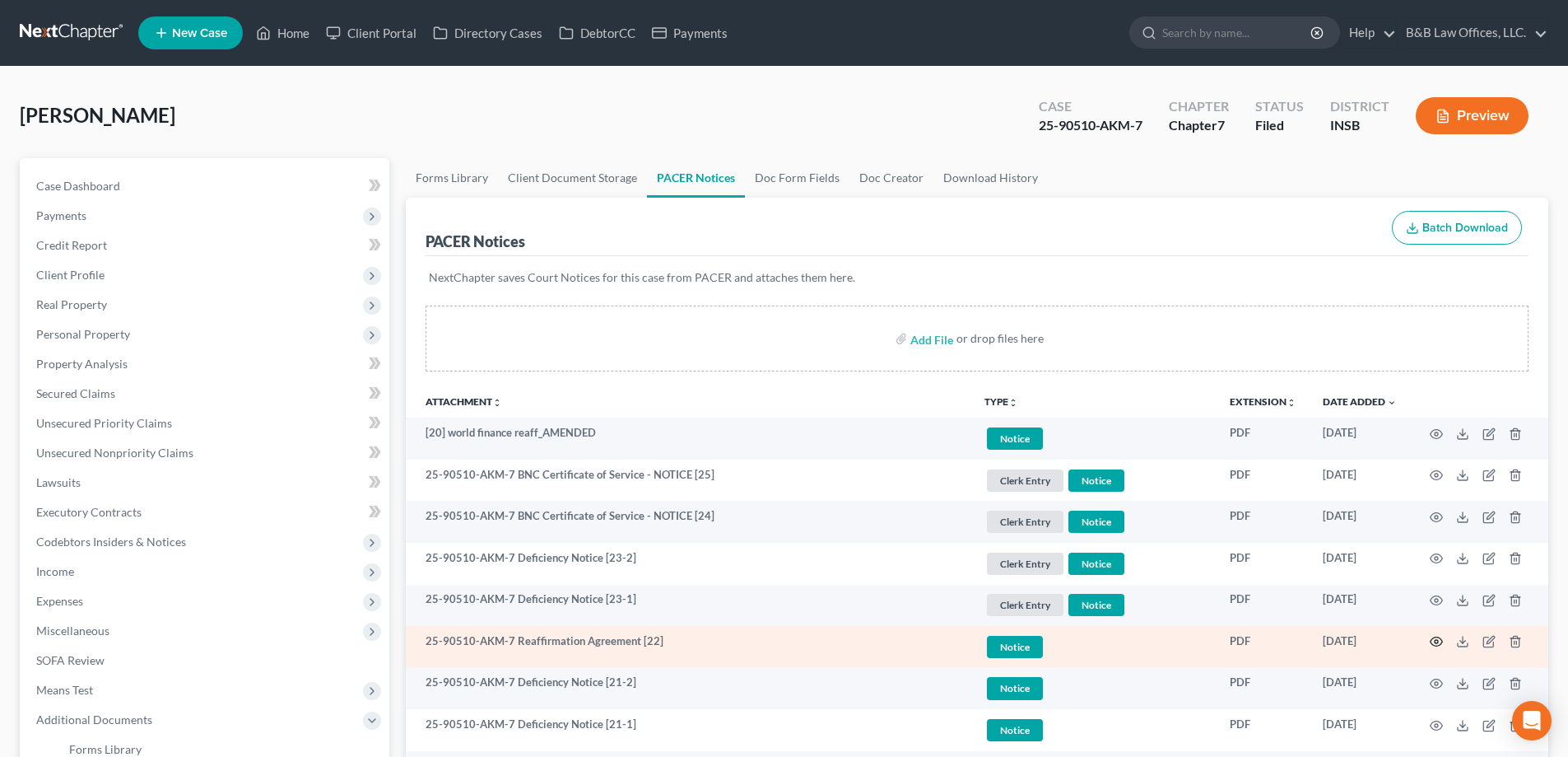
click at [1432, 638] on icon "button" at bounding box center [1437, 641] width 13 height 13
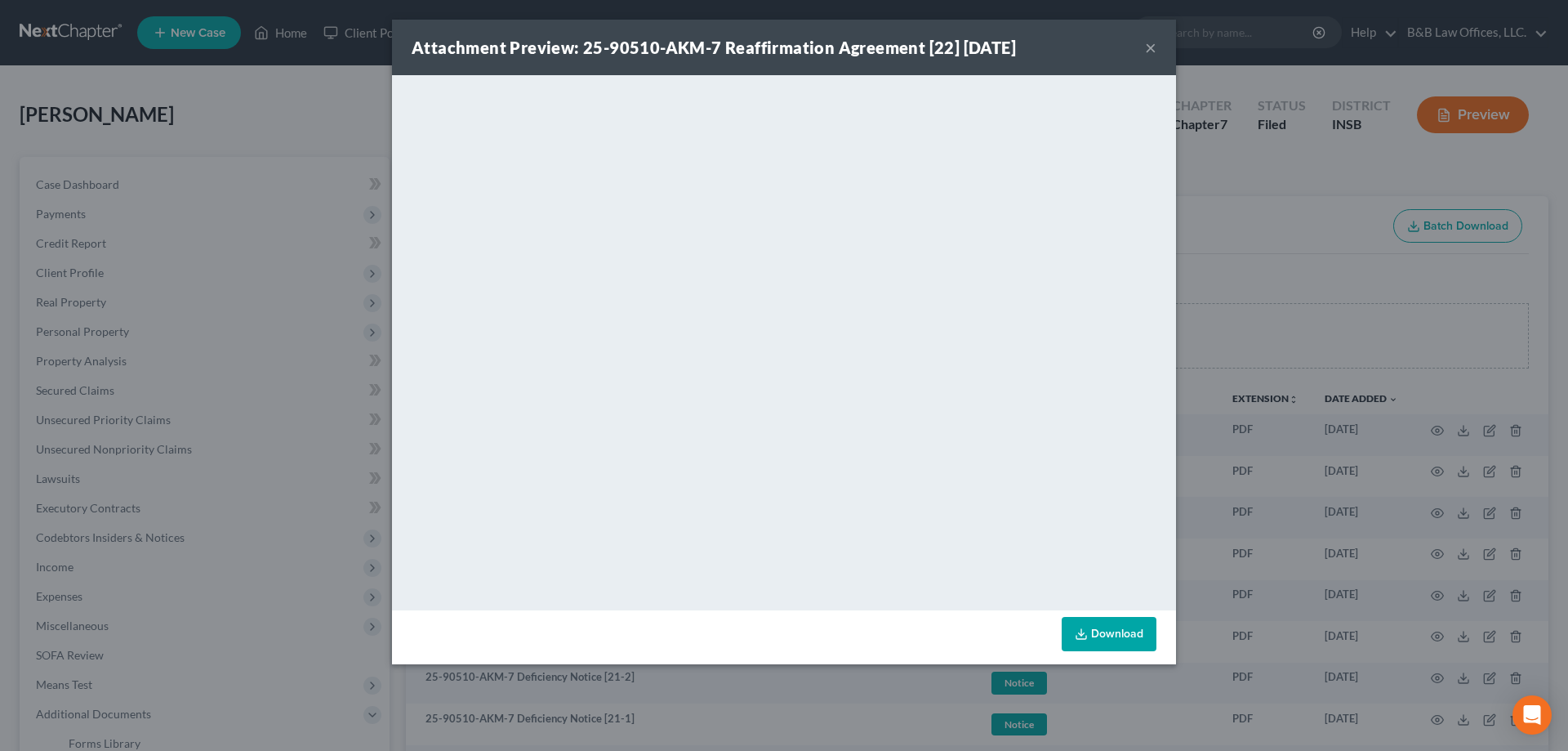
click at [1155, 46] on button "×" at bounding box center [1150, 46] width 11 height 19
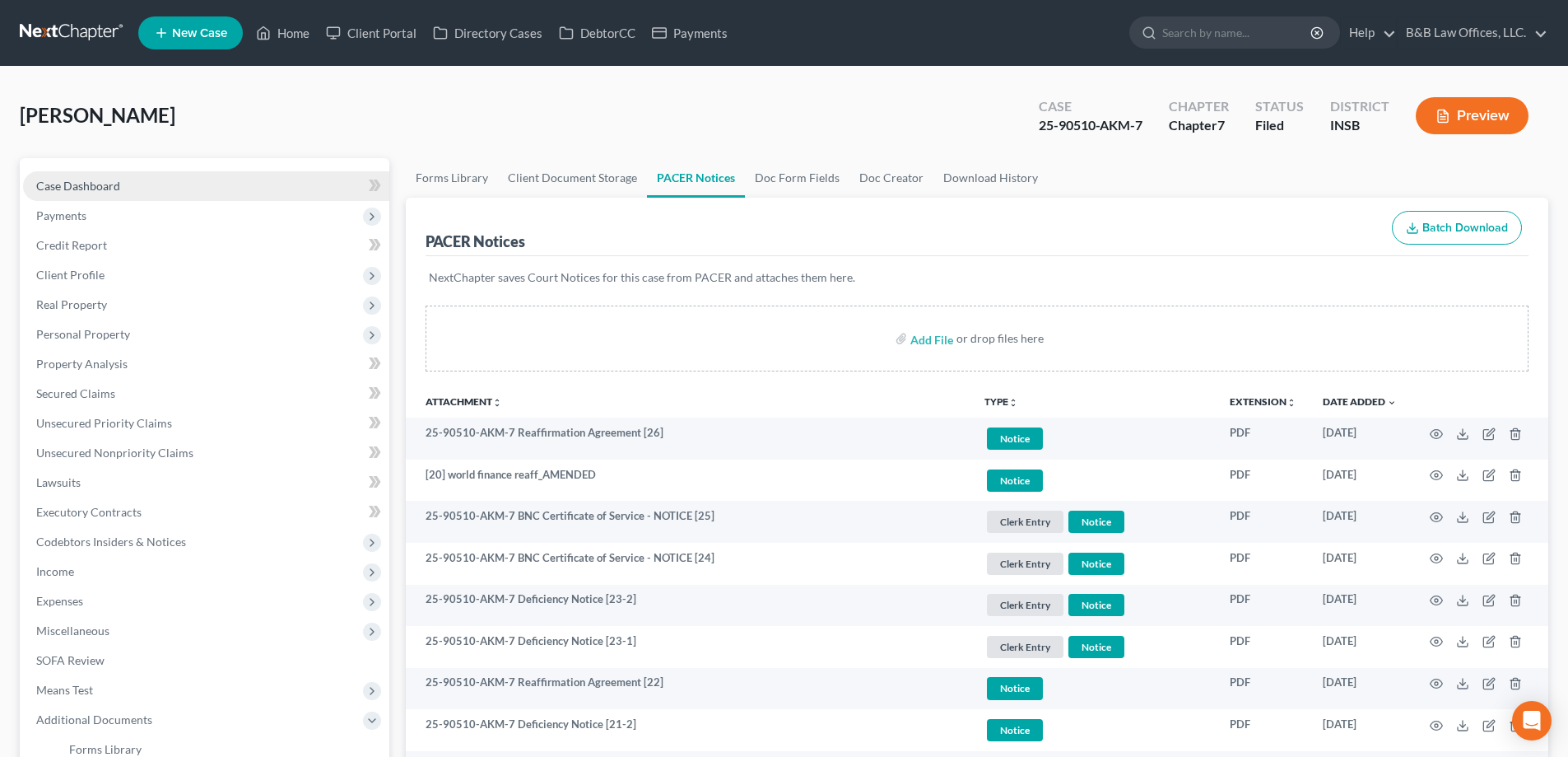
click at [93, 186] on span "Case Dashboard" at bounding box center [79, 185] width 84 height 14
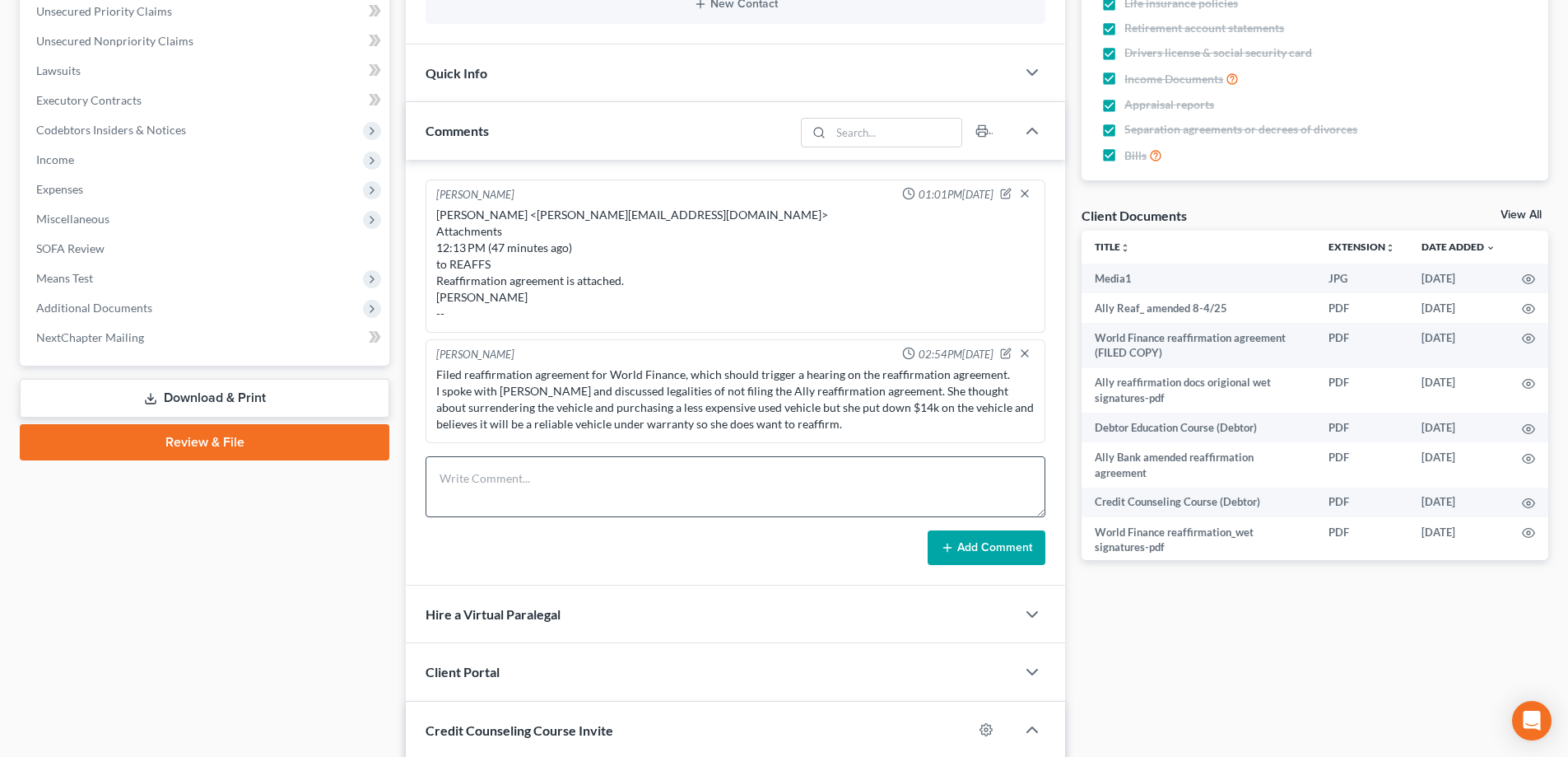
scroll to position [16152, 0]
click at [498, 497] on textarea at bounding box center [735, 487] width 620 height 61
type textarea "Filed amended/corrected reaffirmation agreements with /s/ for attorney signatur…"
click at [973, 553] on button "Add Comment" at bounding box center [987, 547] width 118 height 35
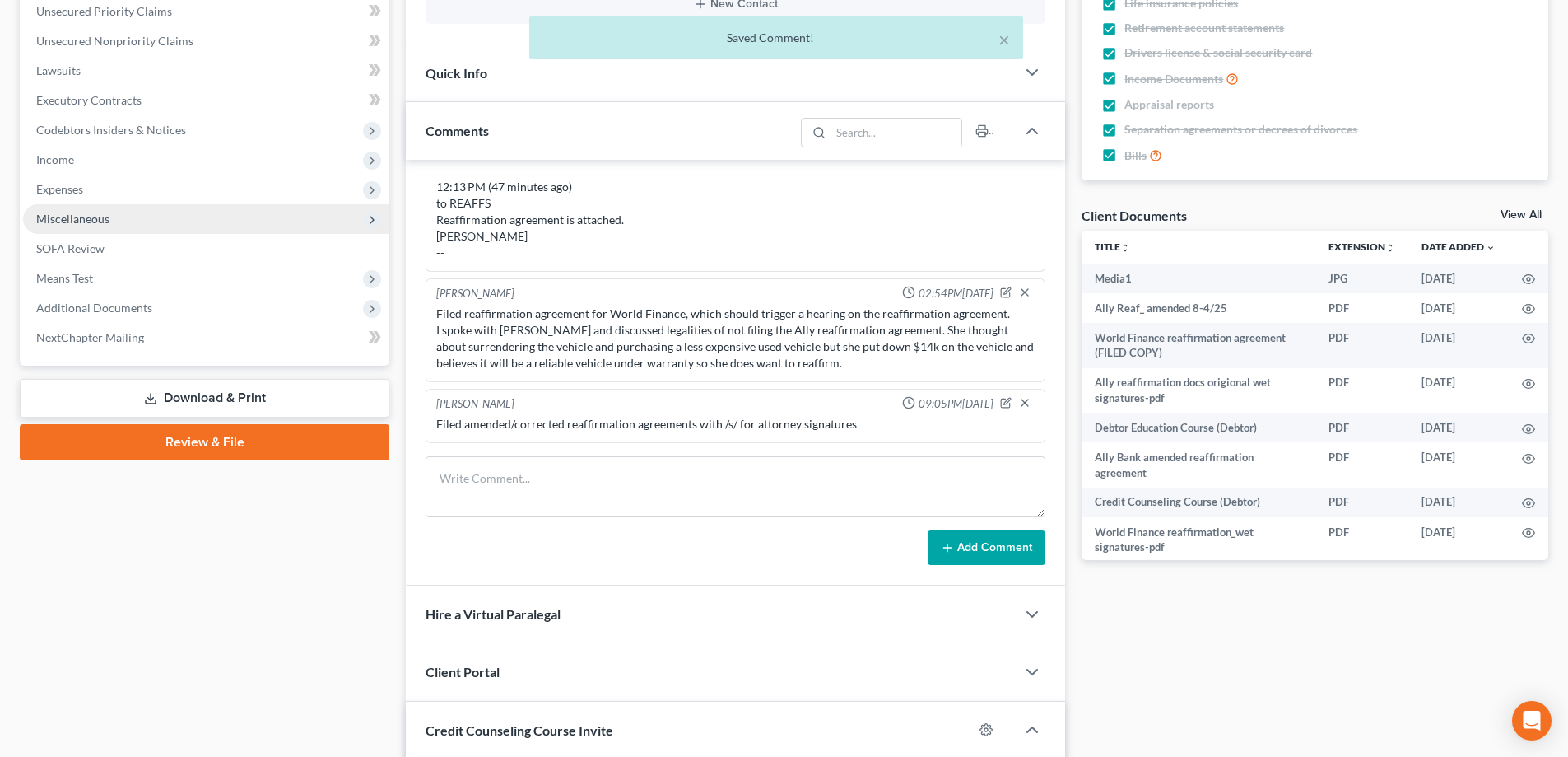
scroll to position [0, 0]
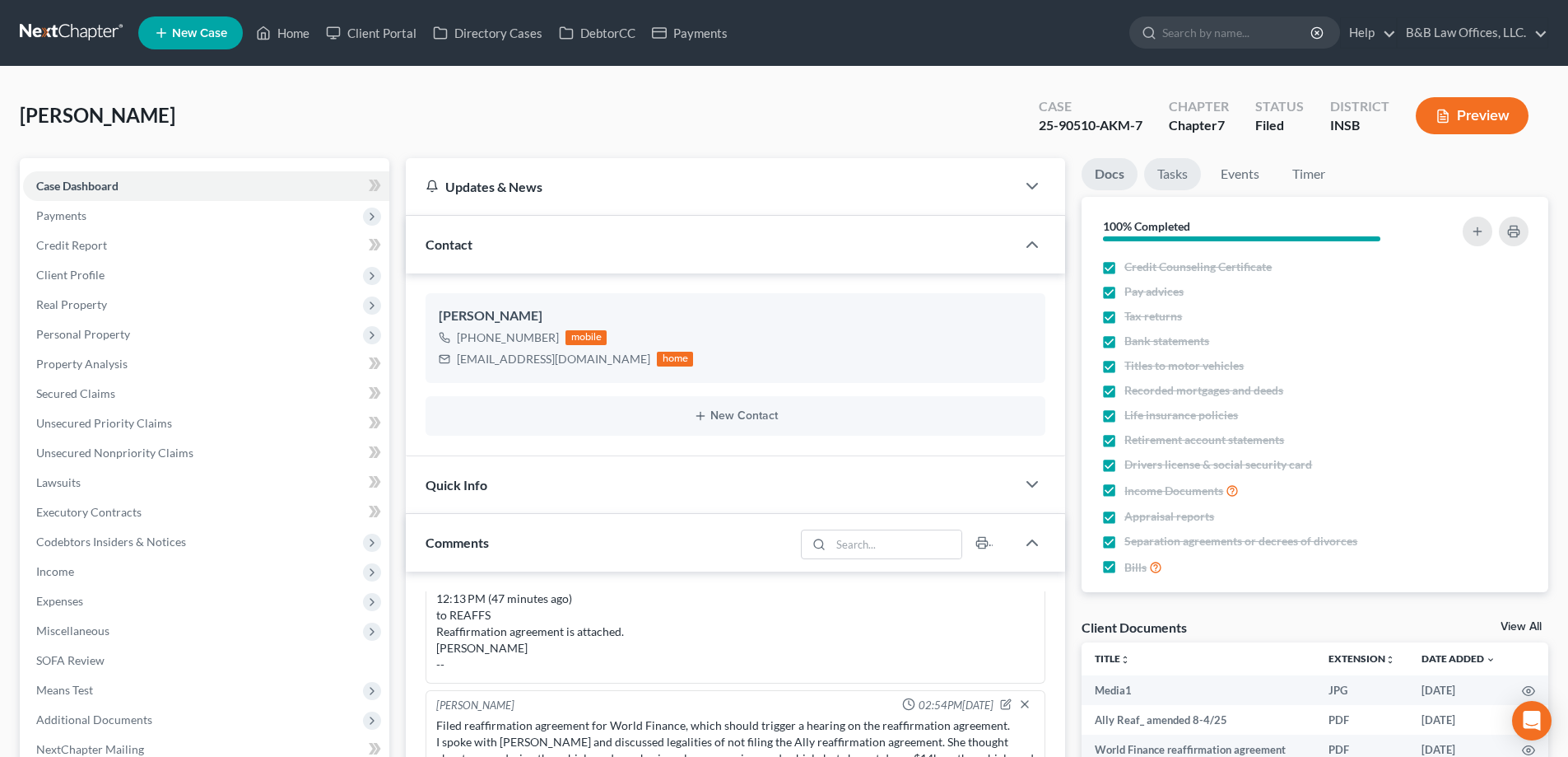
click at [1164, 172] on link "Tasks" at bounding box center [1172, 174] width 57 height 32
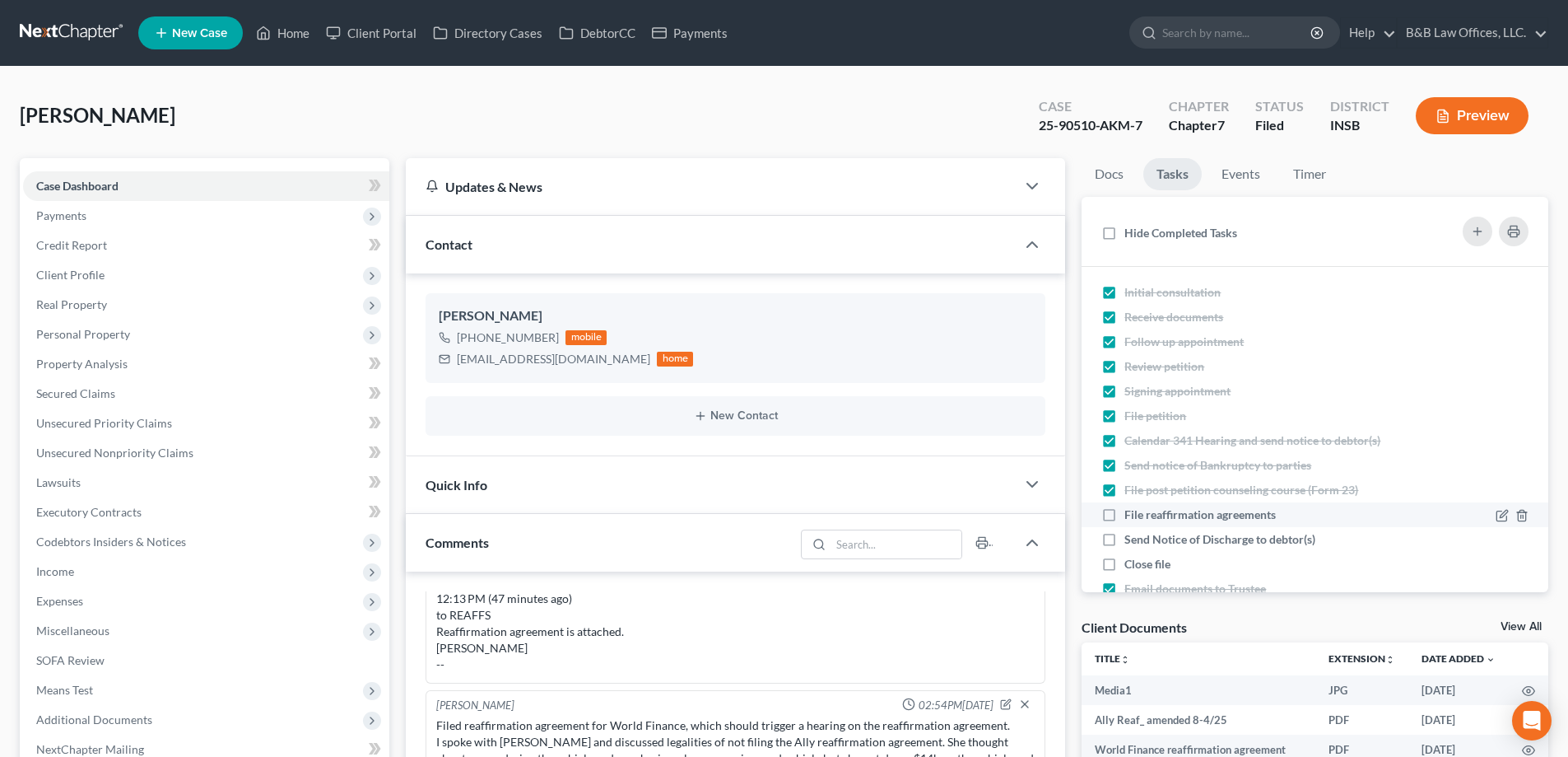
click at [1125, 512] on label "File reaffirmation agreements" at bounding box center [1207, 515] width 165 height 17
click at [1131, 512] on input "File reaffirmation agreements" at bounding box center [1136, 511] width 10 height 10
checkbox input "true"
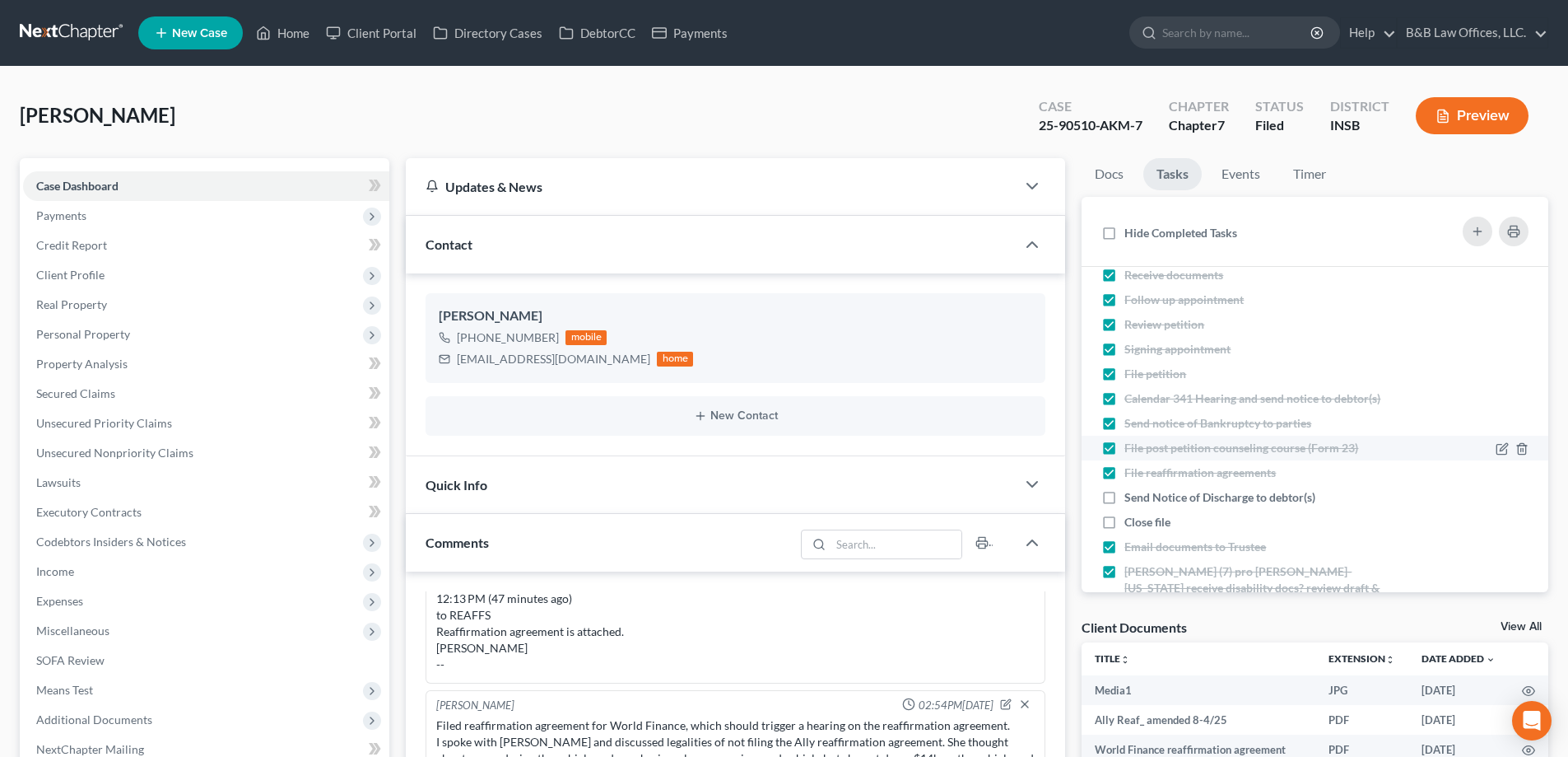
scroll to position [77, 0]
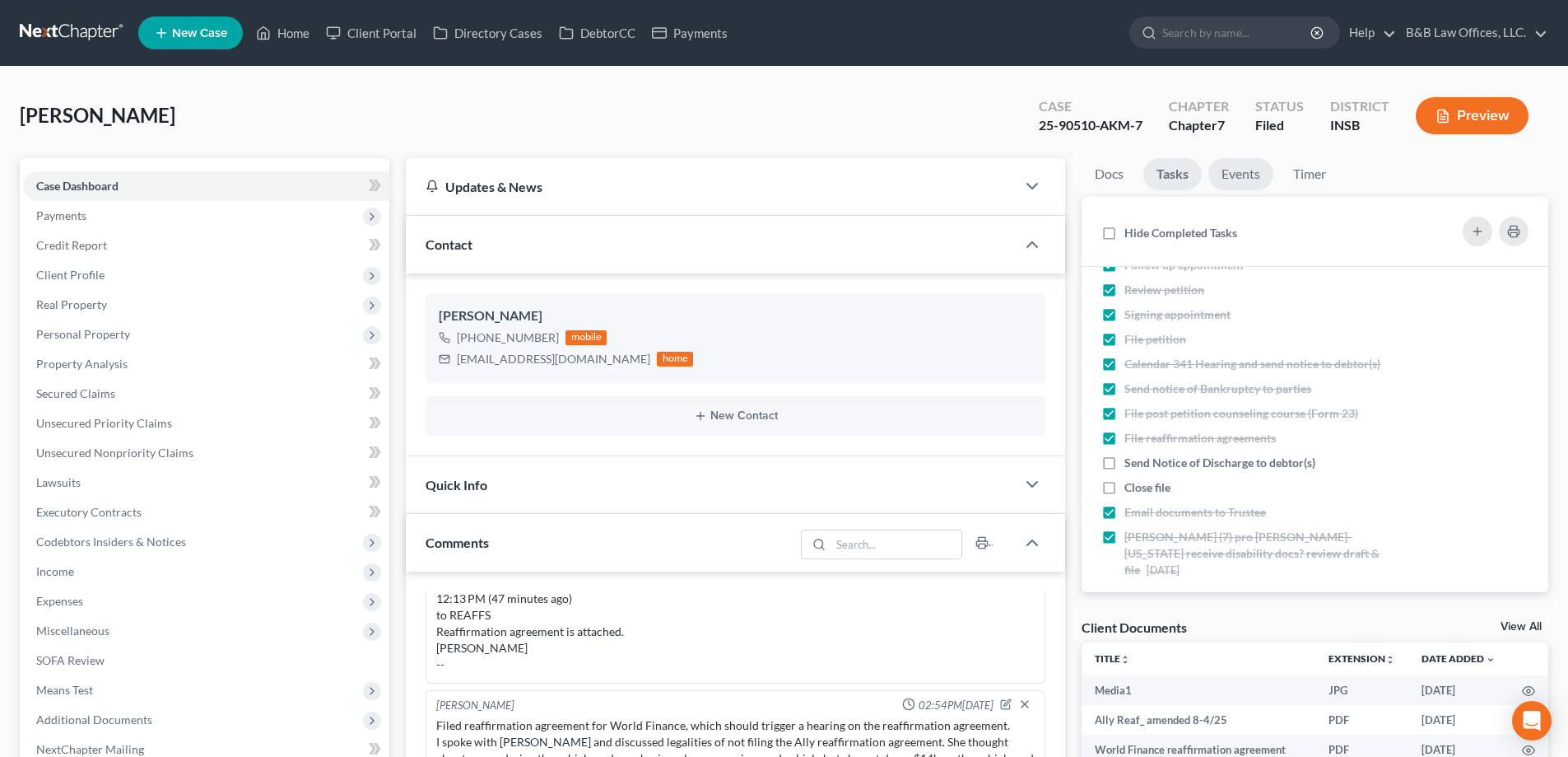
click at [1231, 172] on link "Events" at bounding box center [1241, 174] width 65 height 32
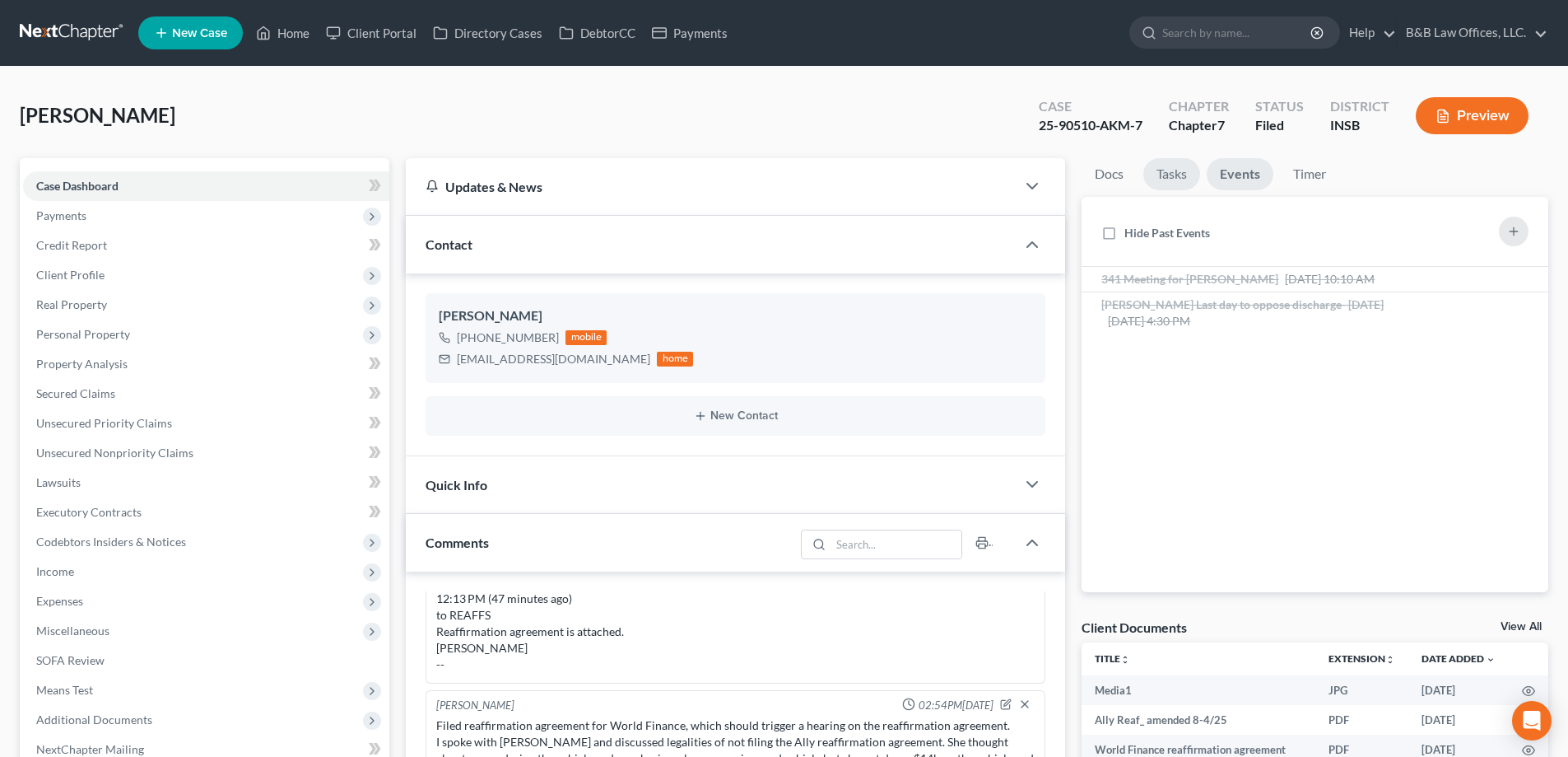
click at [1171, 167] on link "Tasks" at bounding box center [1171, 174] width 57 height 32
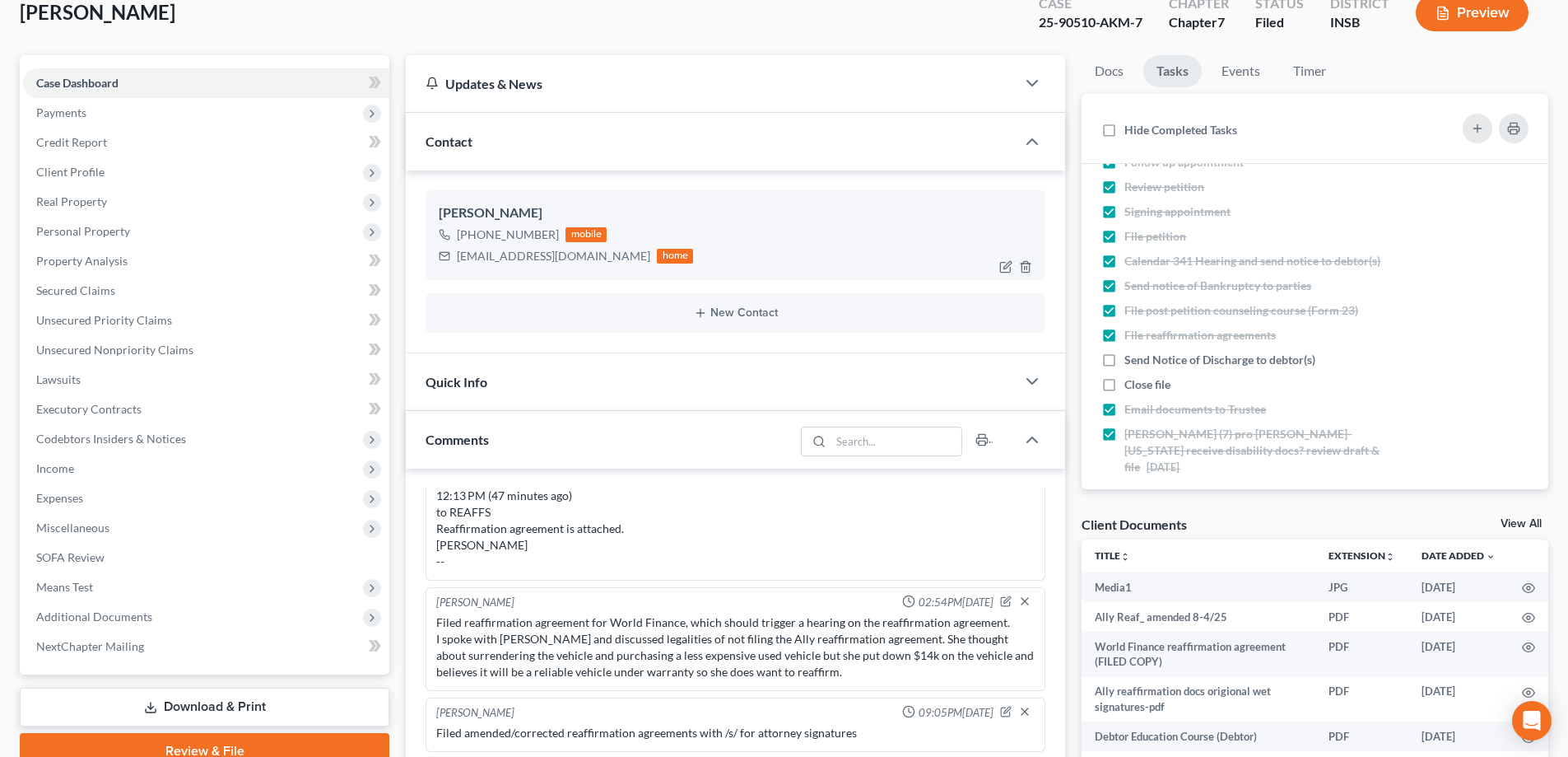
scroll to position [0, 0]
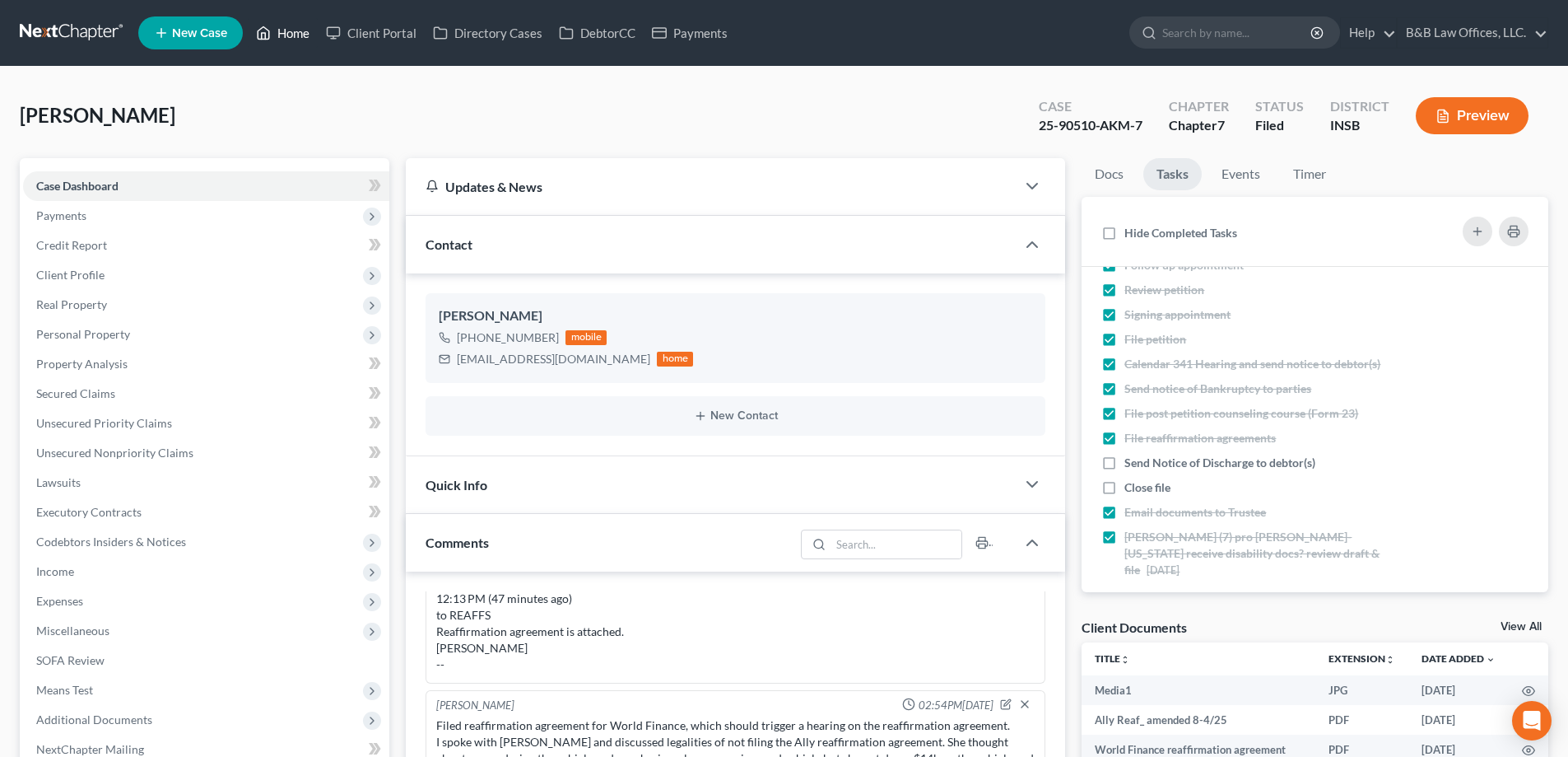
click at [283, 32] on link "Home" at bounding box center [283, 33] width 70 height 30
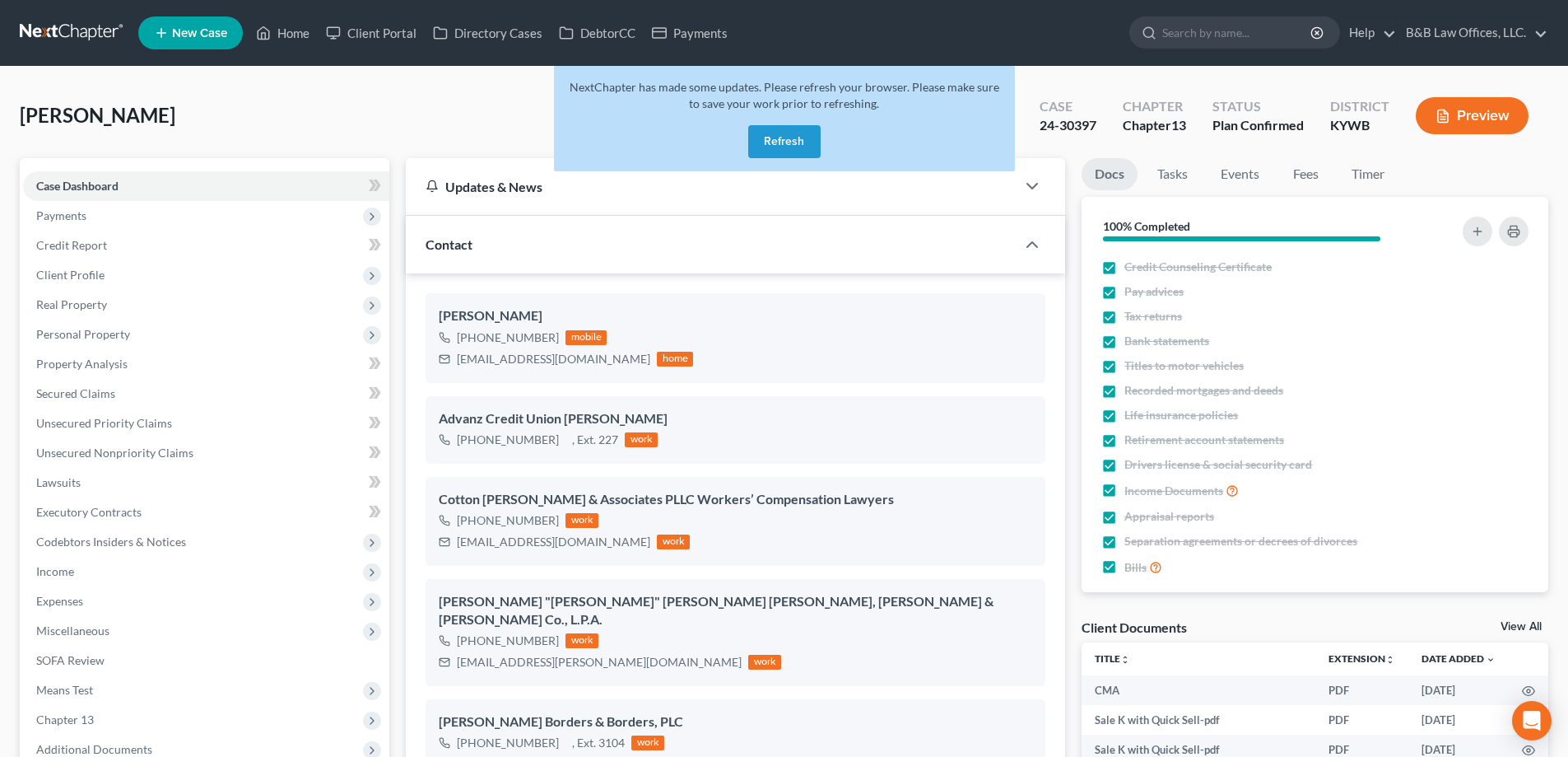
select select "13"
select select "2"
select select "0"
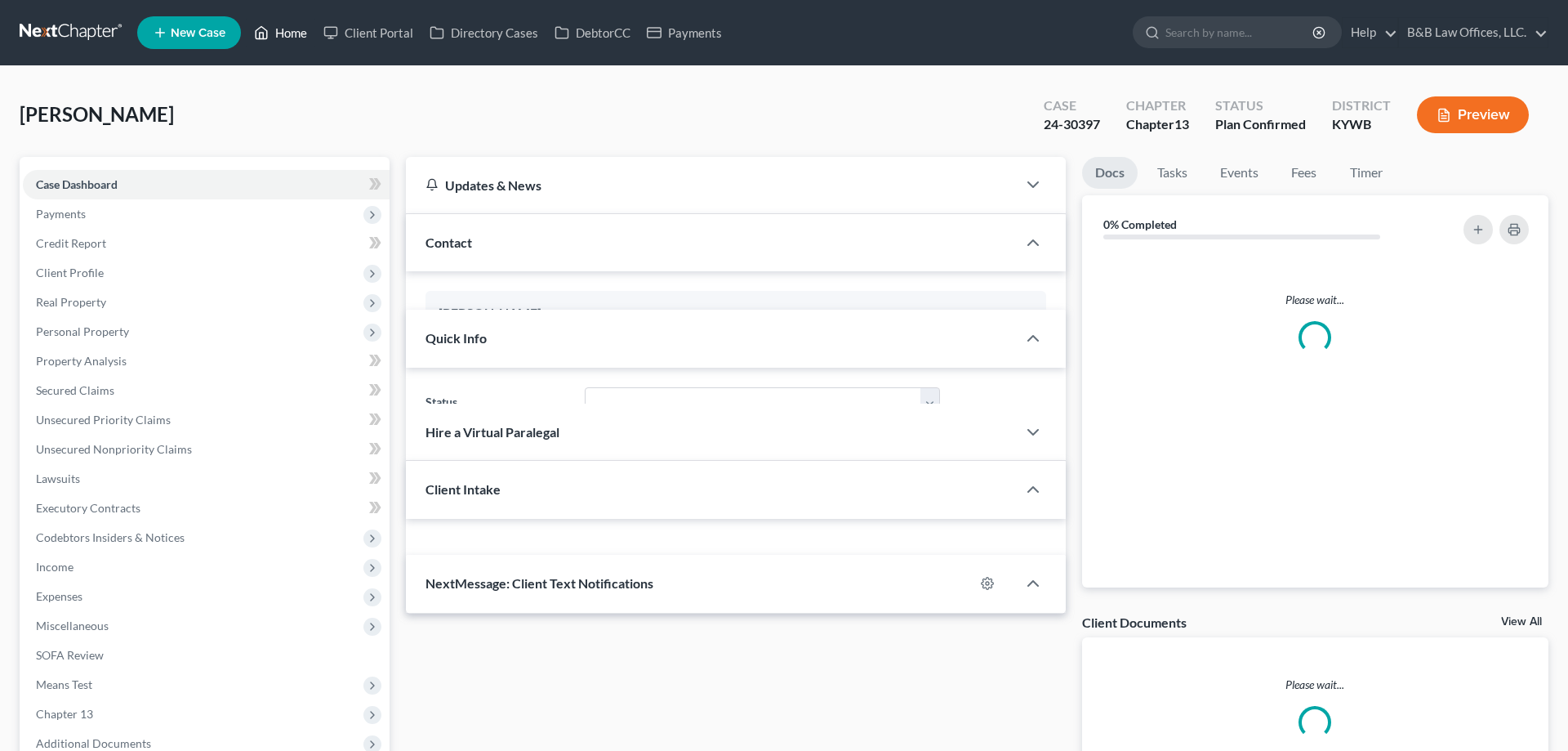
click at [299, 33] on link "Home" at bounding box center [280, 32] width 70 height 30
